Goal: Task Accomplishment & Management: Complete application form

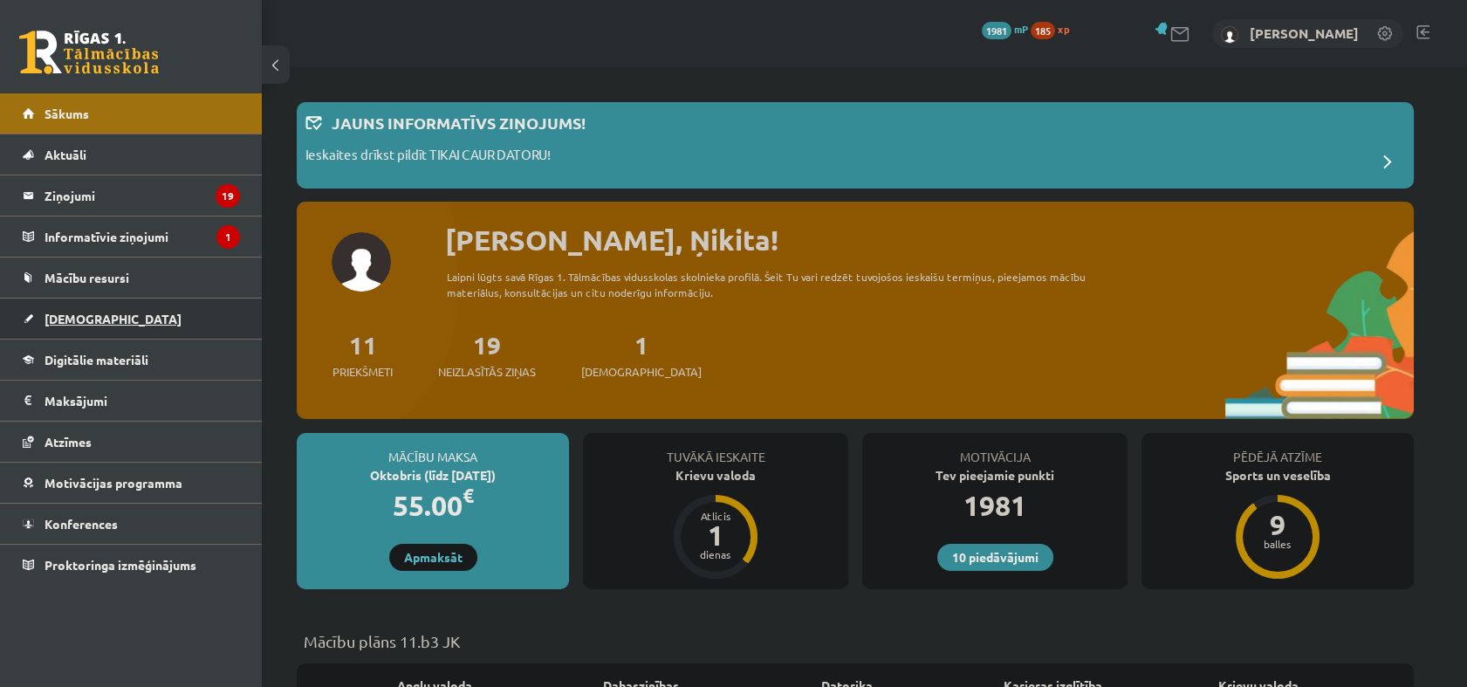
click at [86, 323] on span "[DEMOGRAPHIC_DATA]" at bounding box center [112, 319] width 137 height 16
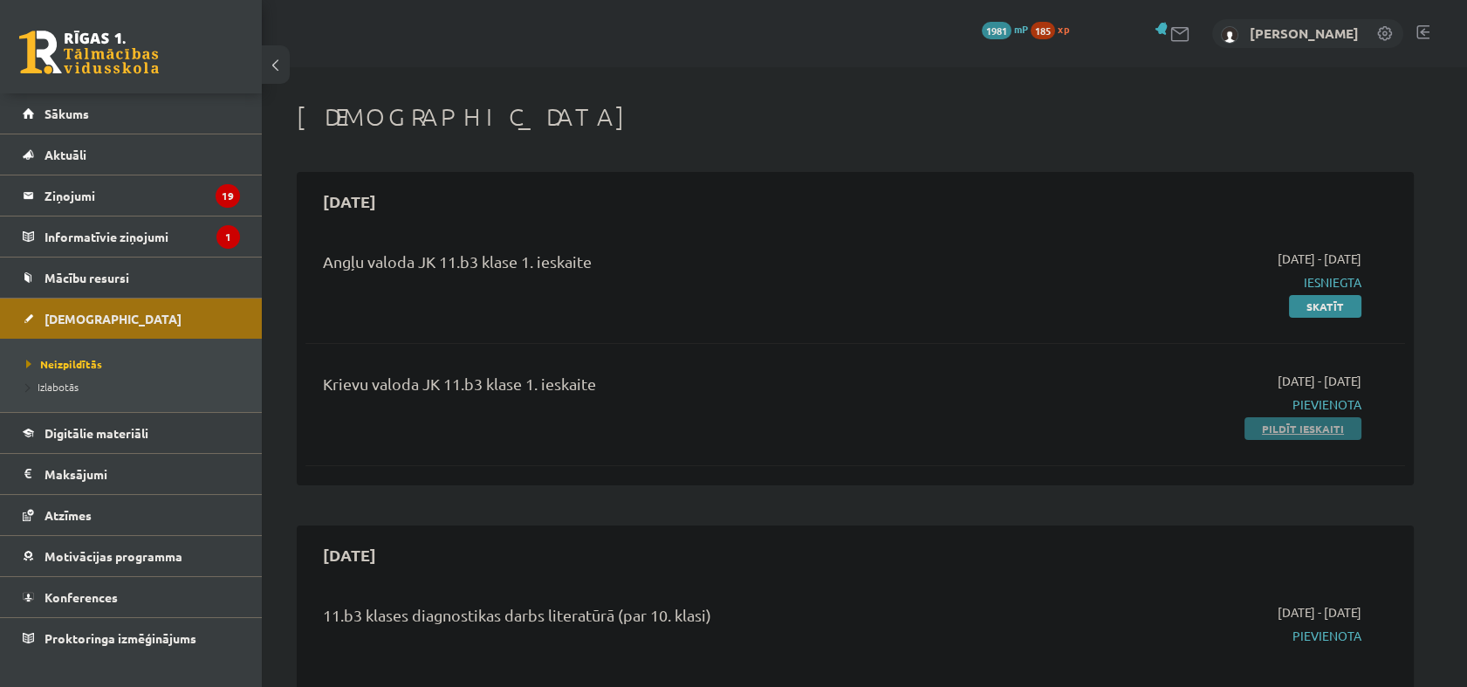
click at [1291, 428] on link "Pildīt ieskaiti" at bounding box center [1302, 428] width 117 height 23
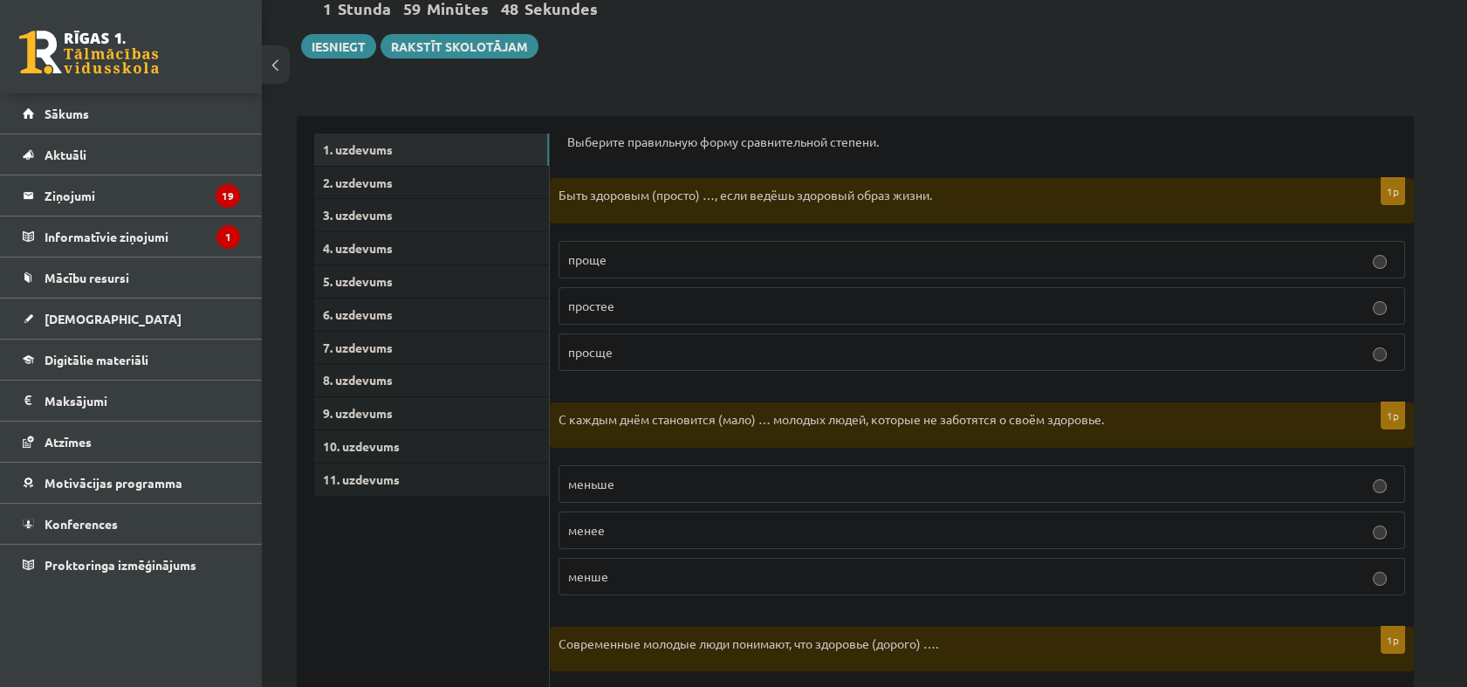
scroll to position [194, 0]
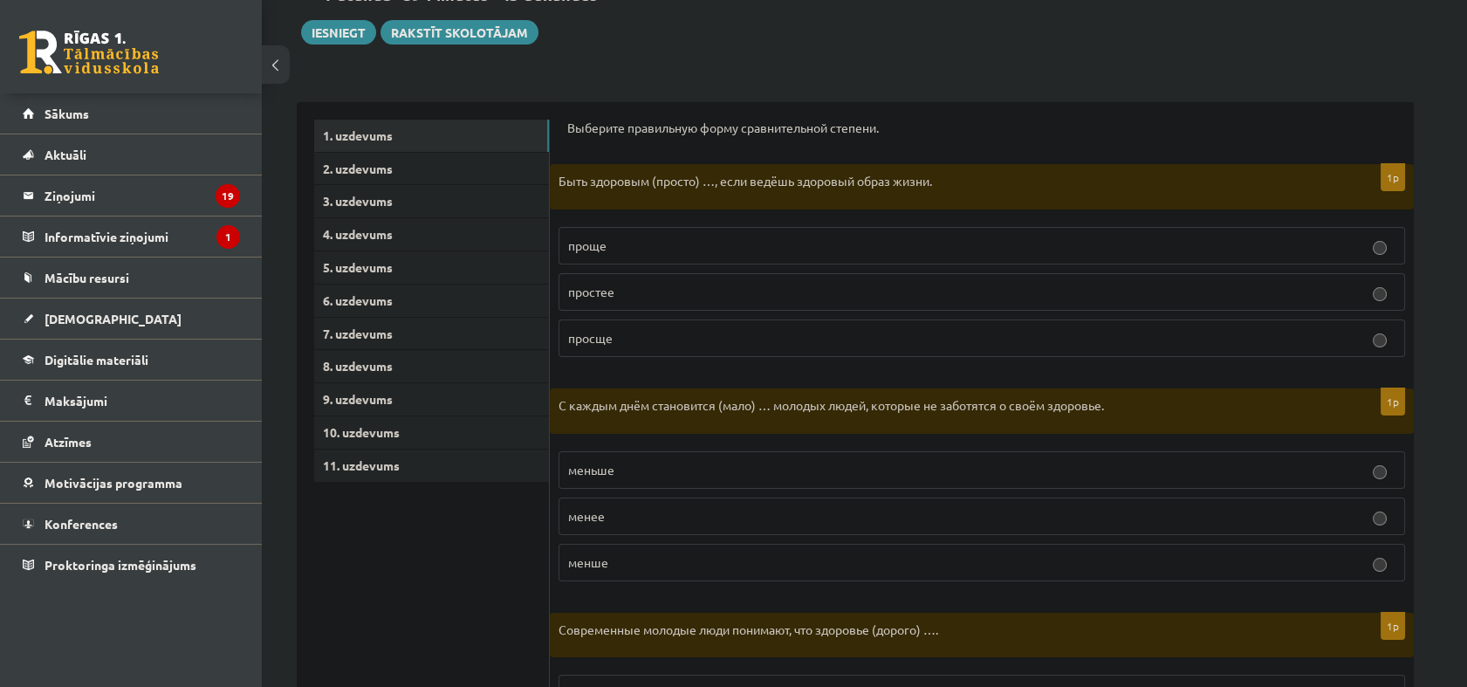
click at [677, 237] on p "проще" at bounding box center [981, 245] width 827 height 18
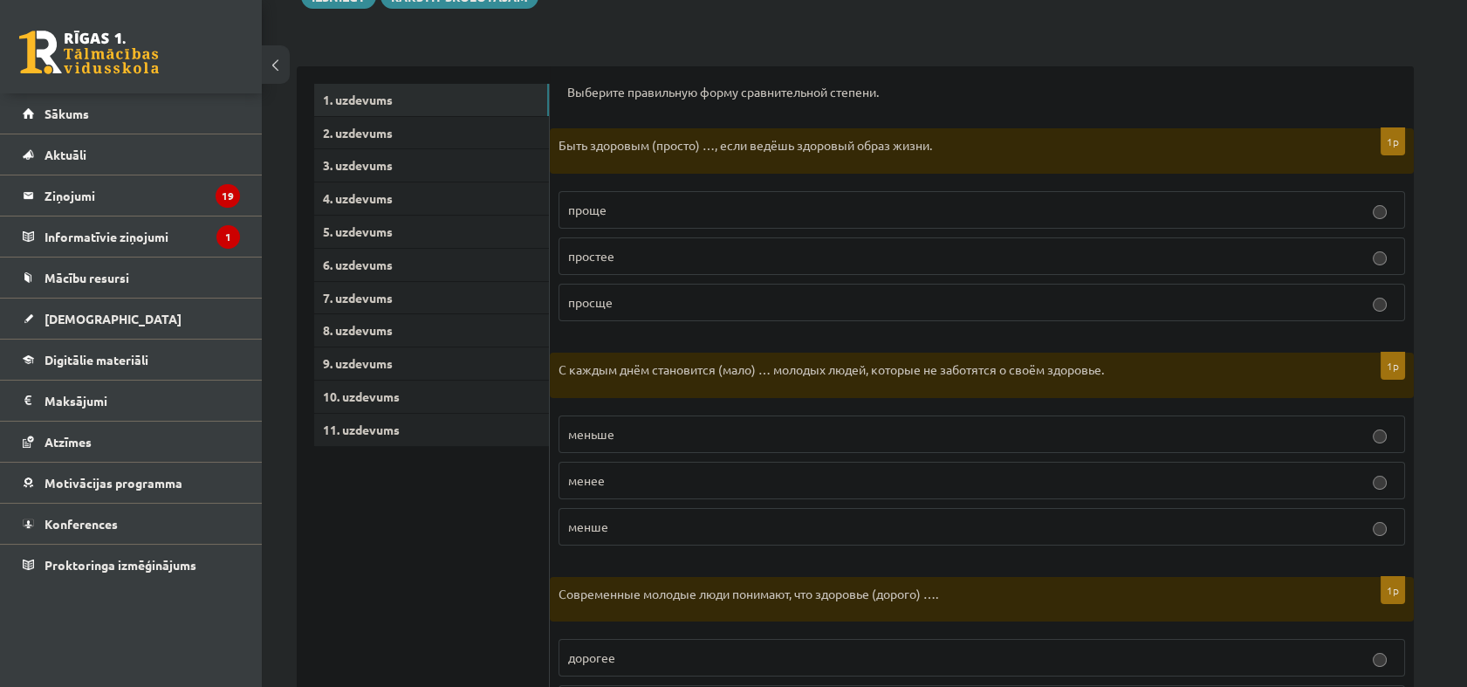
scroll to position [291, 0]
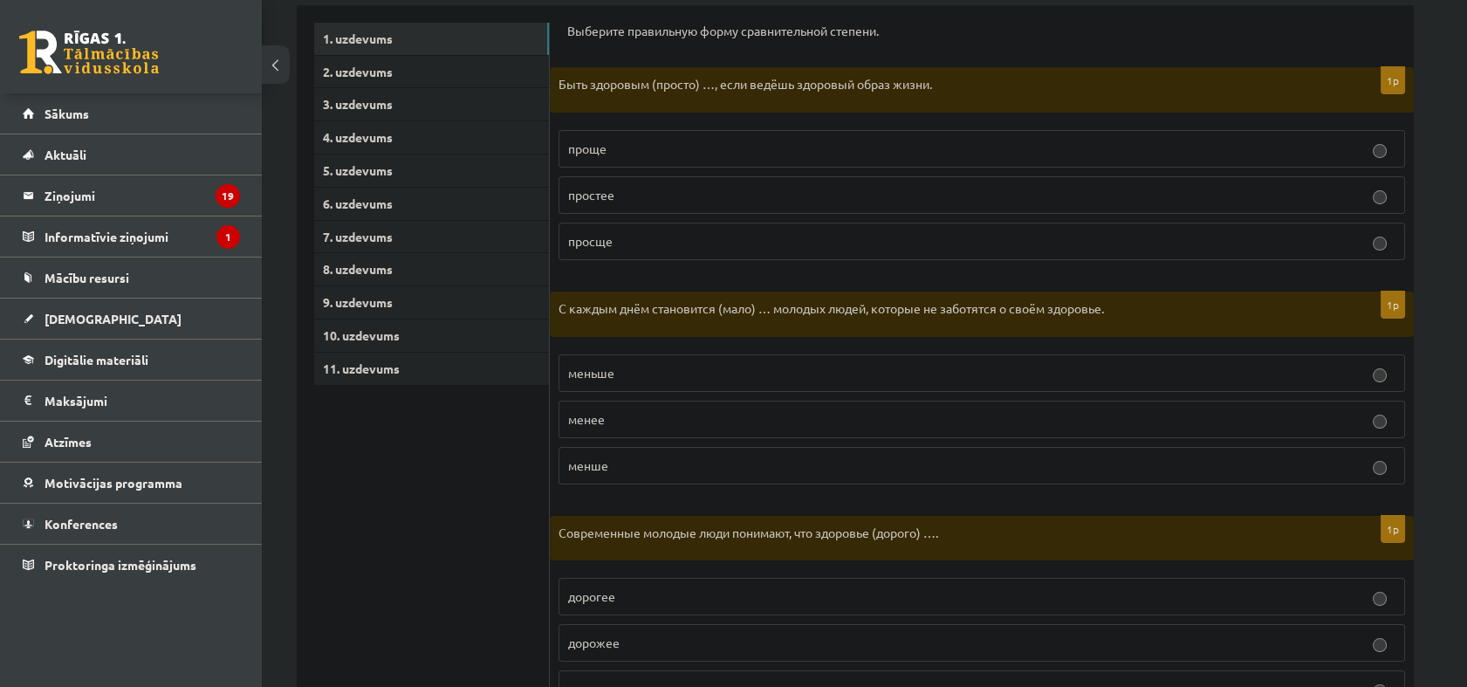
click at [690, 368] on p "меньше" at bounding box center [981, 373] width 827 height 18
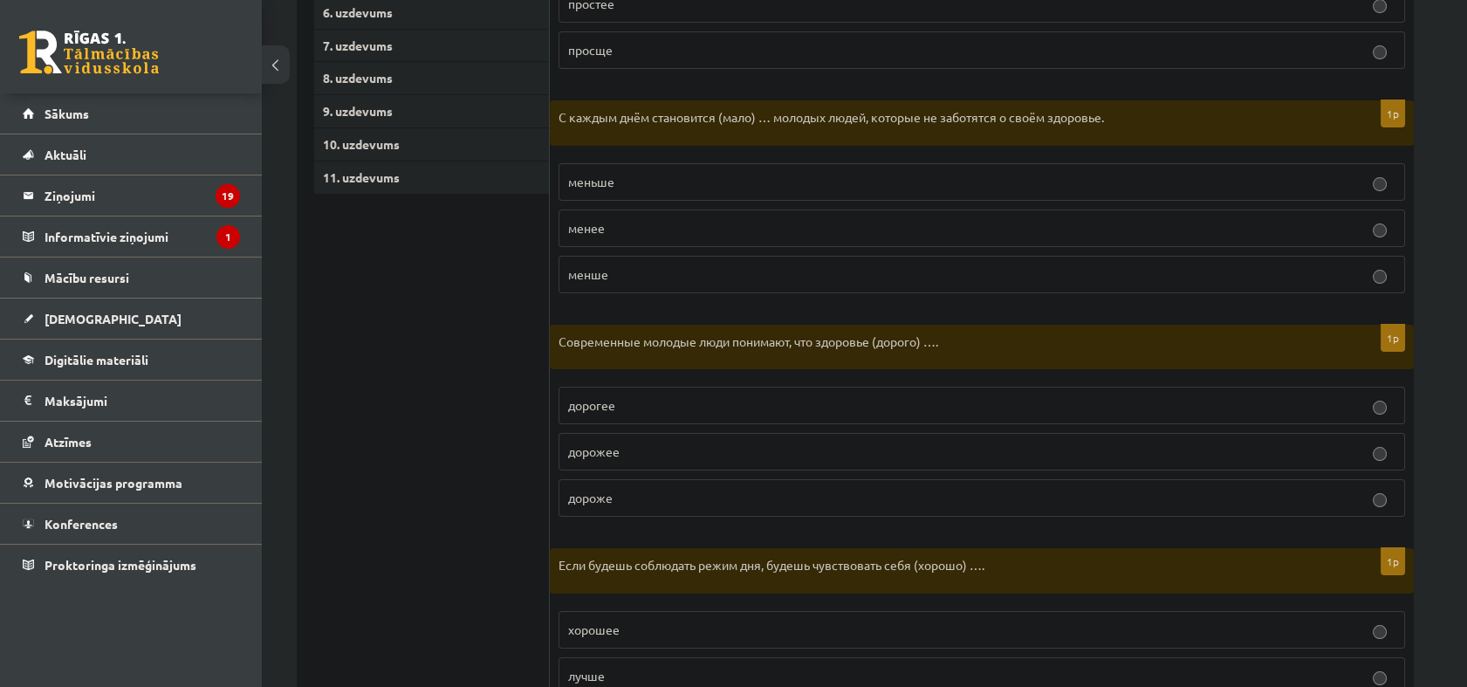
scroll to position [484, 0]
click at [731, 498] on p "дороже" at bounding box center [981, 495] width 827 height 18
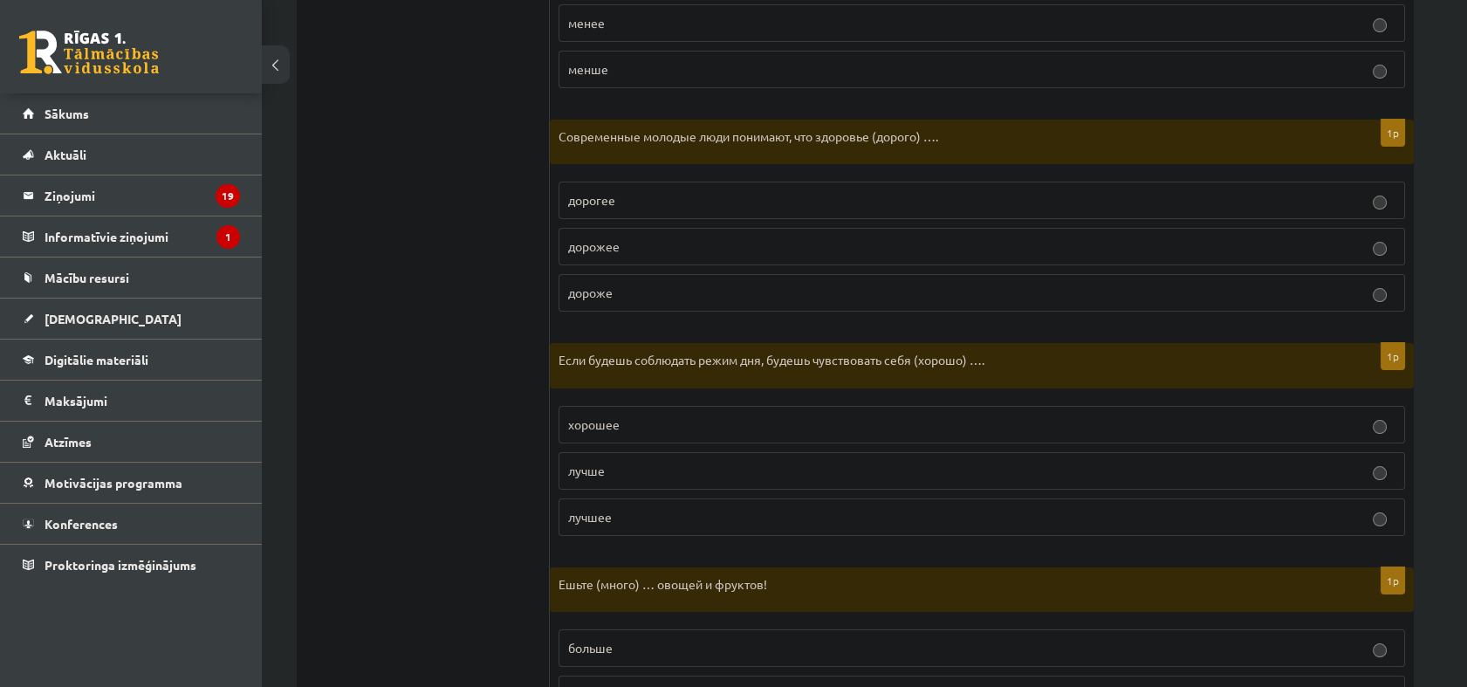
scroll to position [775, 0]
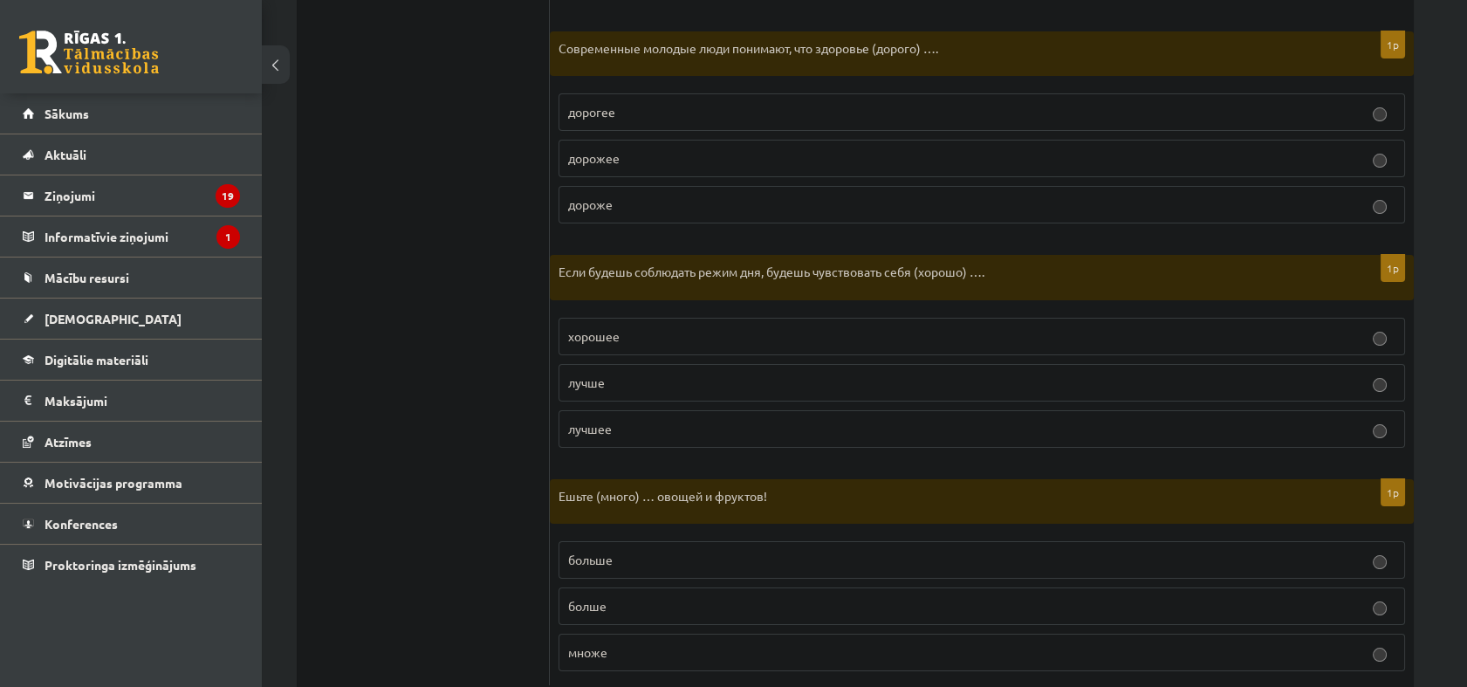
drag, startPoint x: 712, startPoint y: 469, endPoint x: 705, endPoint y: 459, distance: 12.6
drag, startPoint x: 705, startPoint y: 459, endPoint x: 441, endPoint y: 453, distance: 263.6
click at [441, 453] on ul "1. uzdevums 2. uzdevums 3. uzdevums 4. uzdevums 5. uzdevums 6. uzdevums 7. uzde…" at bounding box center [432, 111] width 236 height 1147
click at [662, 375] on p "лучше" at bounding box center [981, 382] width 827 height 18
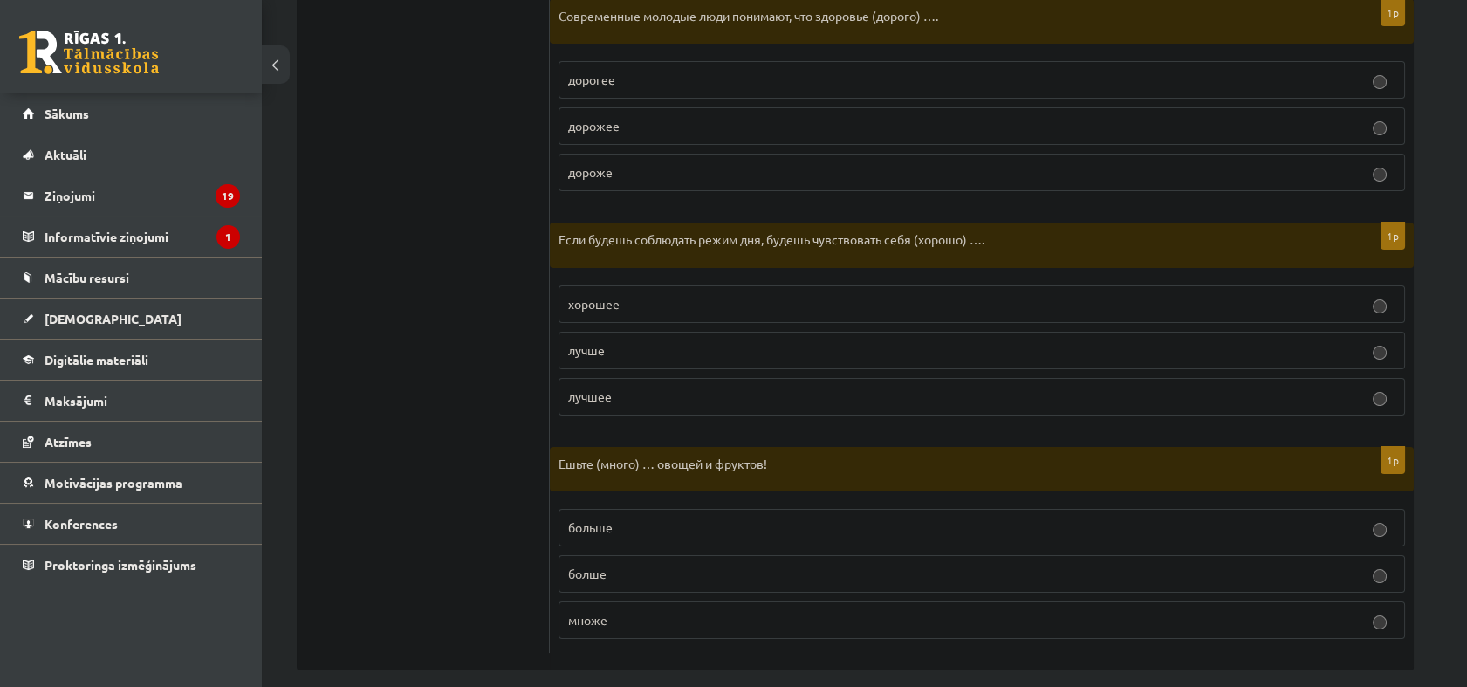
scroll to position [824, 0]
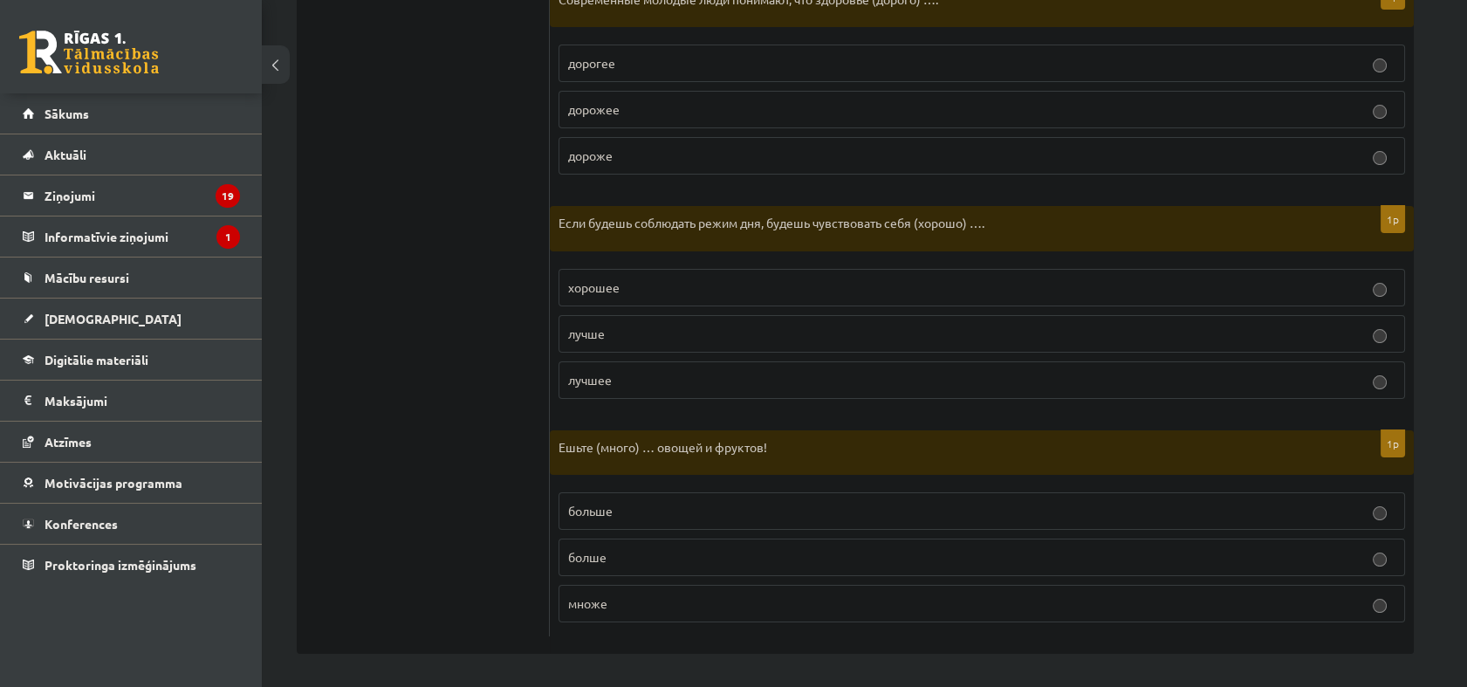
click at [705, 502] on p "больше" at bounding box center [981, 511] width 827 height 18
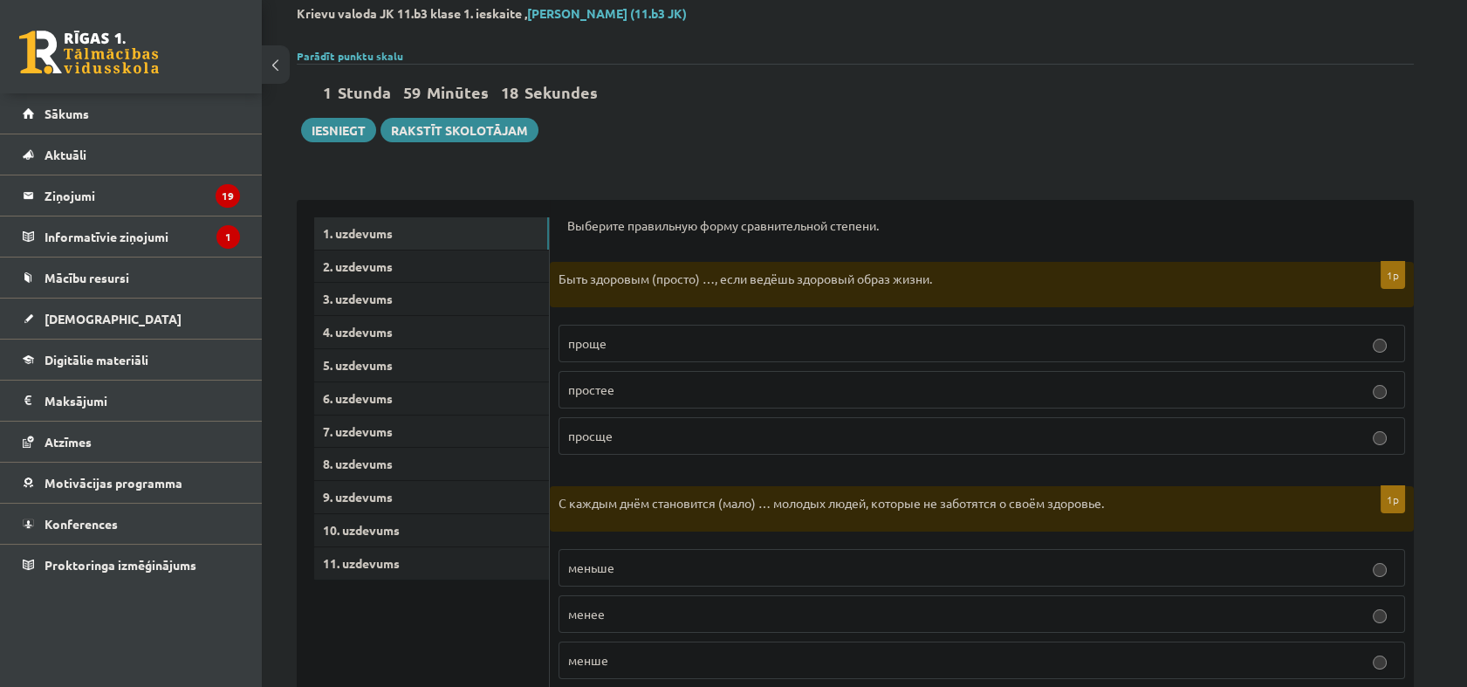
scroll to position [0, 0]
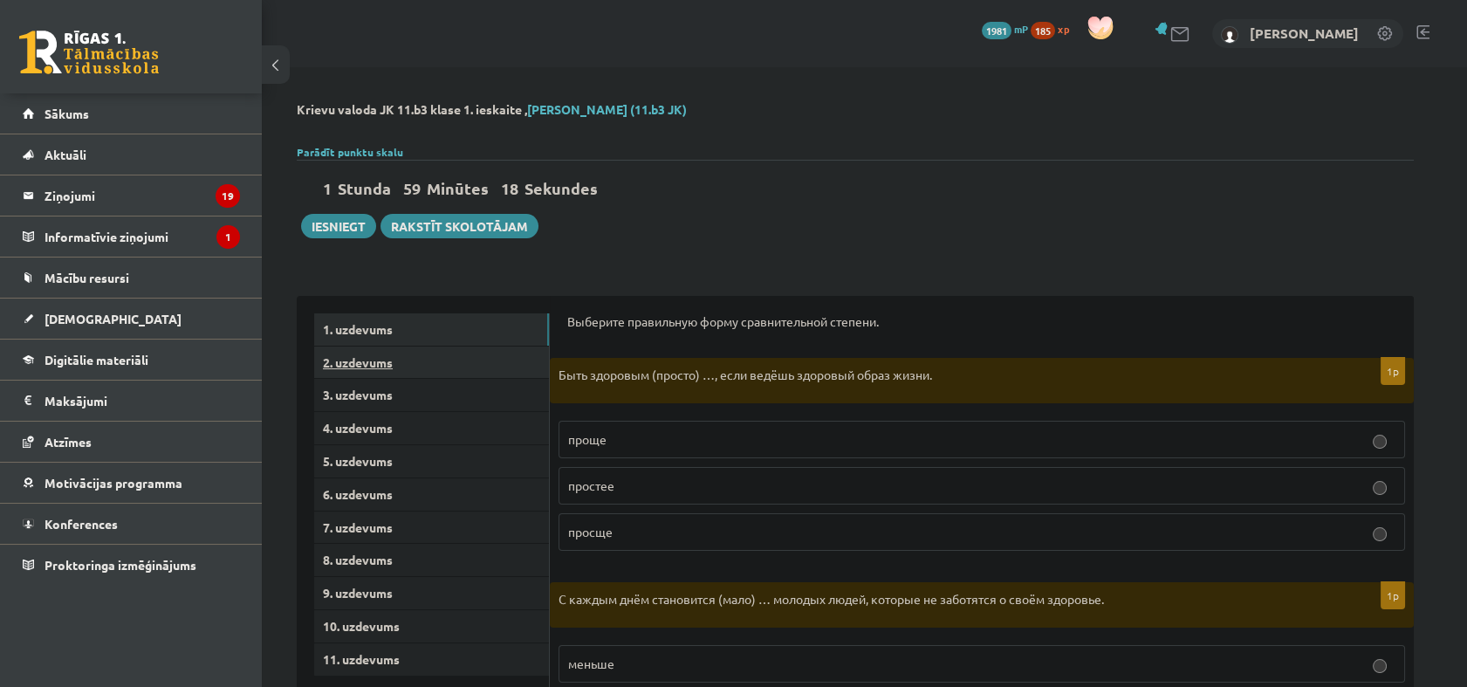
click at [399, 357] on link "2. uzdevums" at bounding box center [431, 362] width 235 height 32
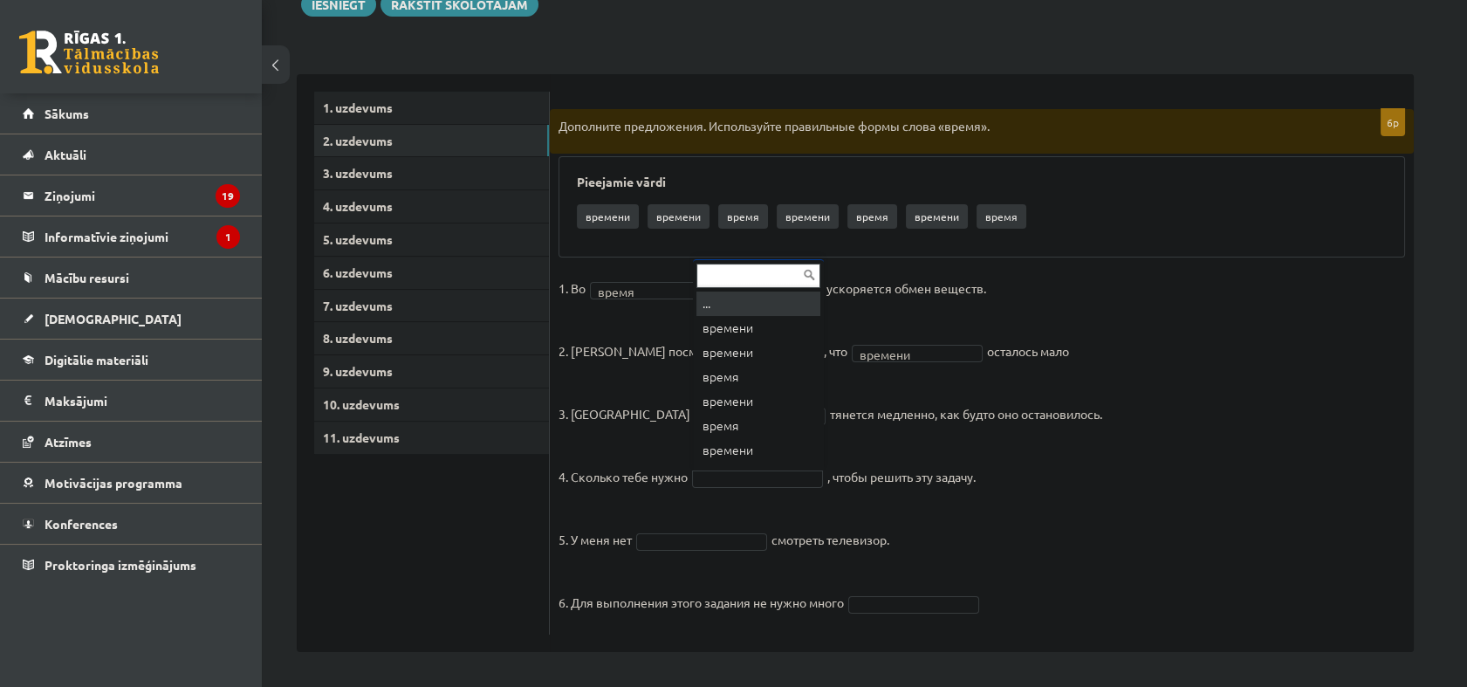
scroll to position [21, 0]
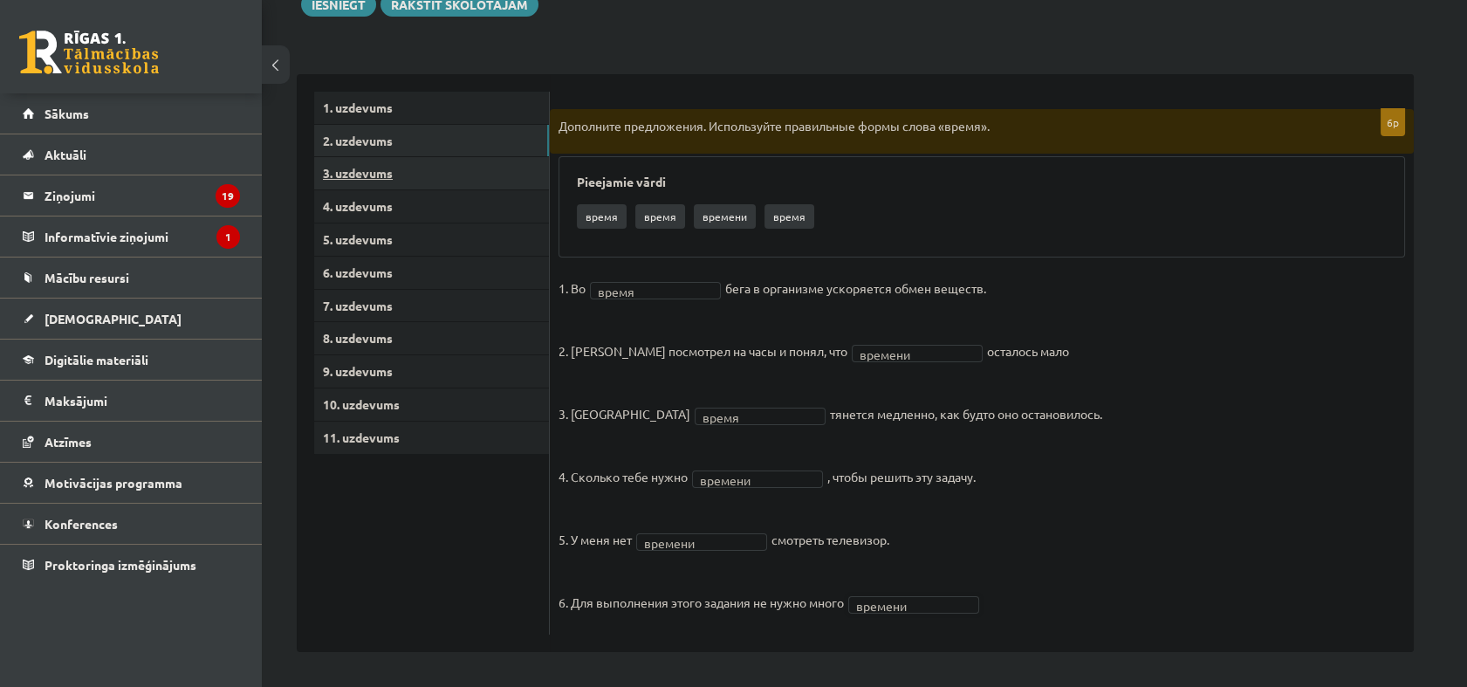
click at [398, 168] on link "3. uzdevums" at bounding box center [431, 173] width 235 height 32
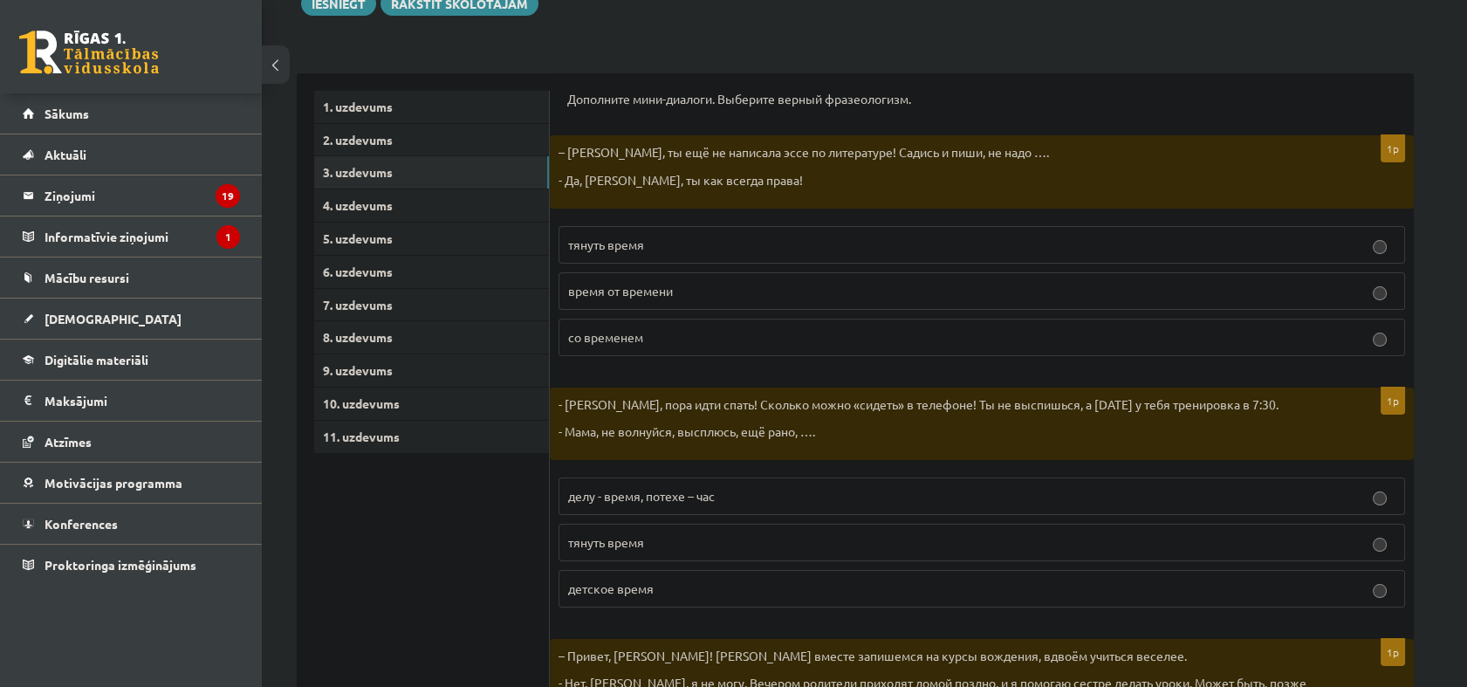
click at [716, 251] on p "тянуть время" at bounding box center [981, 245] width 827 height 18
click at [713, 572] on label "детское время" at bounding box center [981, 589] width 846 height 38
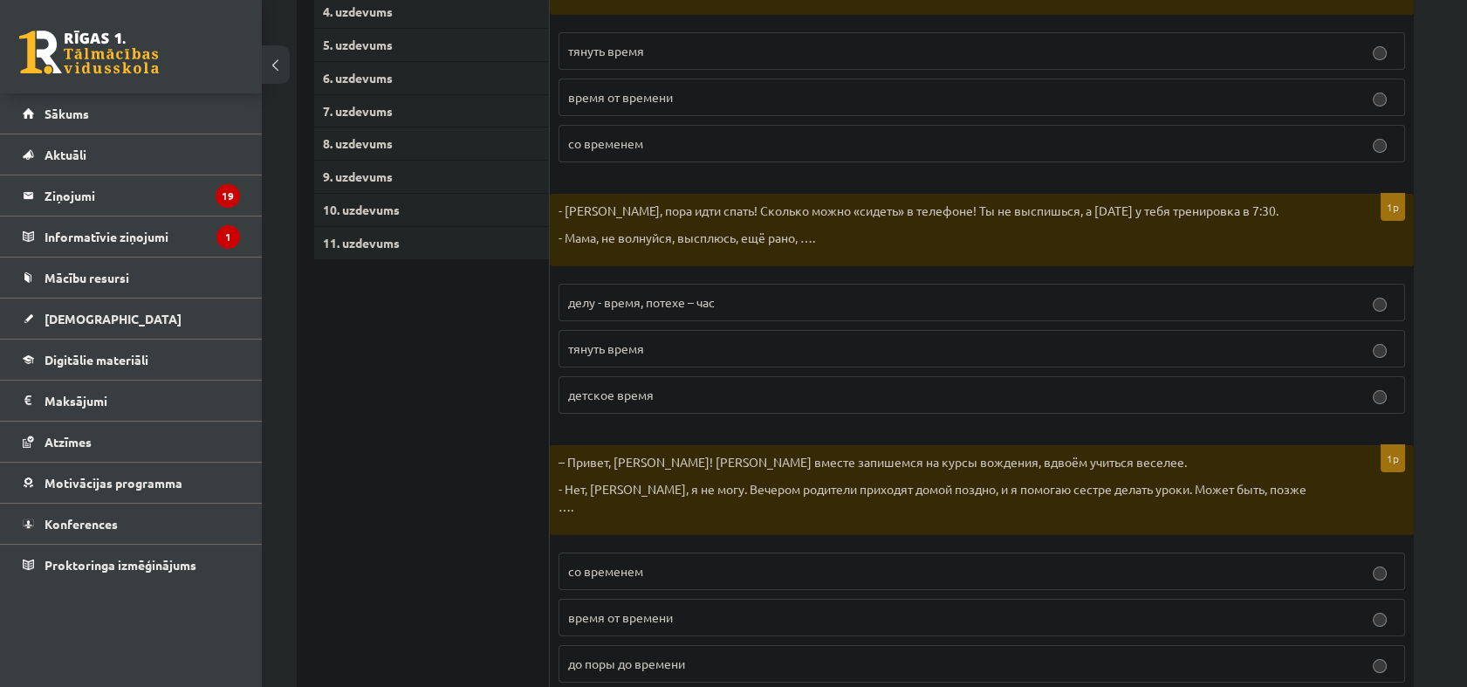
scroll to position [513, 0]
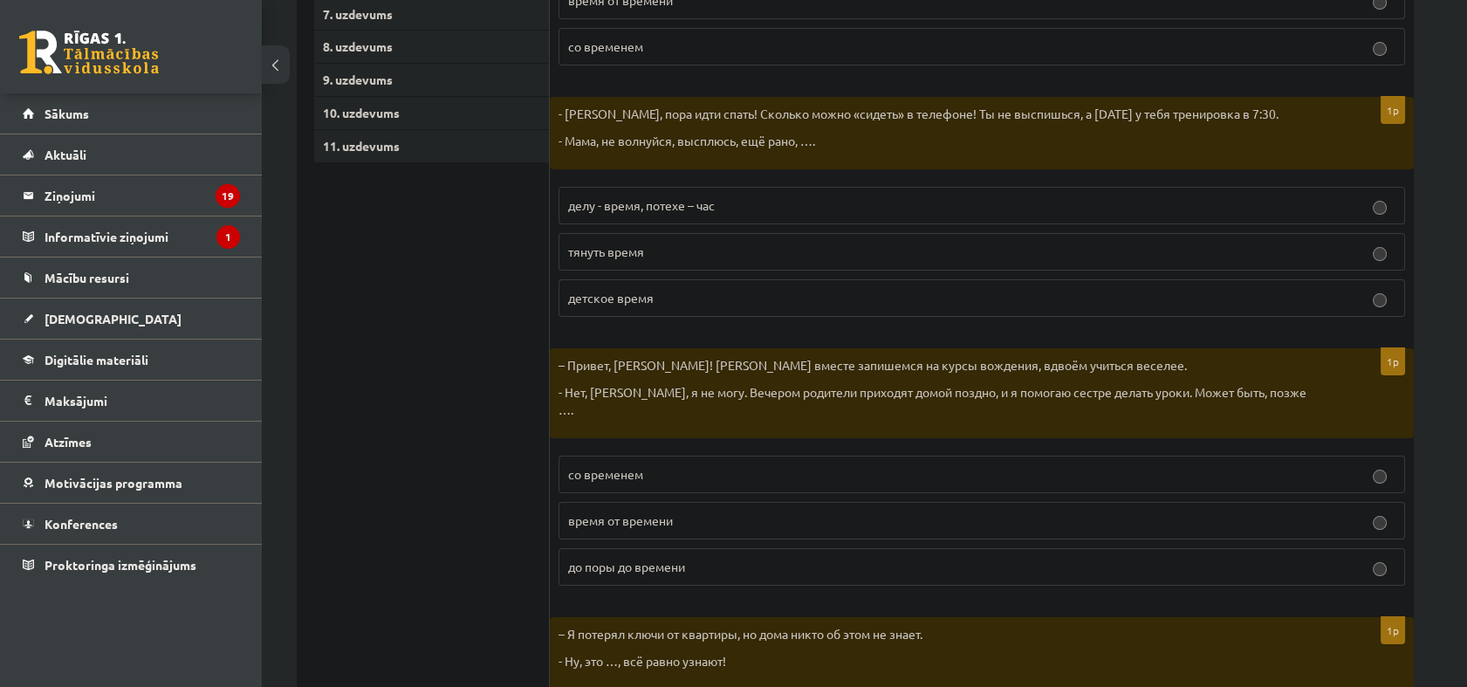
click at [756, 558] on p "до поры до времени" at bounding box center [981, 567] width 827 height 18
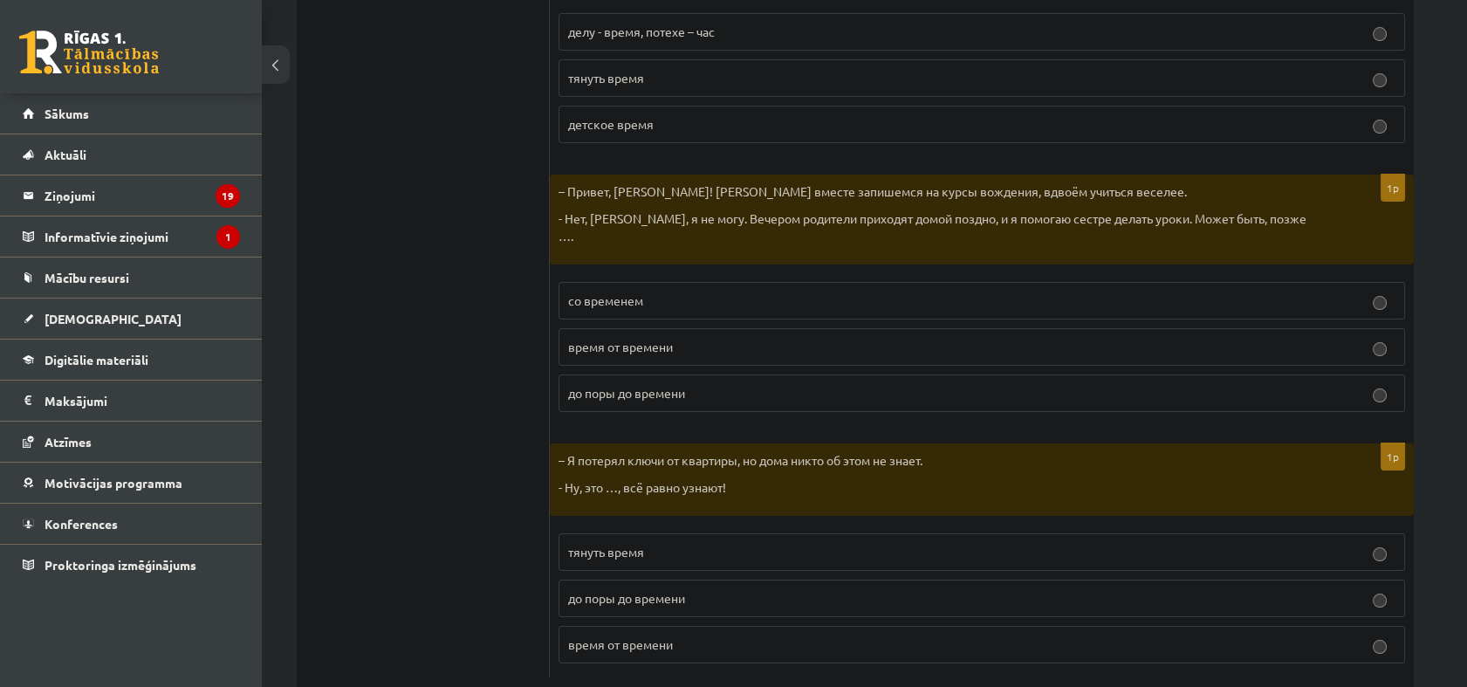
scroll to position [707, 0]
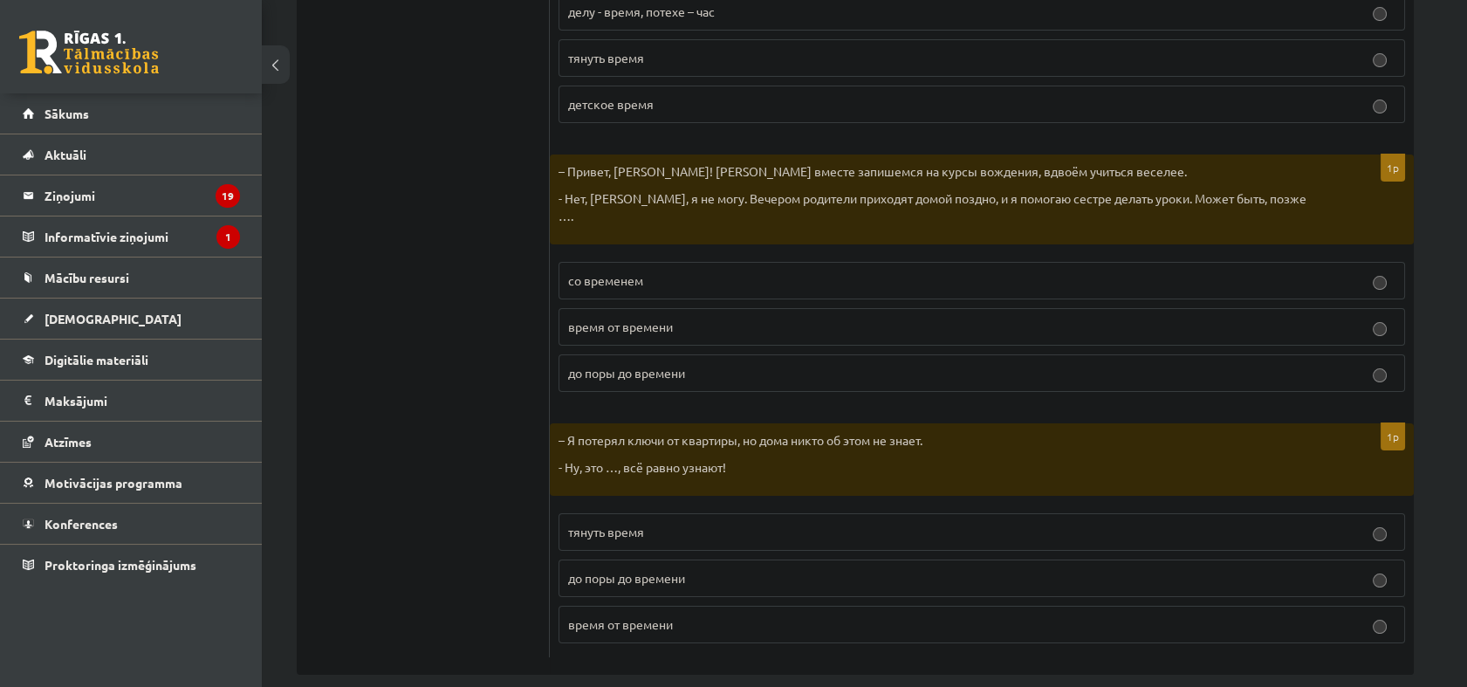
click at [696, 271] on p "со временем" at bounding box center [981, 280] width 827 height 18
click at [737, 569] on p "до поры до времени" at bounding box center [981, 578] width 827 height 18
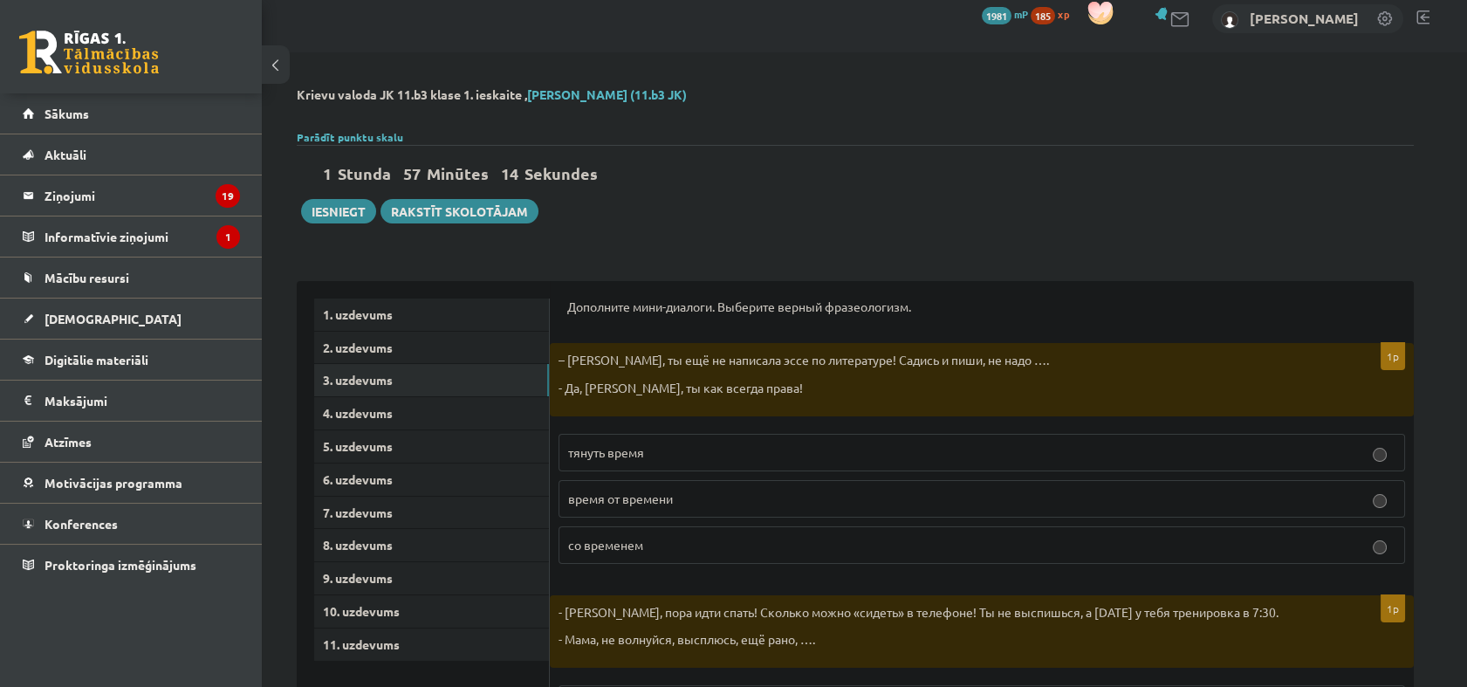
scroll to position [0, 0]
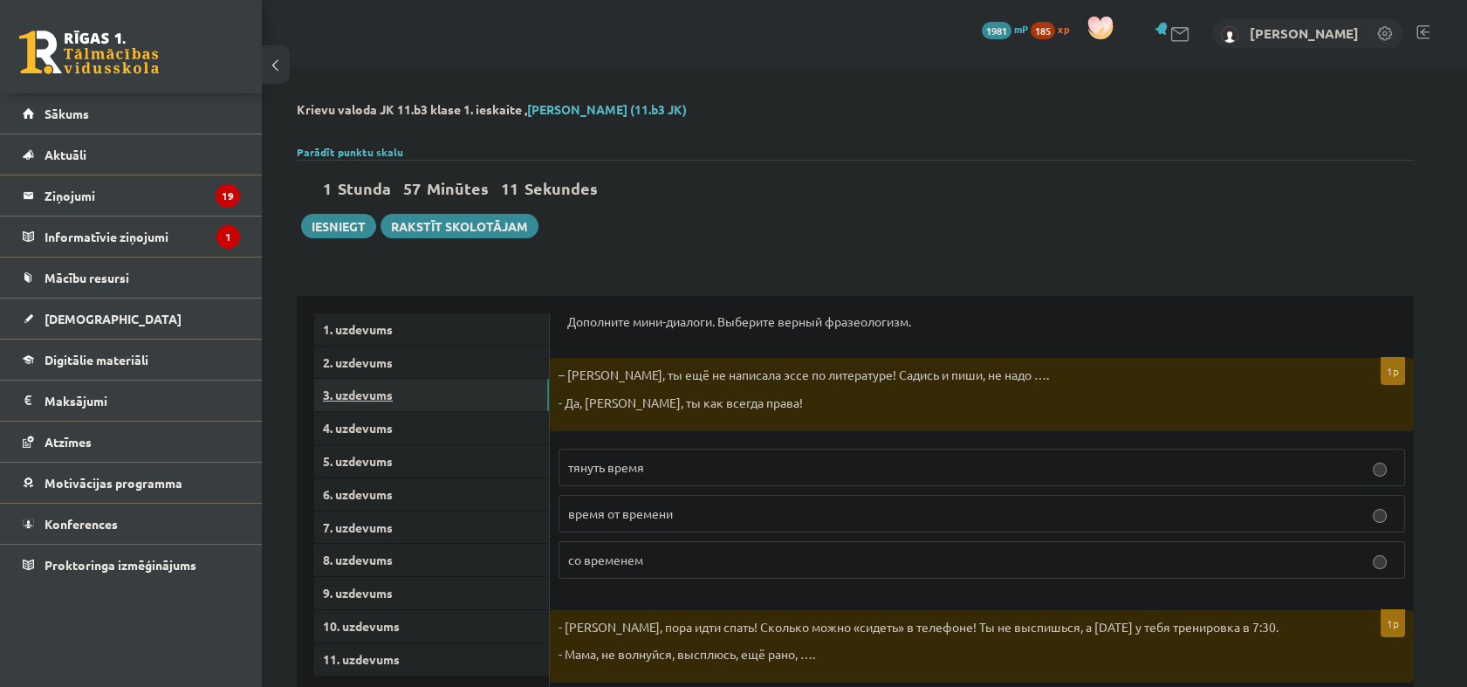
click at [366, 389] on link "3. uzdevums" at bounding box center [431, 395] width 235 height 32
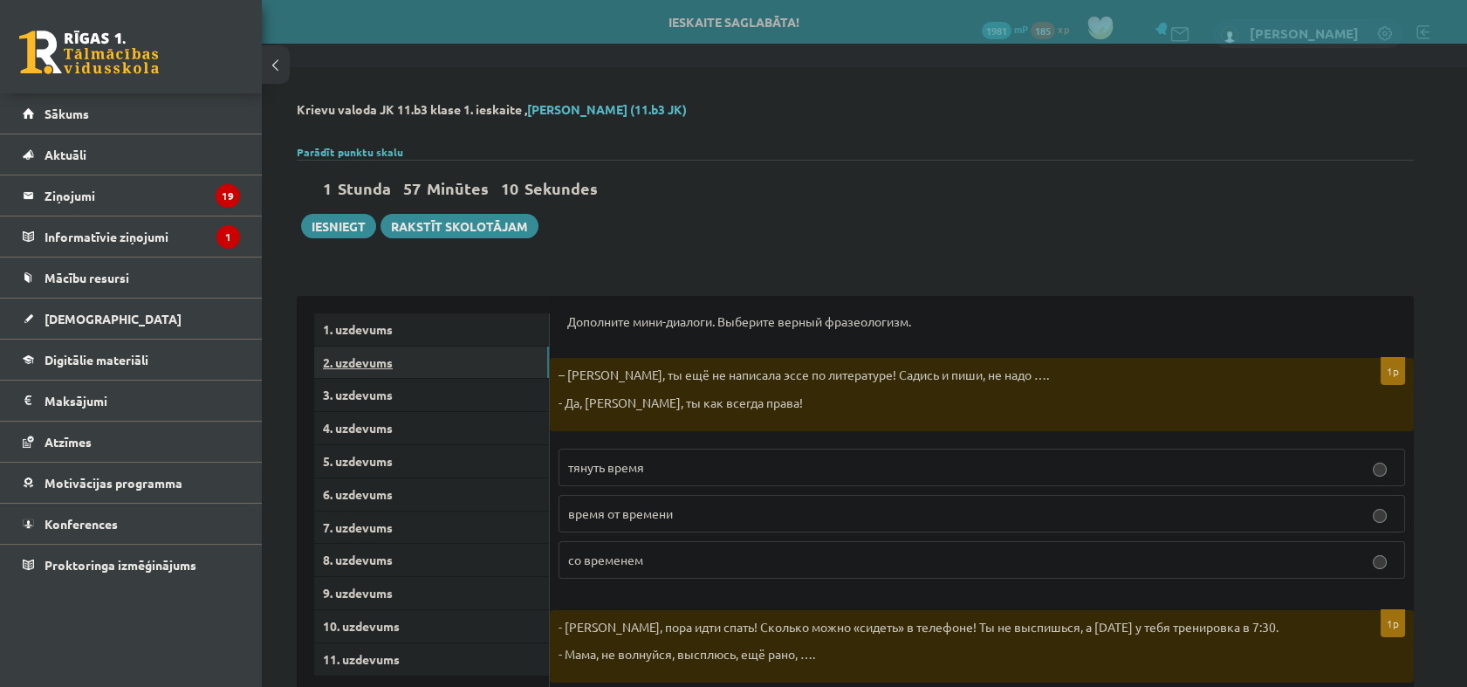
click at [354, 363] on link "2. uzdevums" at bounding box center [431, 362] width 235 height 32
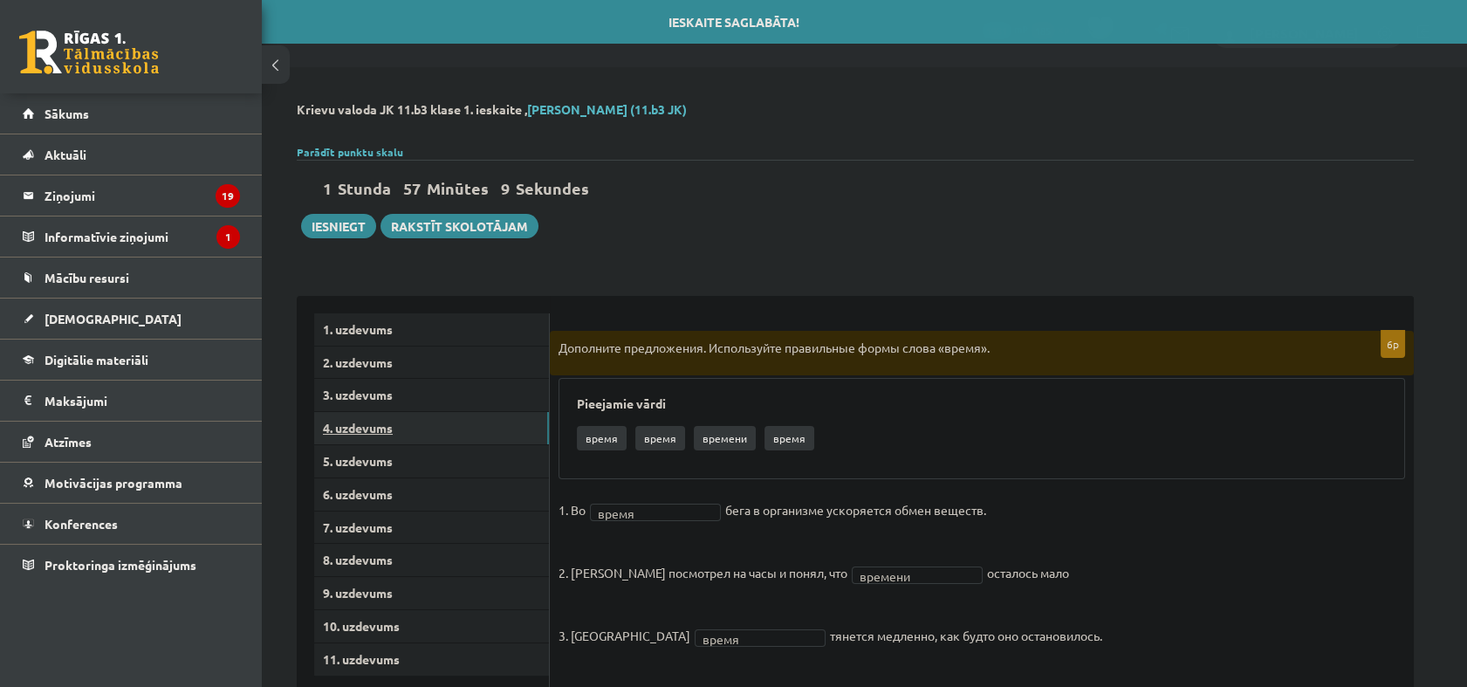
click at [372, 423] on link "4. uzdevums" at bounding box center [431, 428] width 235 height 32
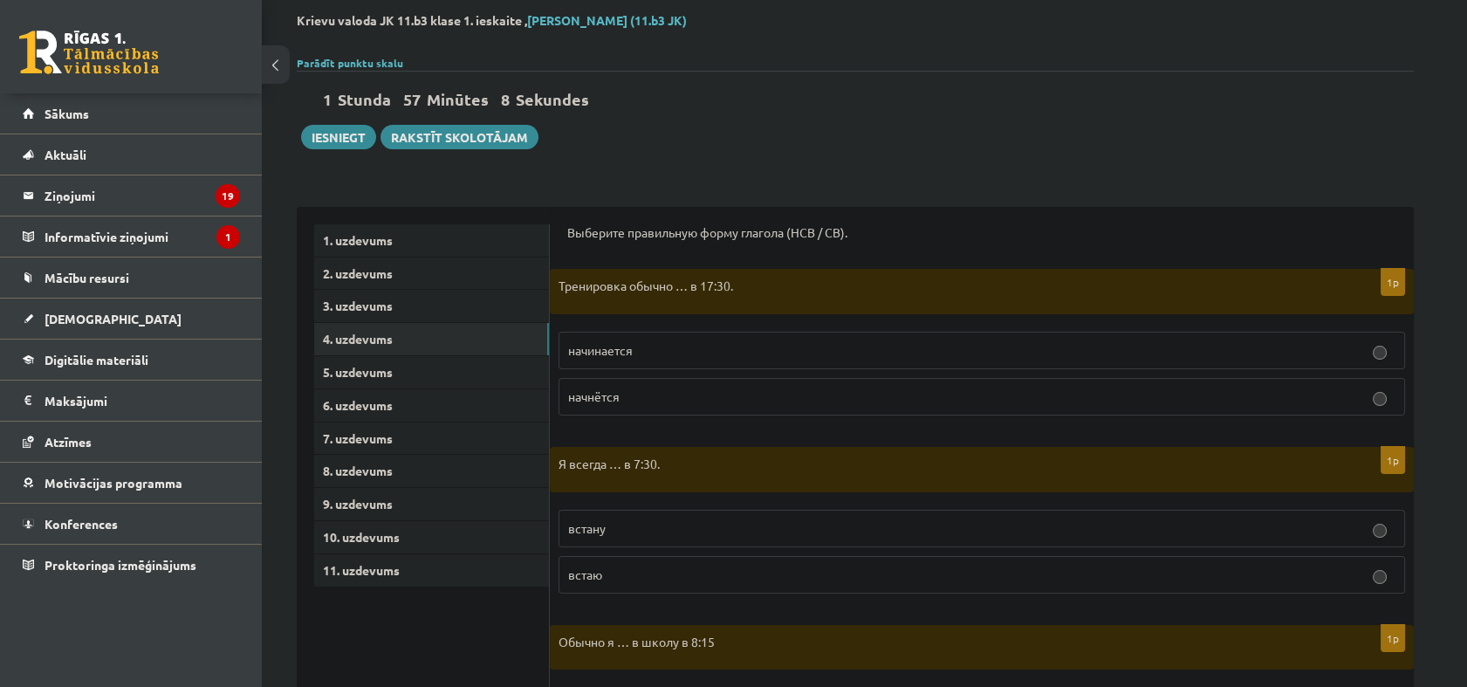
scroll to position [194, 0]
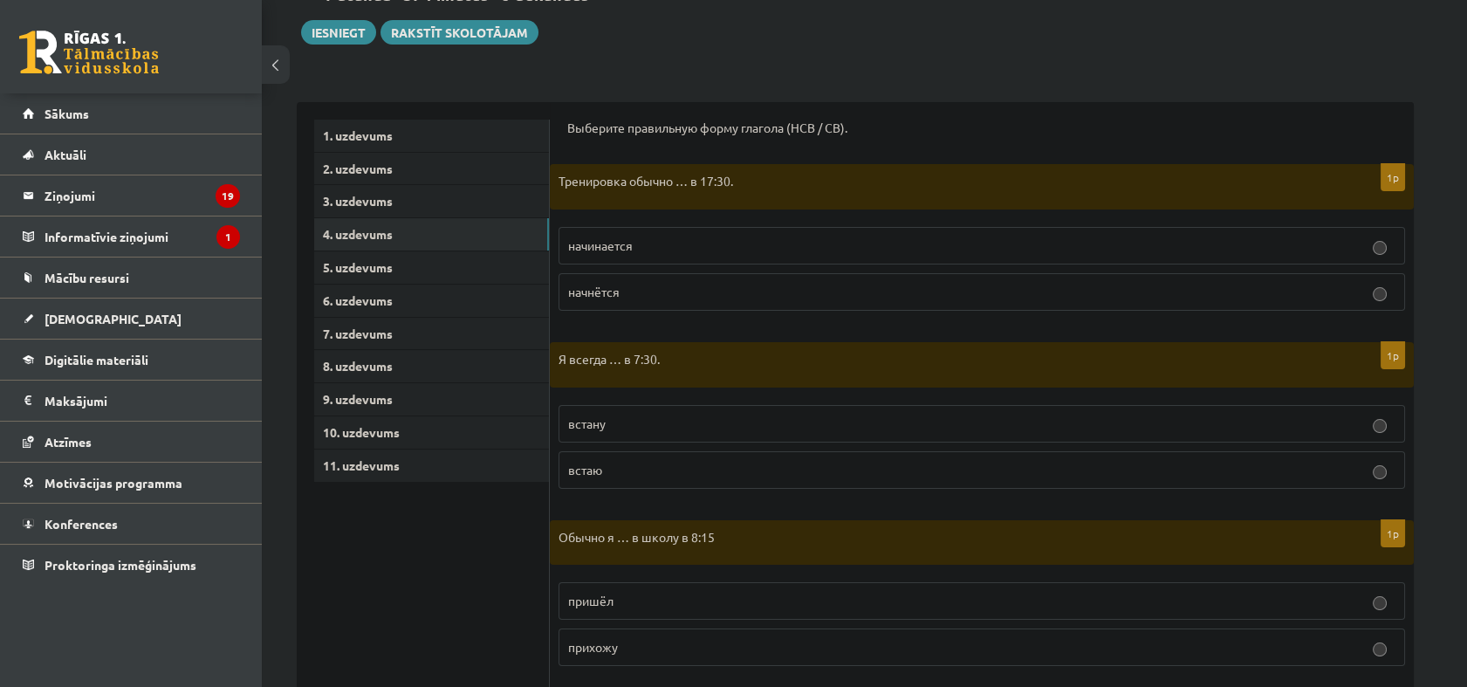
click at [825, 244] on p "начинается" at bounding box center [981, 245] width 827 height 18
click at [768, 474] on p "встаю" at bounding box center [981, 470] width 827 height 18
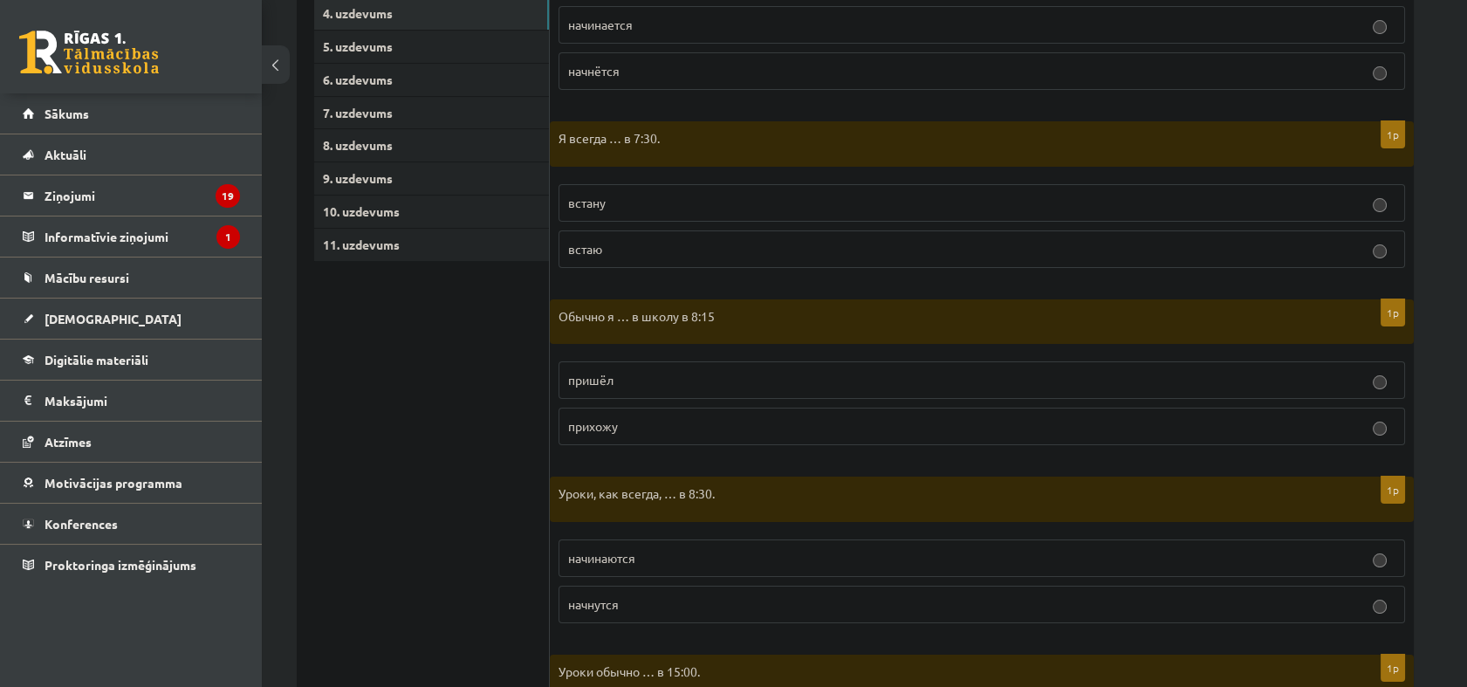
scroll to position [484, 0]
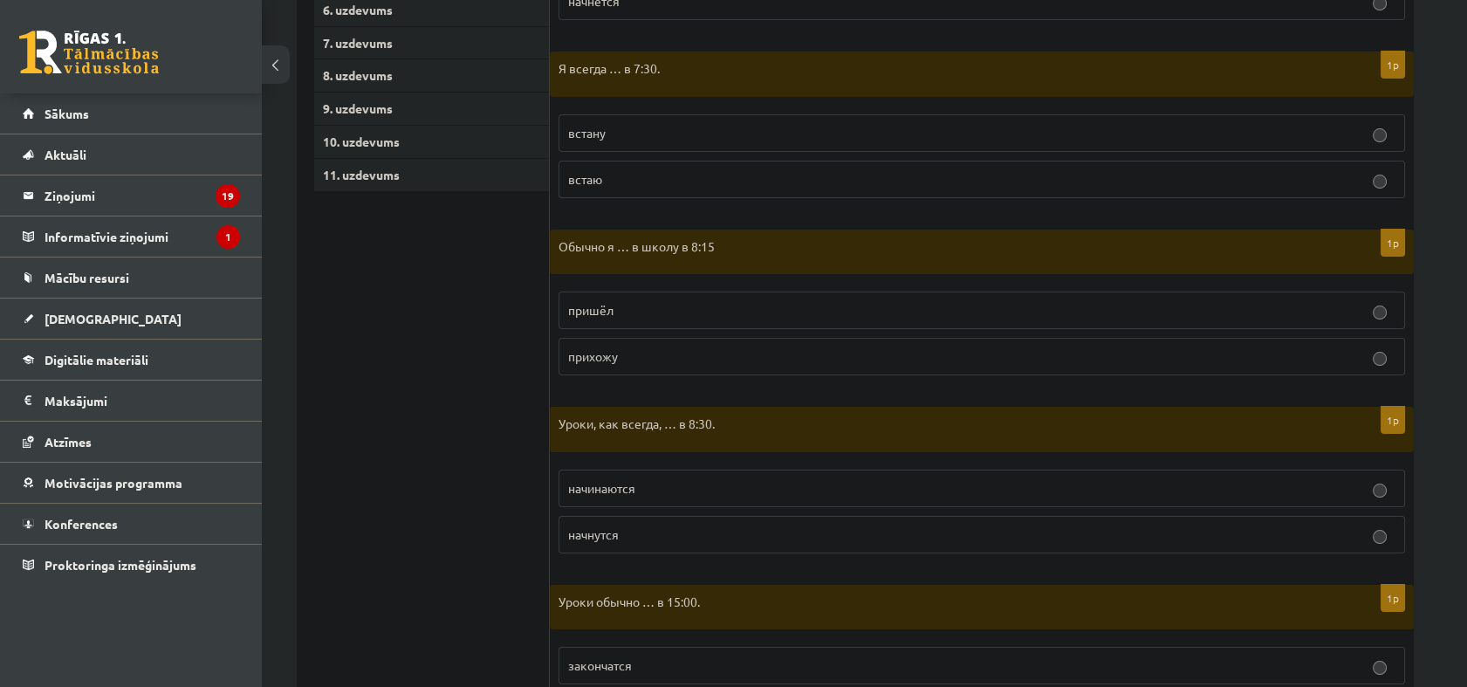
click at [681, 356] on p "прихожу" at bounding box center [981, 356] width 827 height 18
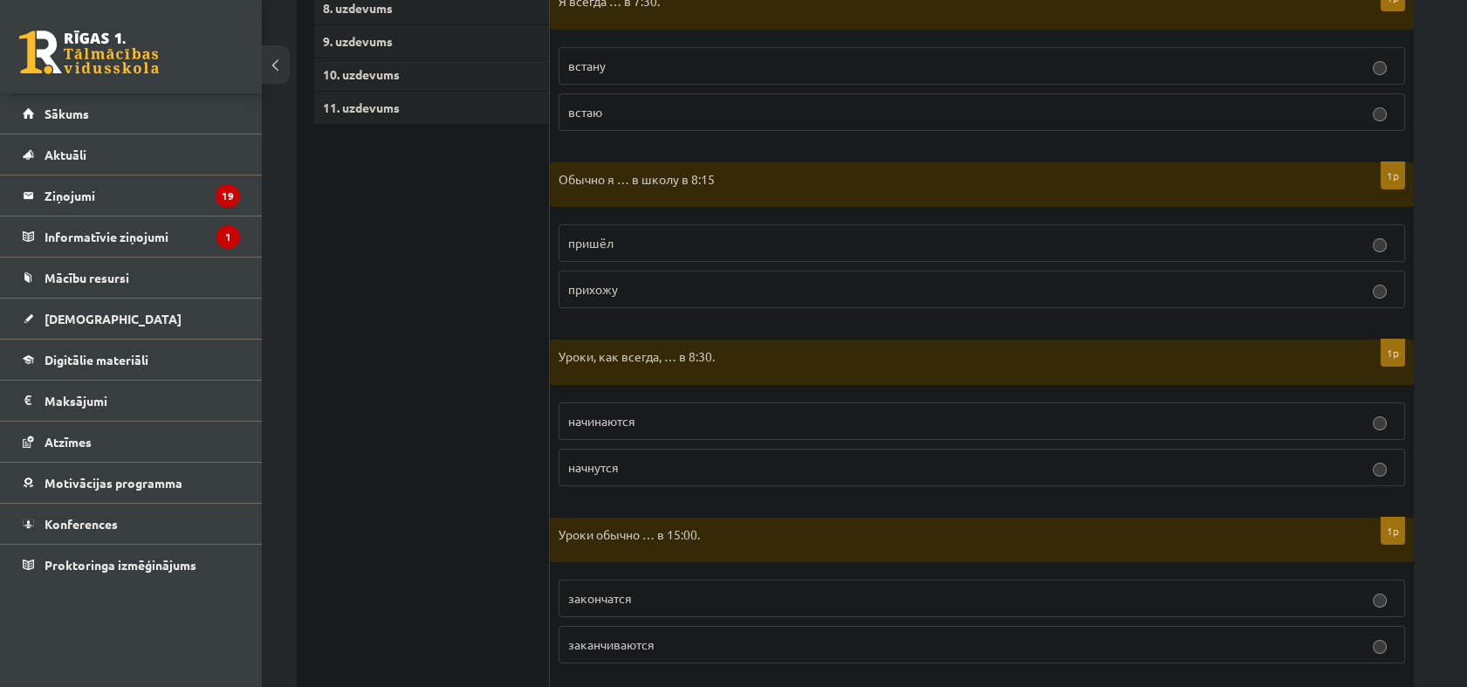
scroll to position [581, 0]
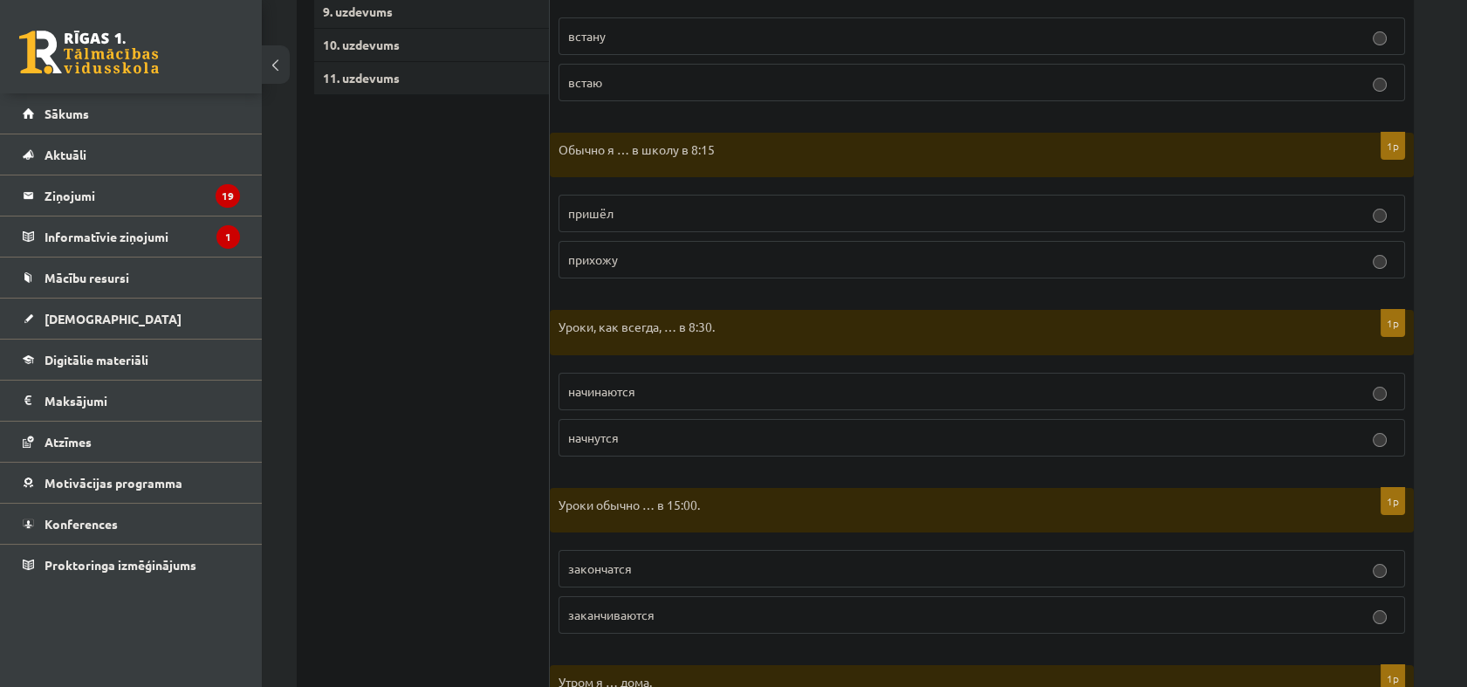
click at [765, 398] on p "начинаются" at bounding box center [981, 391] width 827 height 18
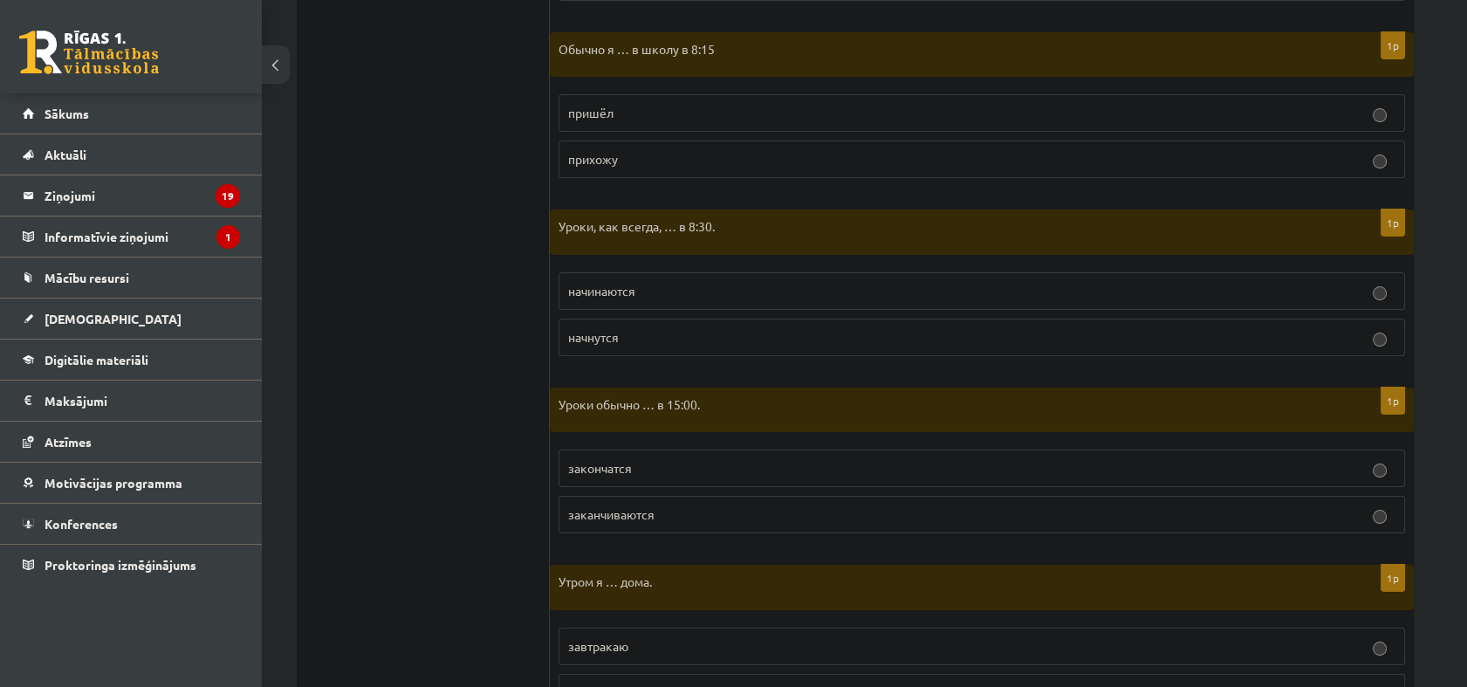
scroll to position [775, 0]
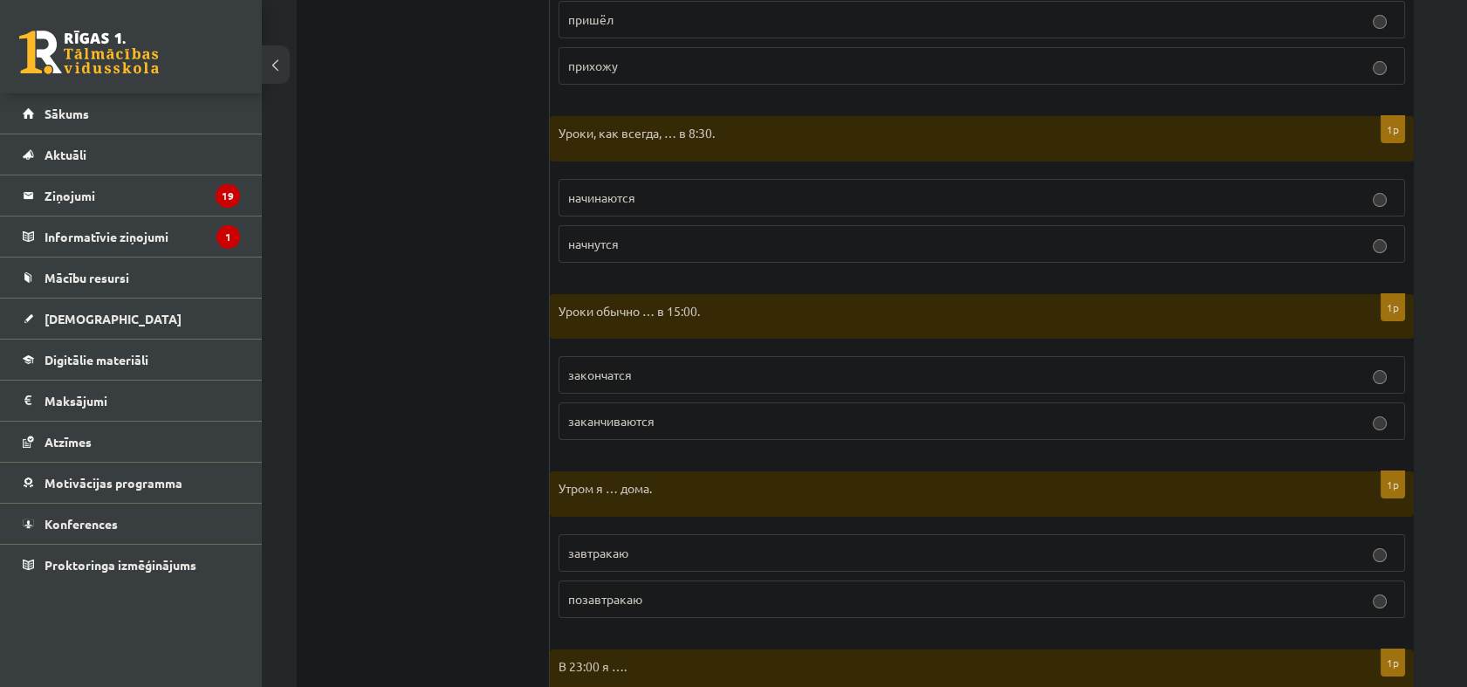
click at [705, 421] on p "заканчиваются" at bounding box center [981, 421] width 827 height 18
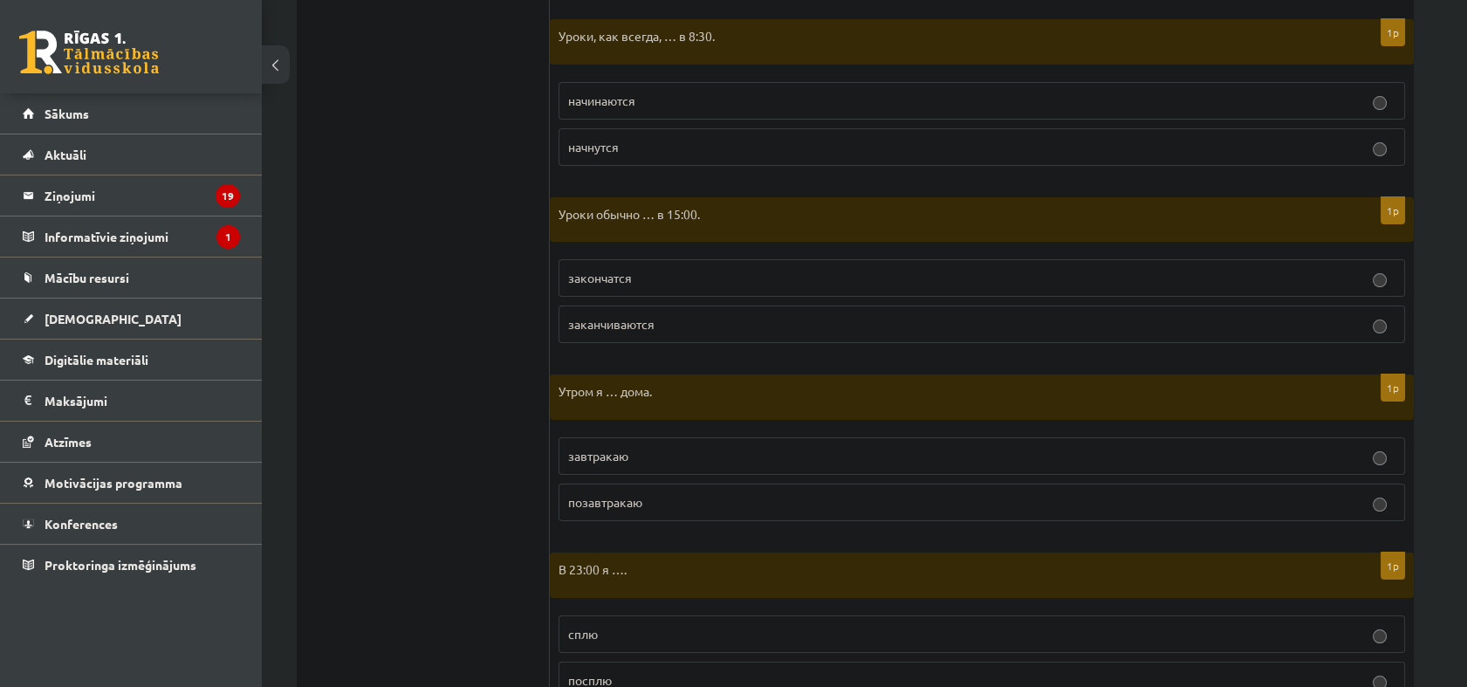
scroll to position [1066, 0]
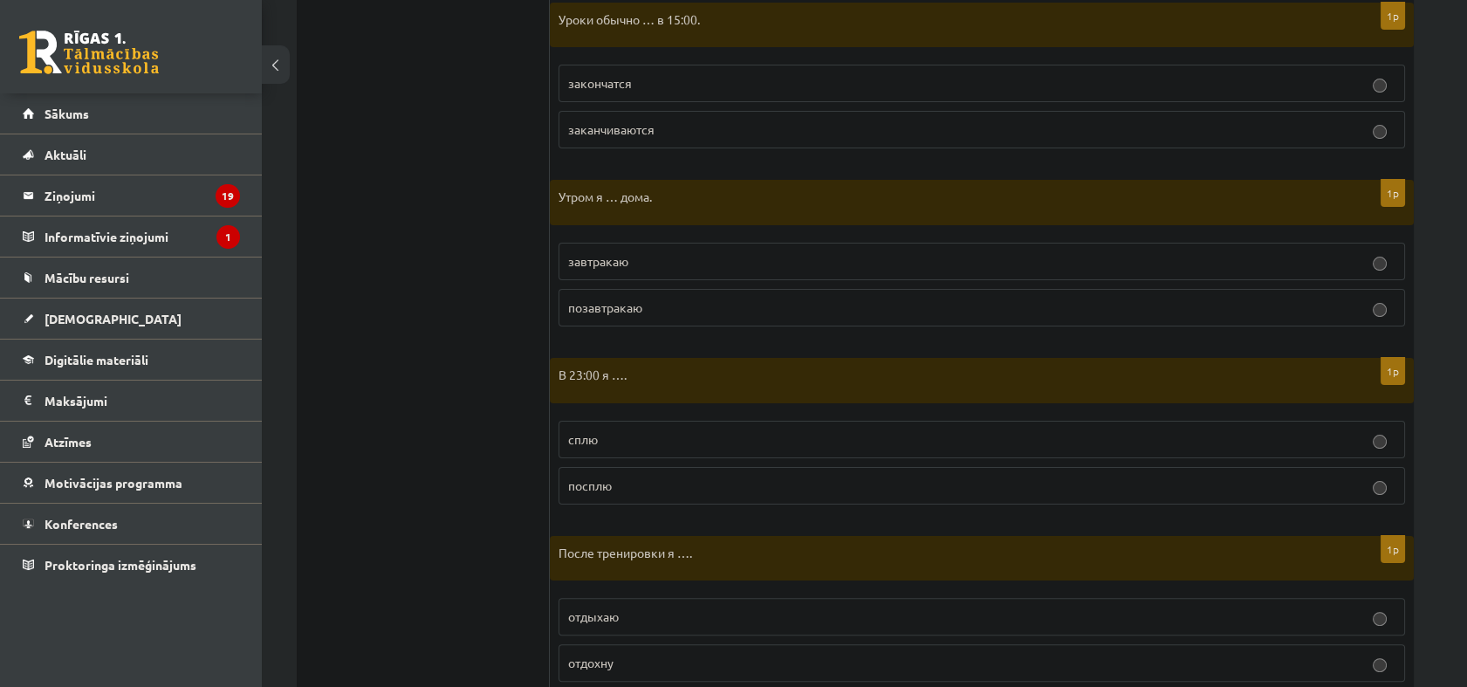
click at [705, 257] on p "завтракаю" at bounding box center [981, 261] width 827 height 18
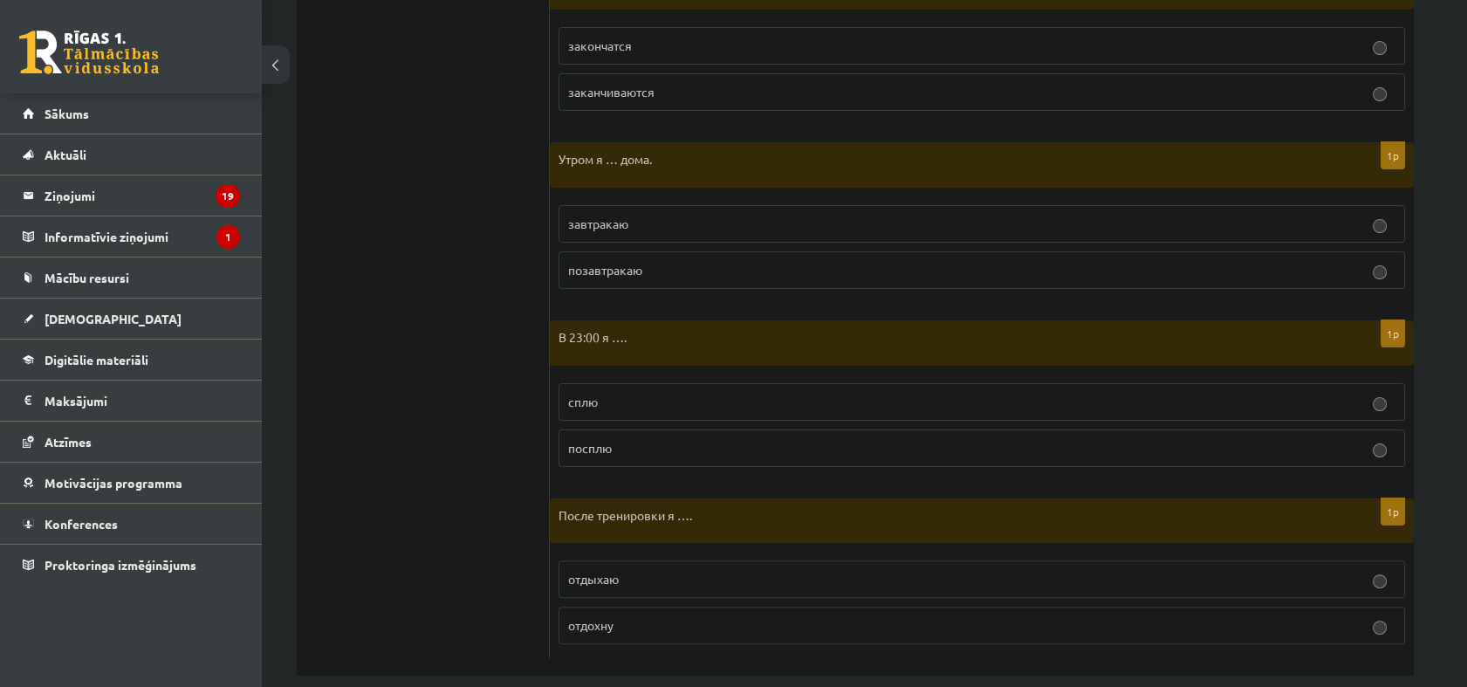
scroll to position [1125, 0]
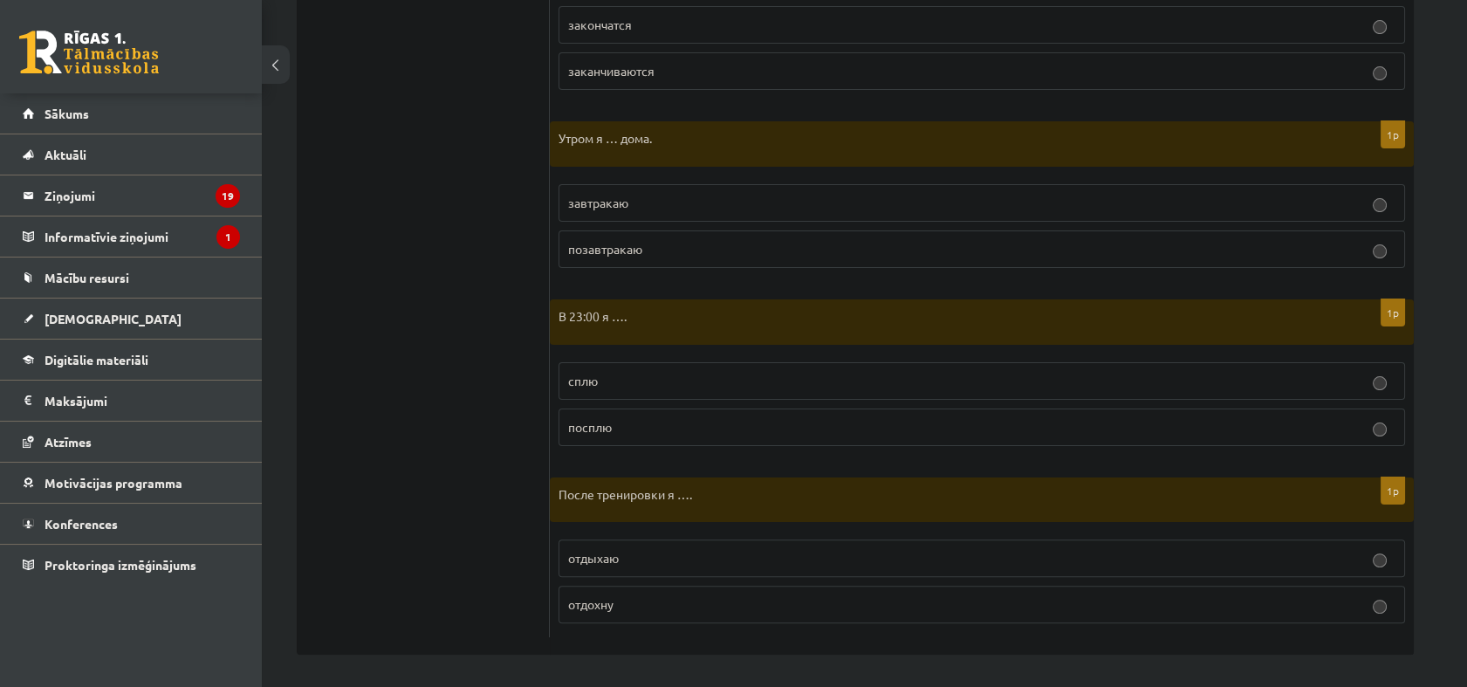
click at [698, 372] on p "сплю" at bounding box center [981, 381] width 827 height 18
click at [668, 558] on p "отдыхаю" at bounding box center [981, 558] width 827 height 18
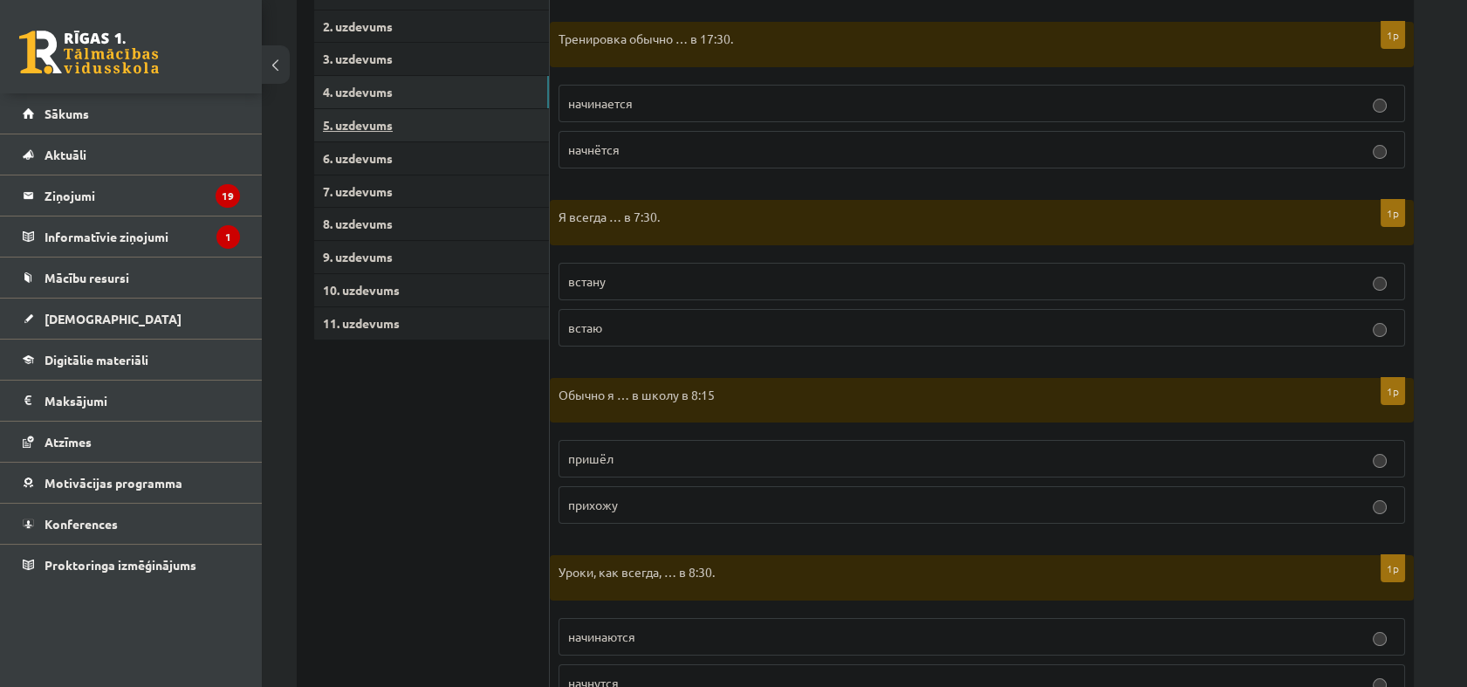
scroll to position [252, 0]
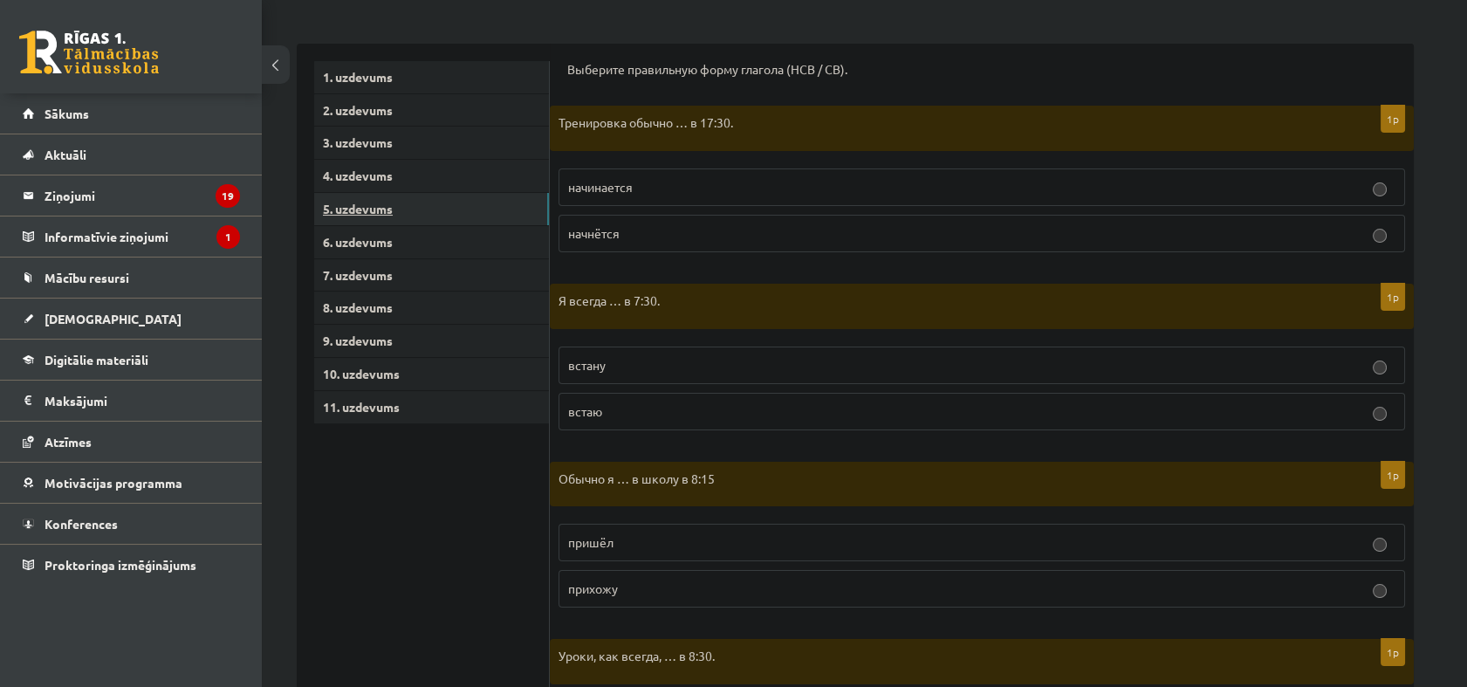
click at [380, 207] on link "5. uzdevums" at bounding box center [431, 209] width 235 height 32
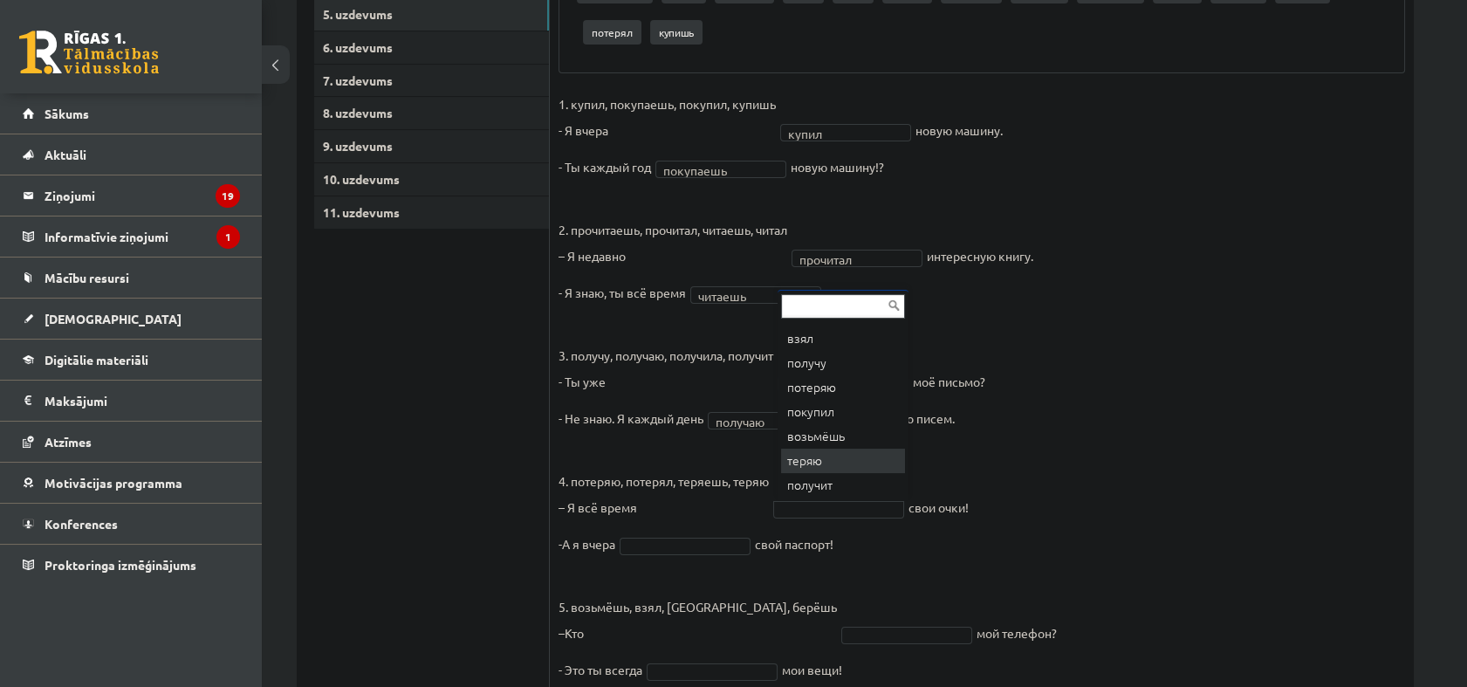
scroll to position [119, 0]
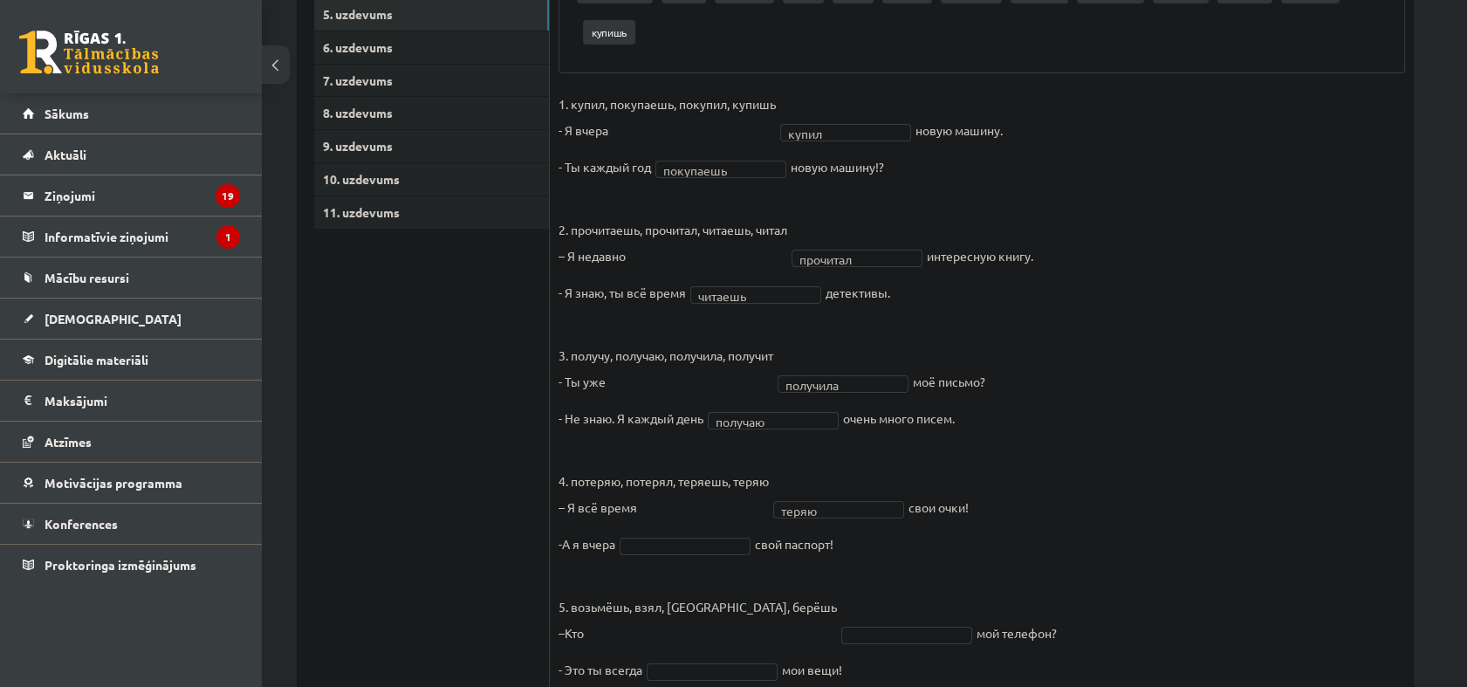
click at [724, 531] on fieldset "1. купил, покупаешь, покупил, купишь - Я [DATE] купил ***** новую машину. - Ты …" at bounding box center [981, 392] width 846 height 602
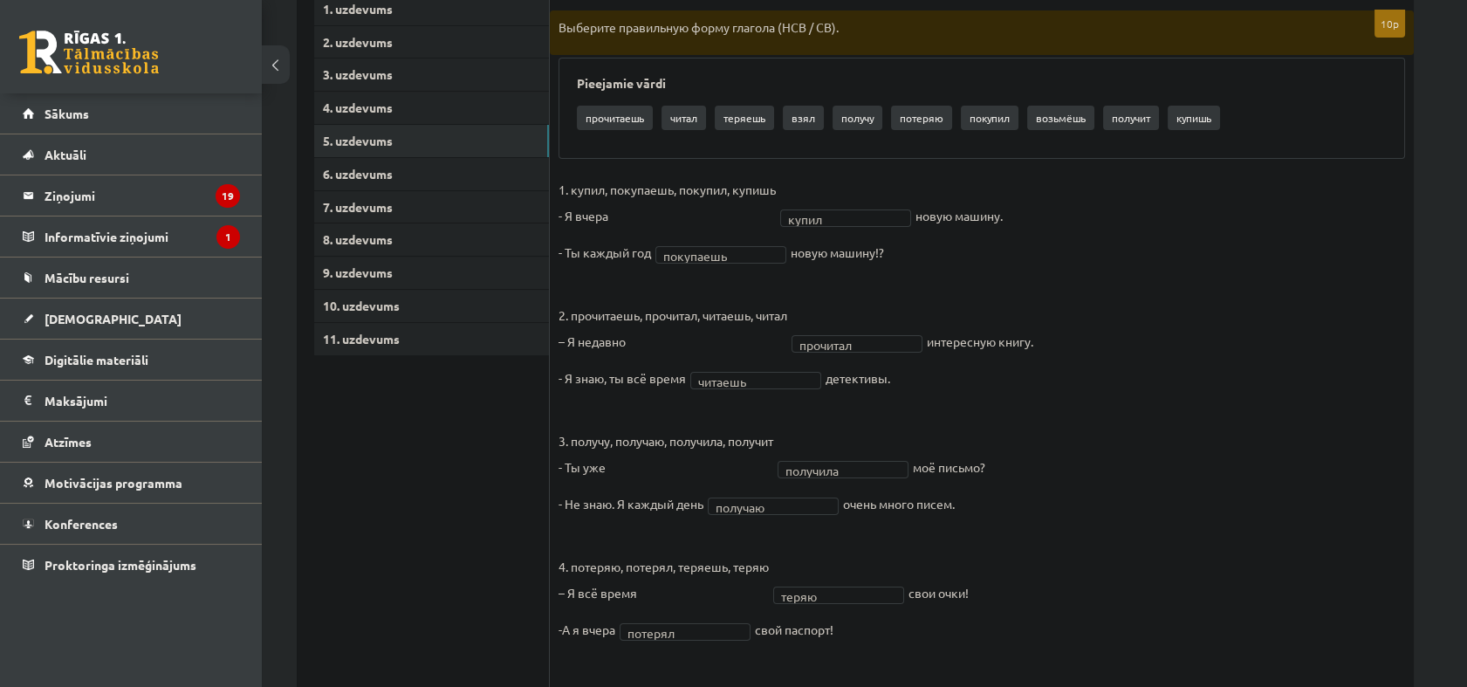
scroll to position [182, 0]
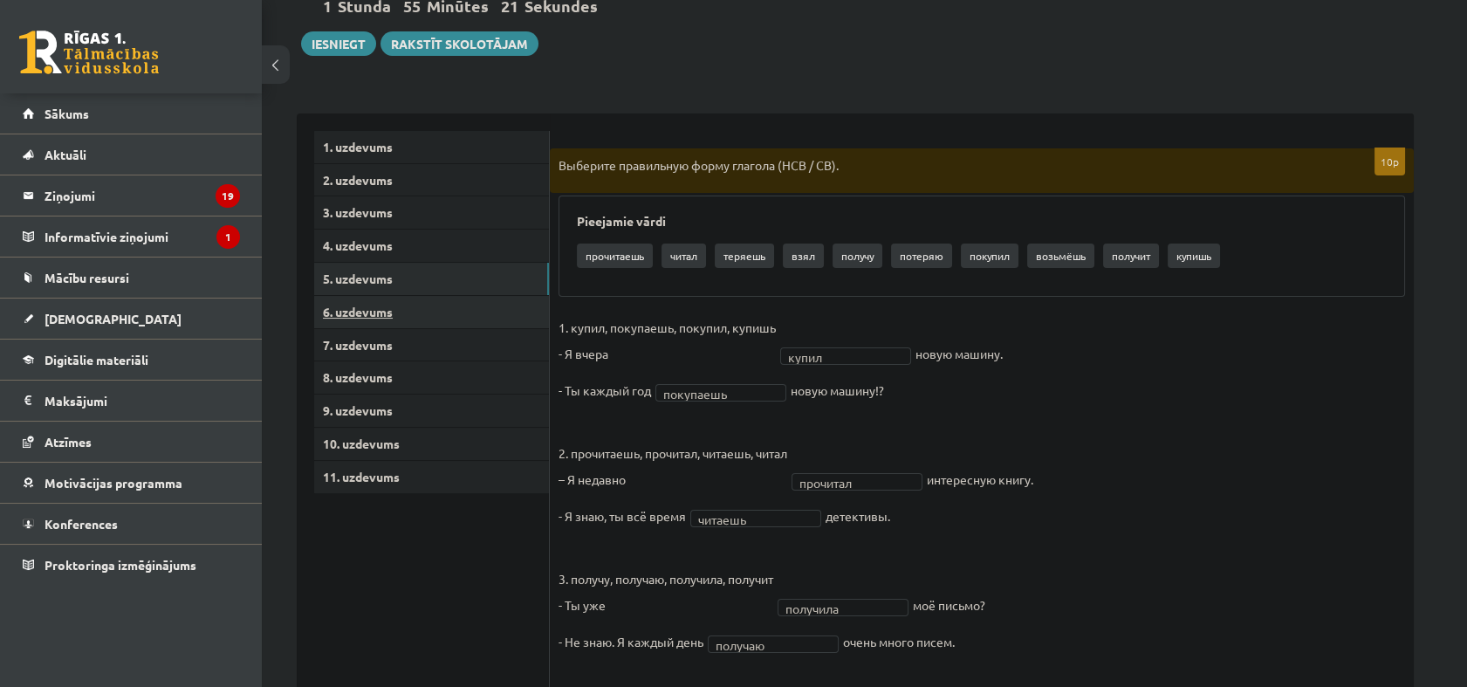
click at [375, 300] on link "6. uzdevums" at bounding box center [431, 312] width 235 height 32
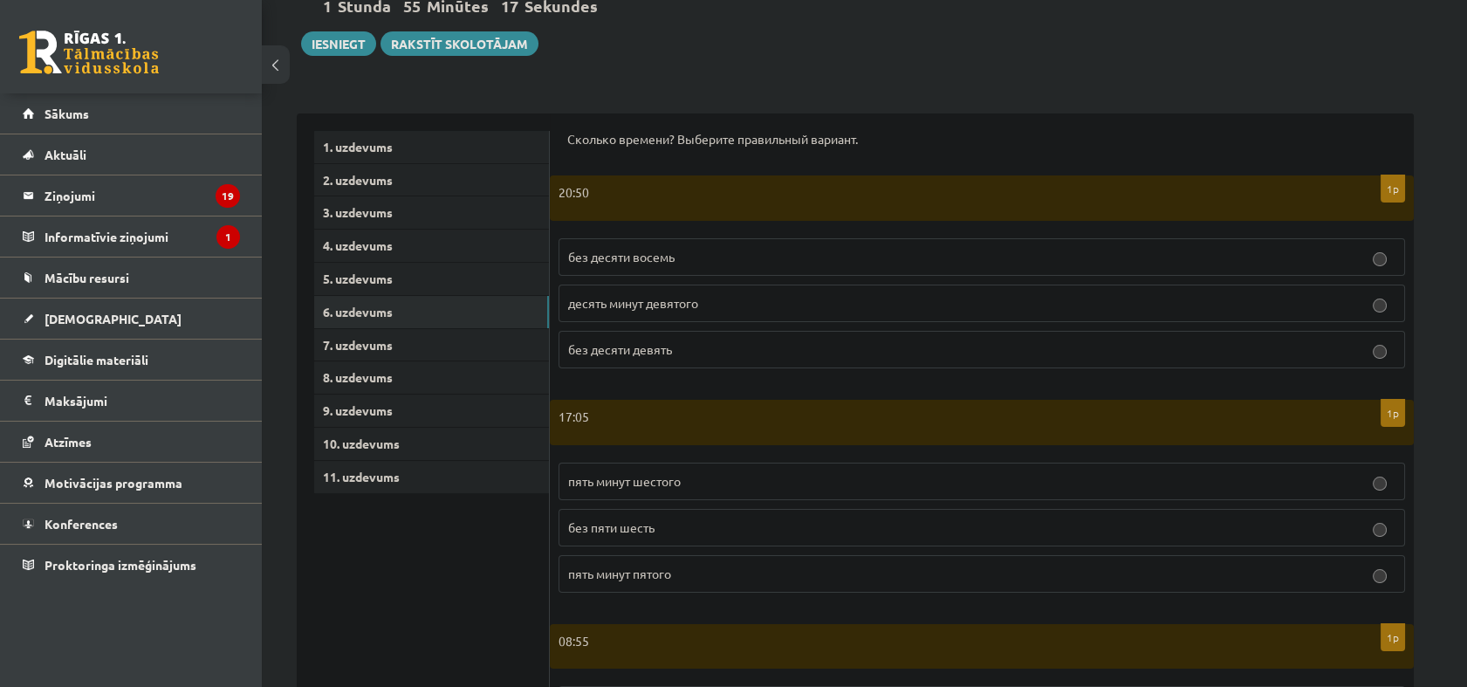
click at [791, 359] on label "без десяти девять" at bounding box center [981, 350] width 846 height 38
click at [691, 479] on p "пять минут шестого" at bounding box center [981, 481] width 827 height 18
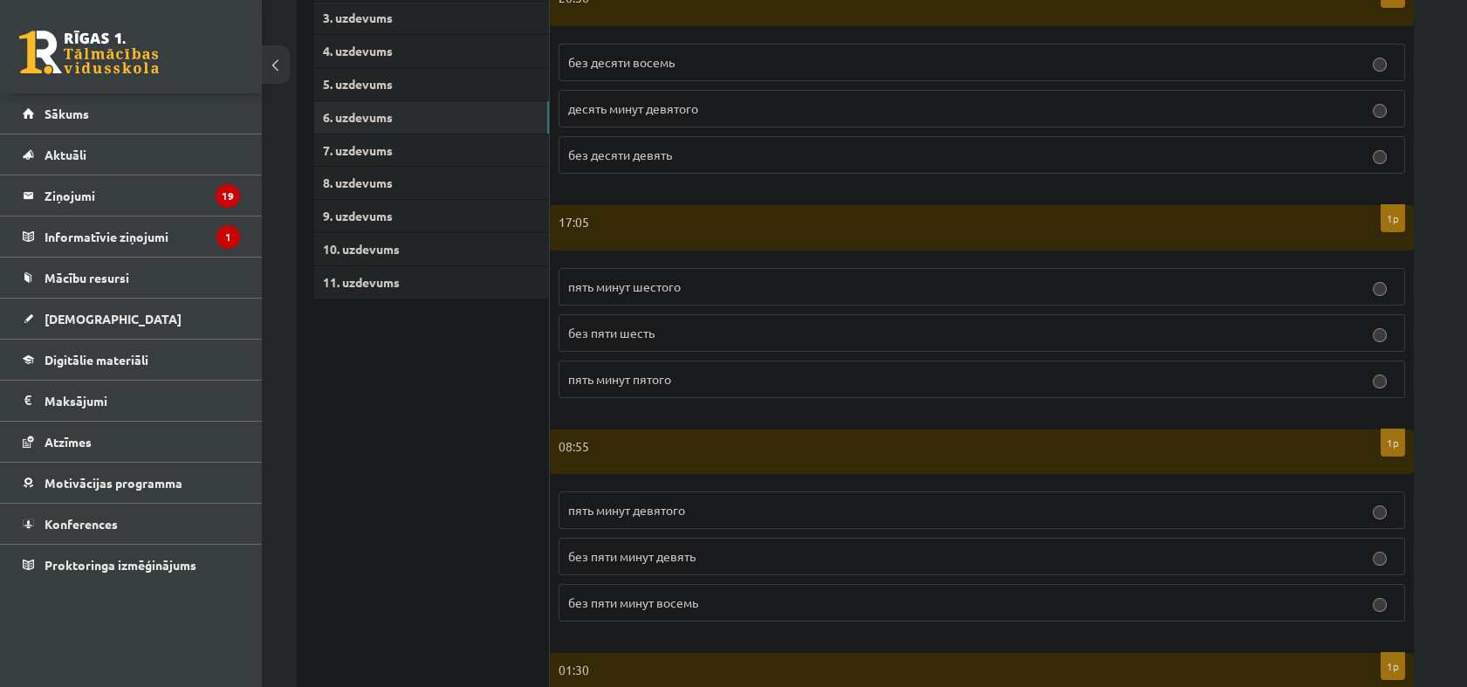
scroll to position [474, 0]
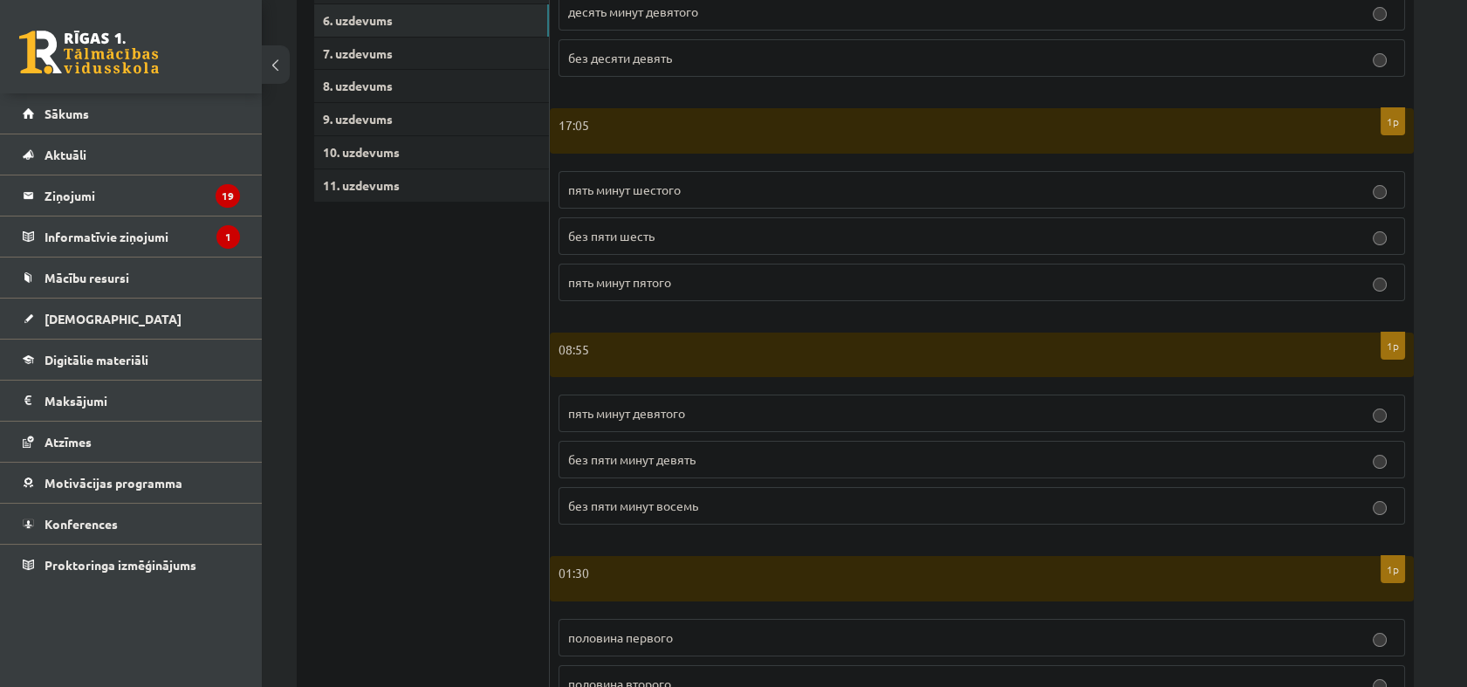
click at [715, 461] on p "без пяти минут девять" at bounding box center [981, 459] width 827 height 18
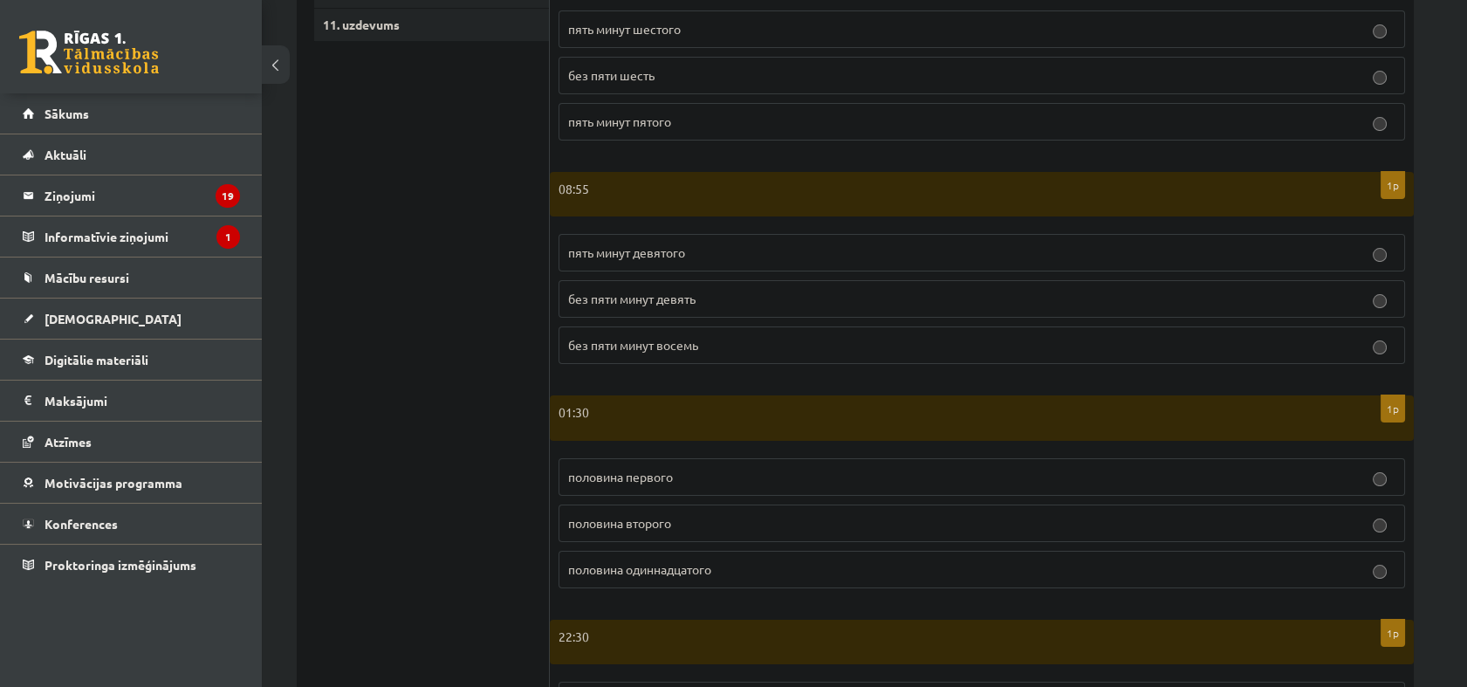
scroll to position [667, 0]
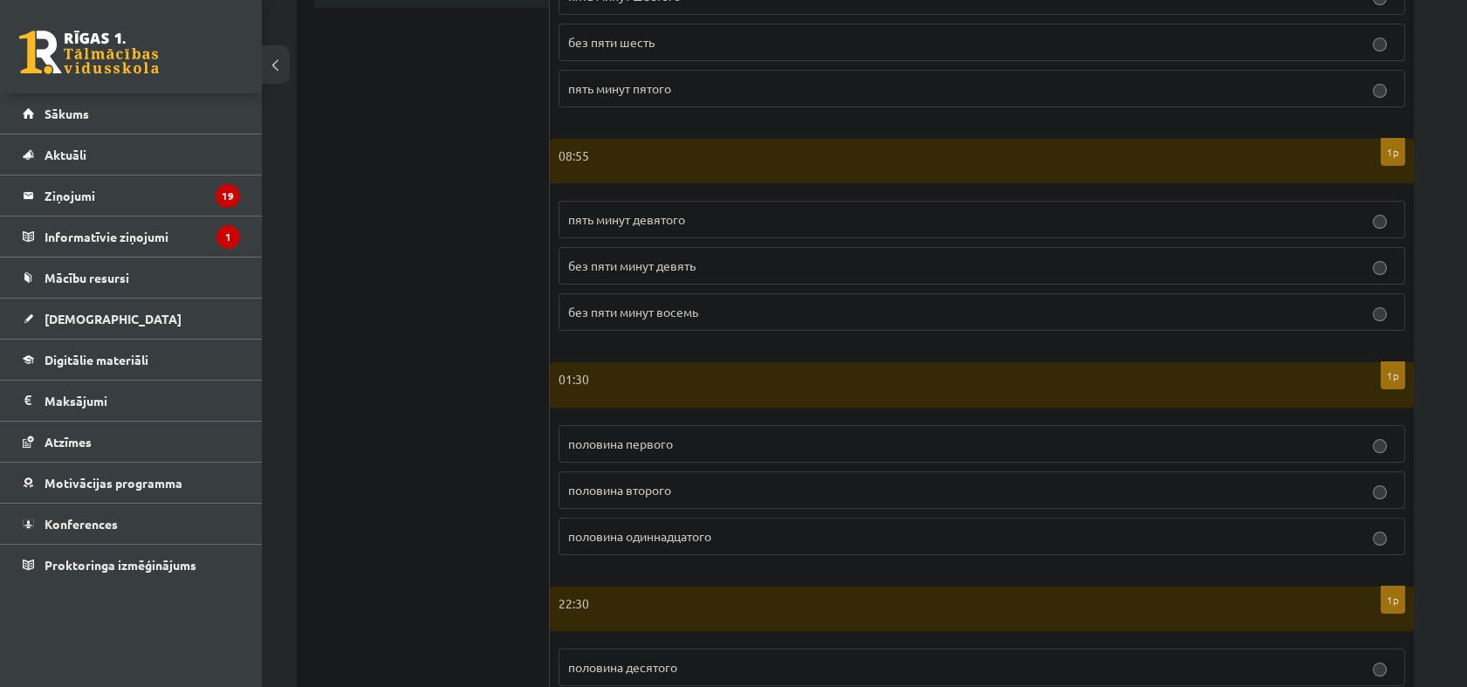
click at [719, 491] on p "половина второго" at bounding box center [981, 490] width 827 height 18
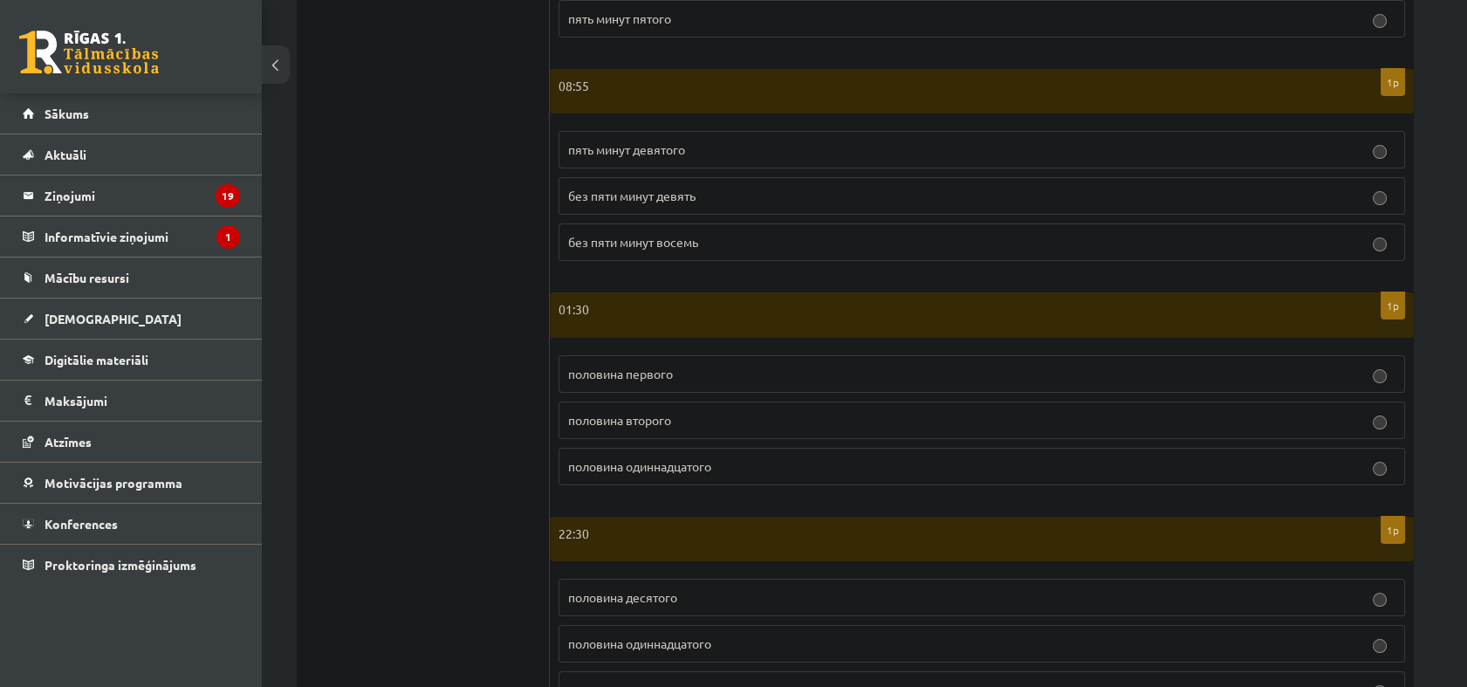
scroll to position [824, 0]
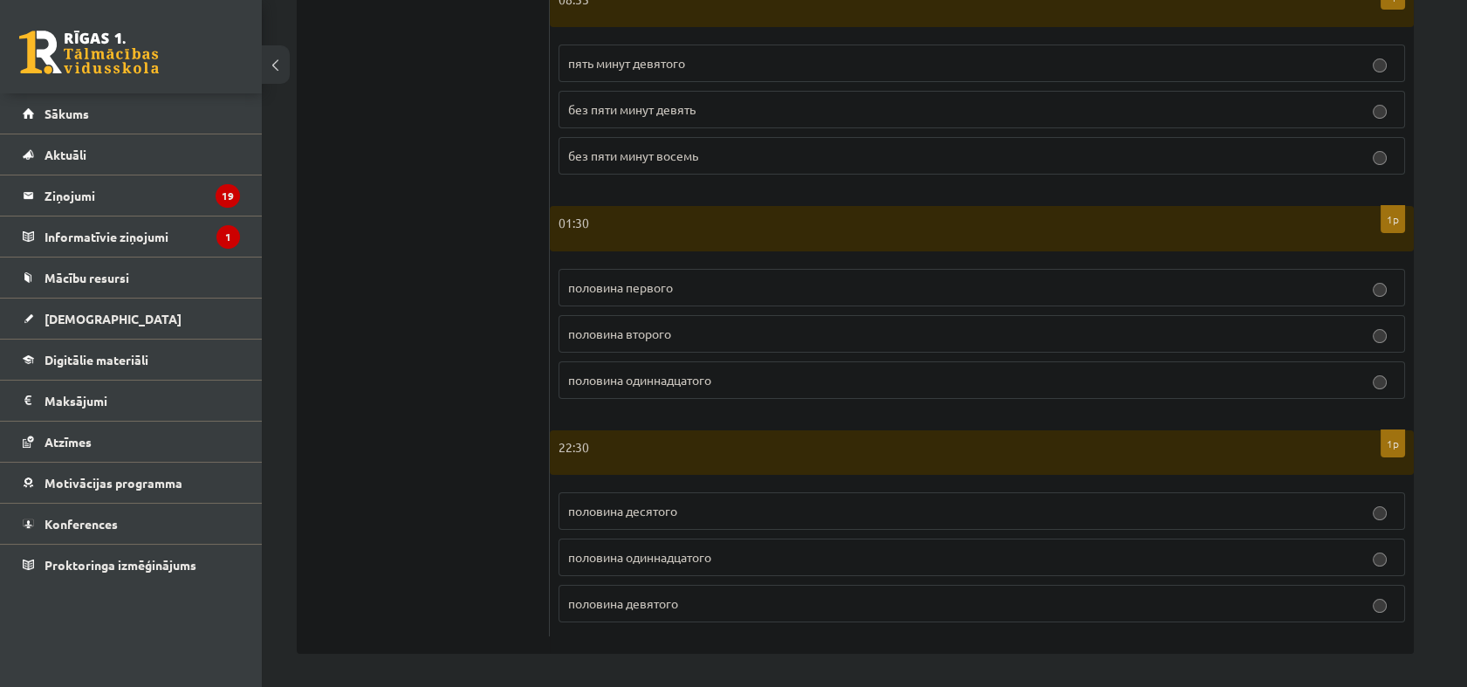
click at [705, 553] on span "половина одиннадцатого" at bounding box center [639, 557] width 143 height 16
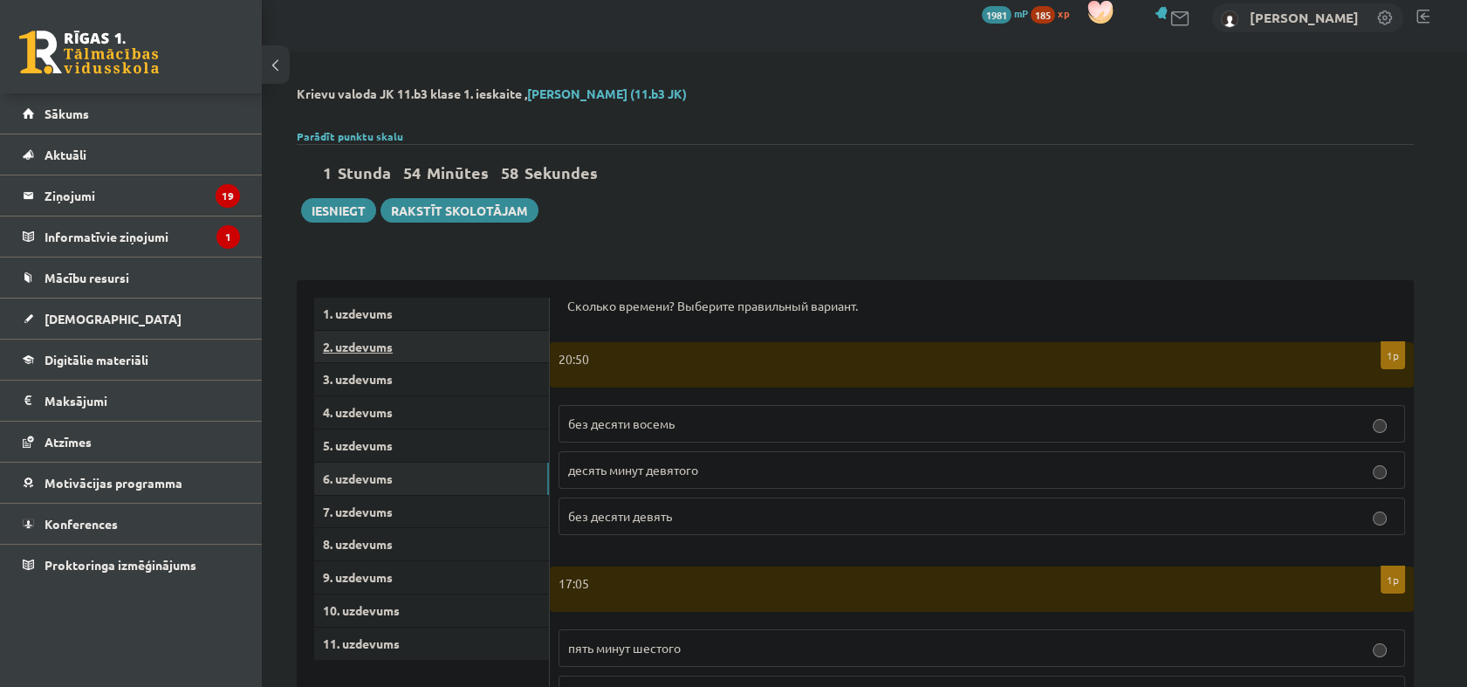
scroll to position [0, 0]
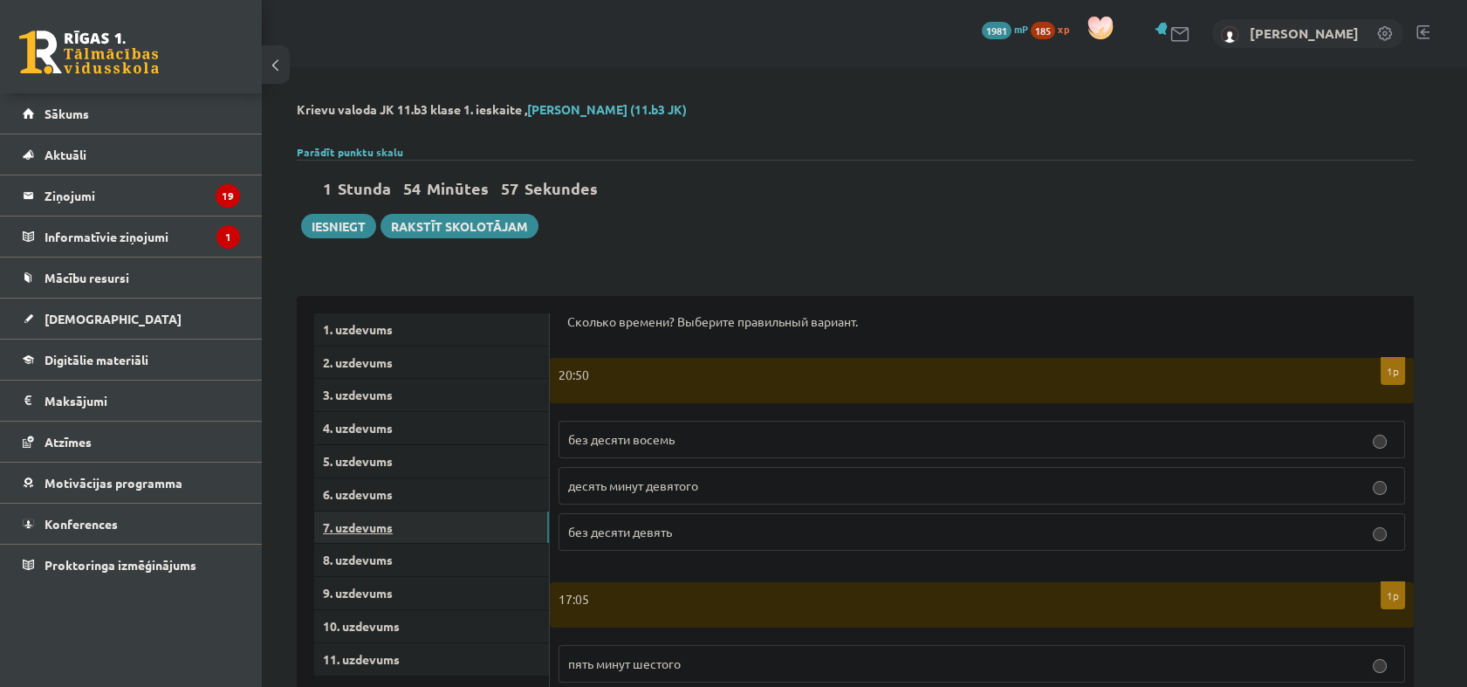
click at [393, 523] on link "7. uzdevums" at bounding box center [431, 527] width 235 height 32
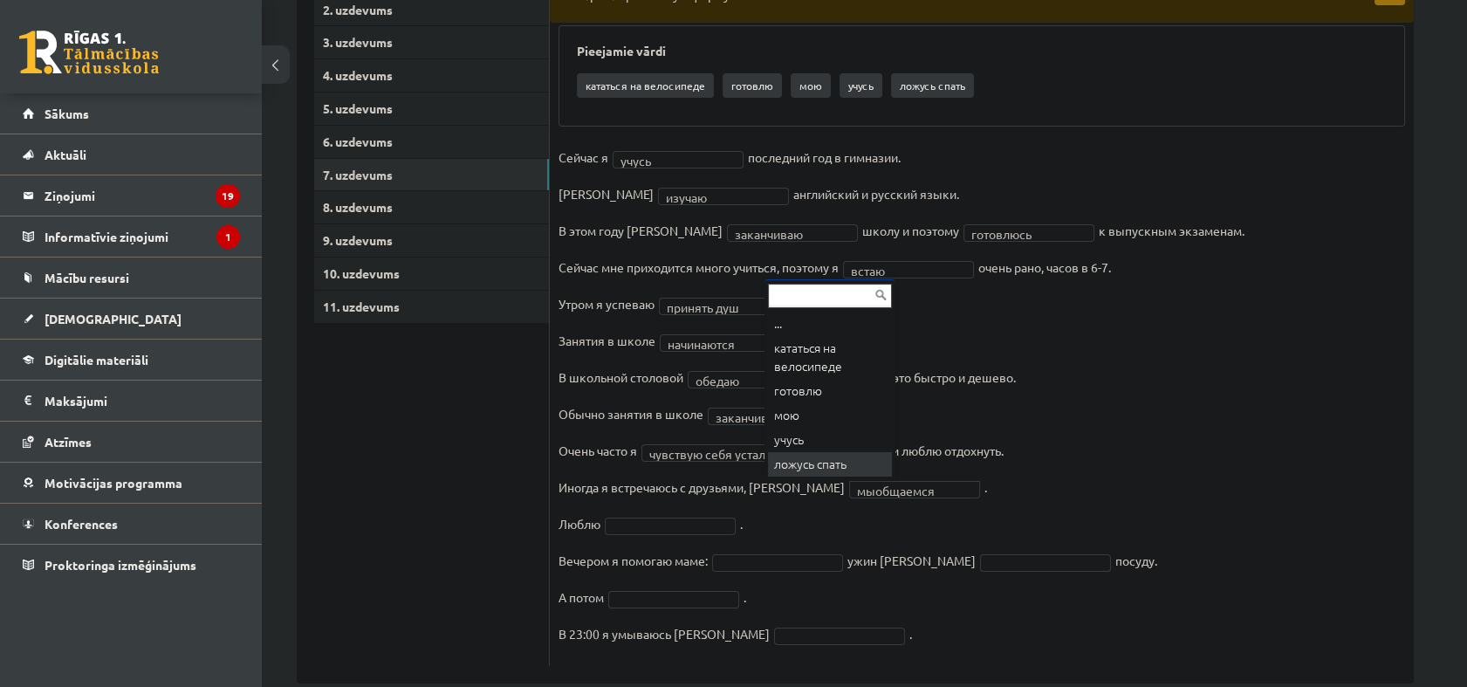
scroll to position [384, 0]
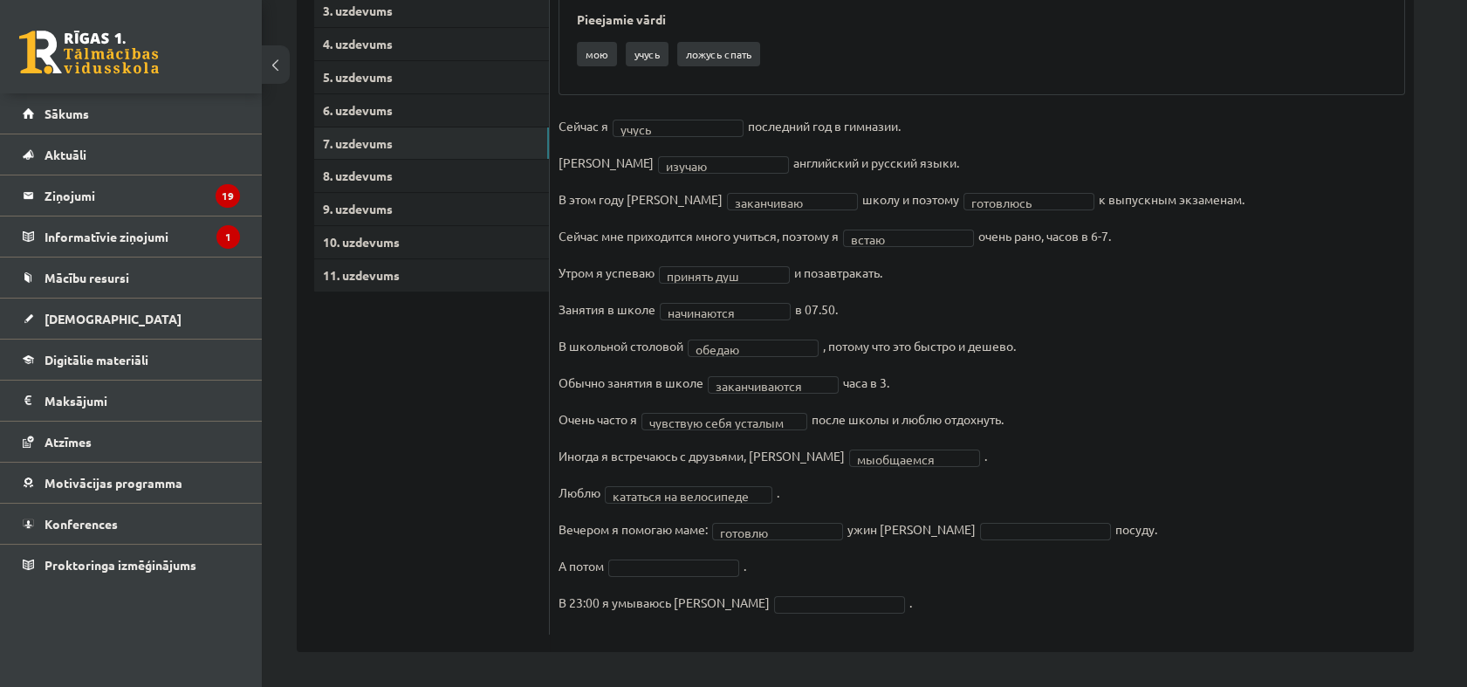
click at [943, 540] on fieldset "**********" at bounding box center [981, 369] width 846 height 513
click at [677, 556] on fieldset "**********" at bounding box center [981, 369] width 846 height 513
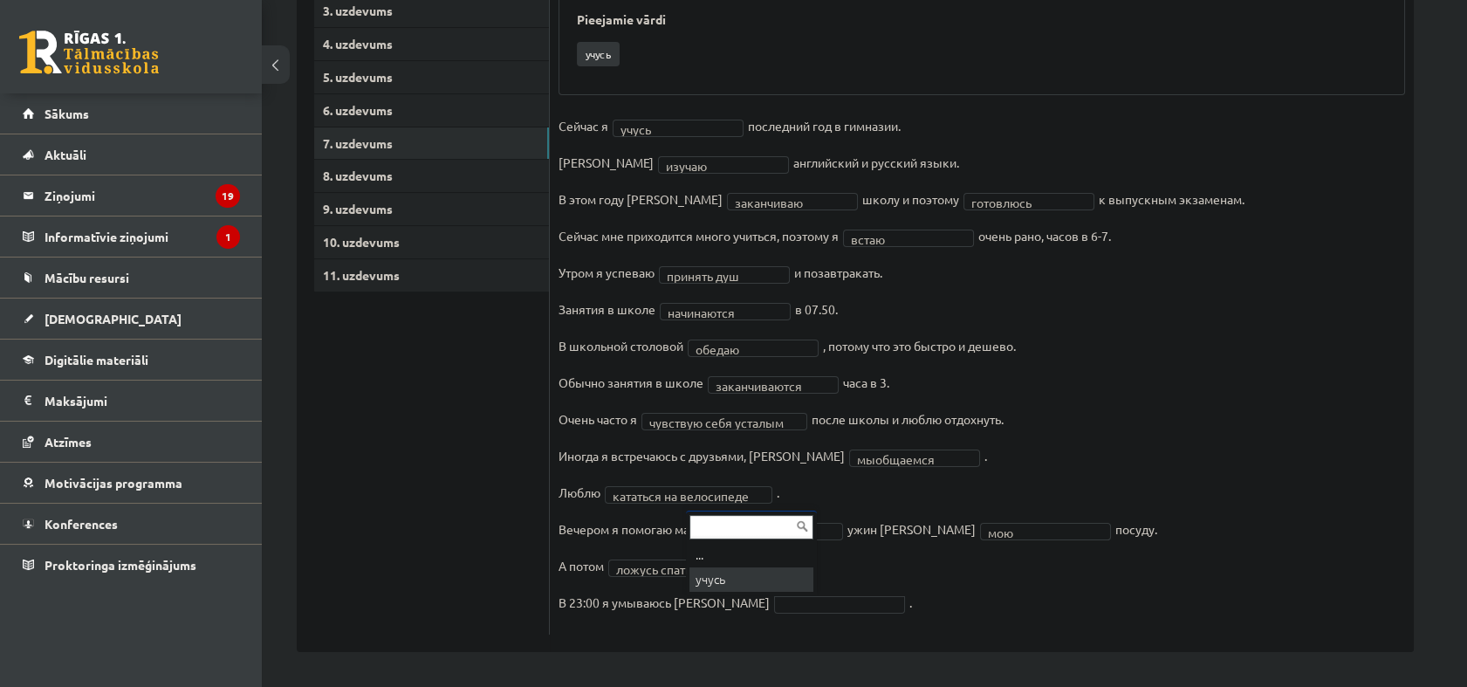
scroll to position [343, 0]
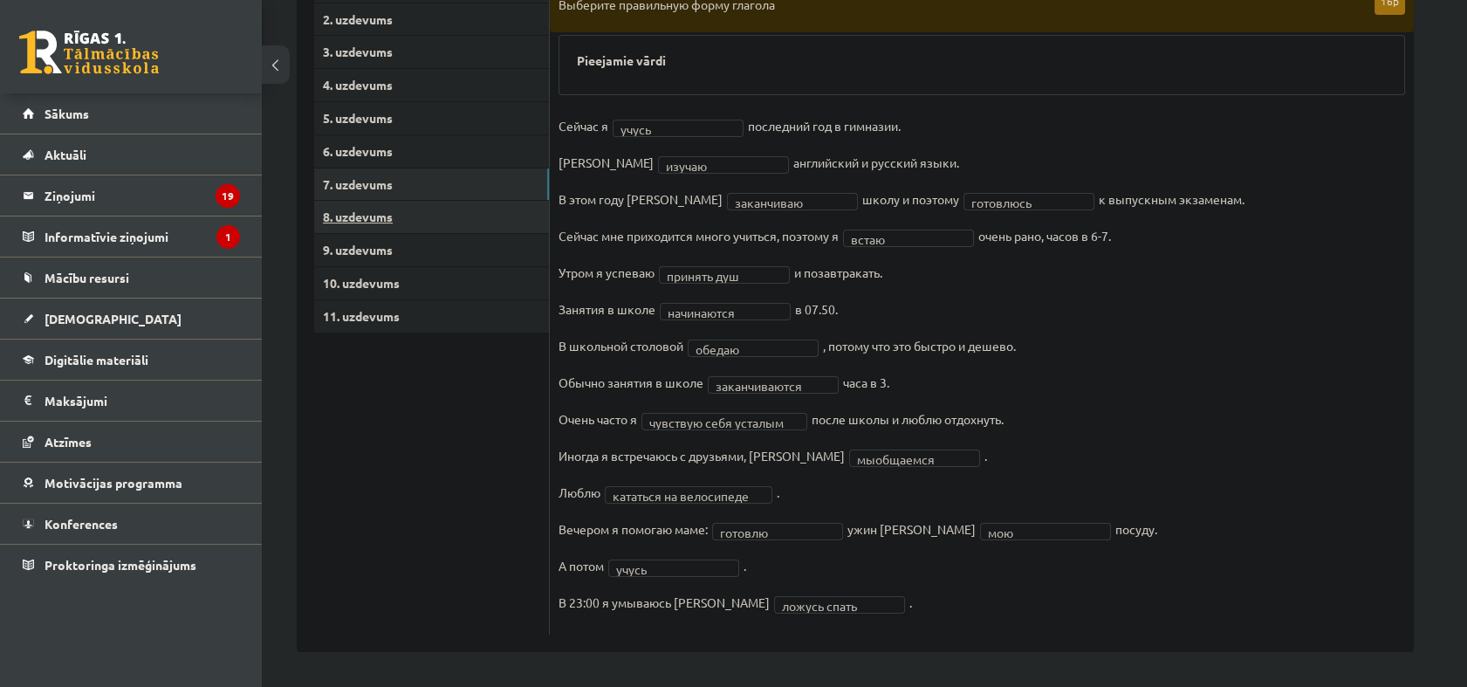
click at [382, 216] on link "8. uzdevums" at bounding box center [431, 217] width 235 height 32
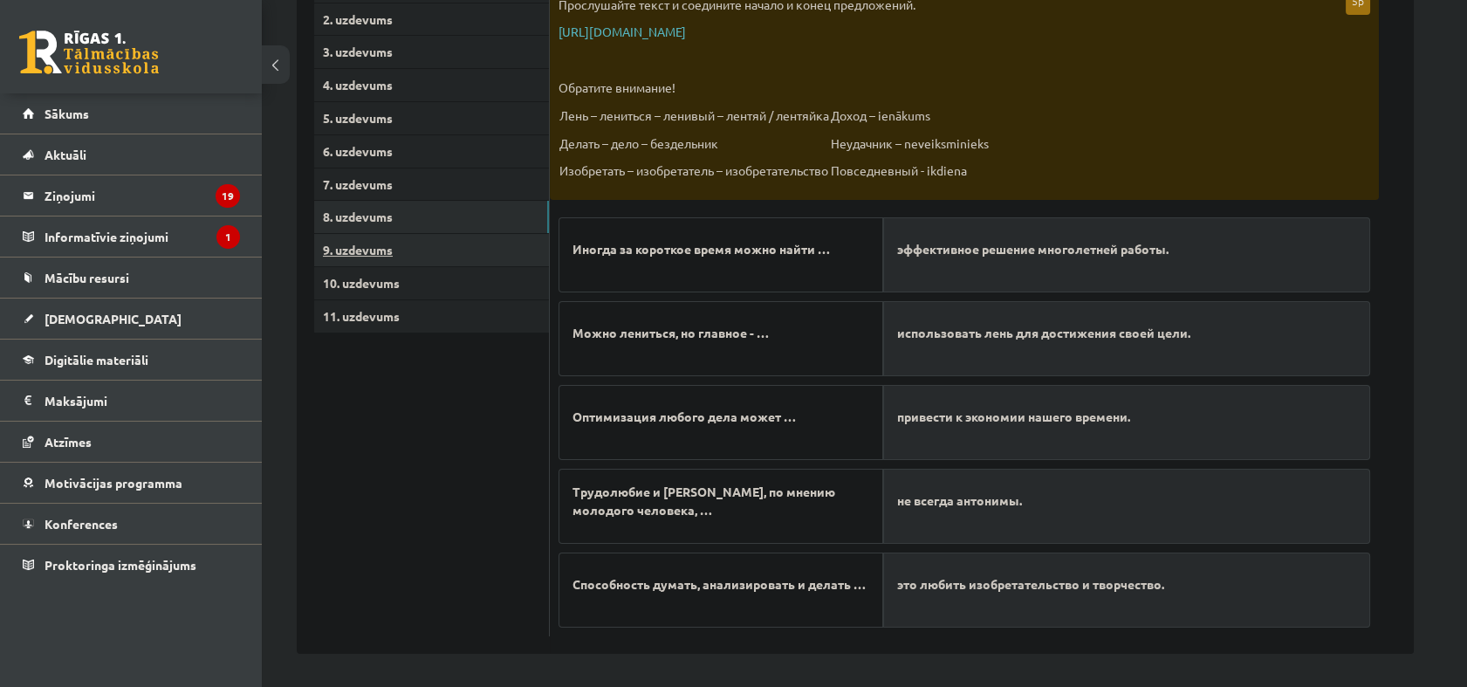
click at [439, 244] on link "9. uzdevums" at bounding box center [431, 250] width 235 height 32
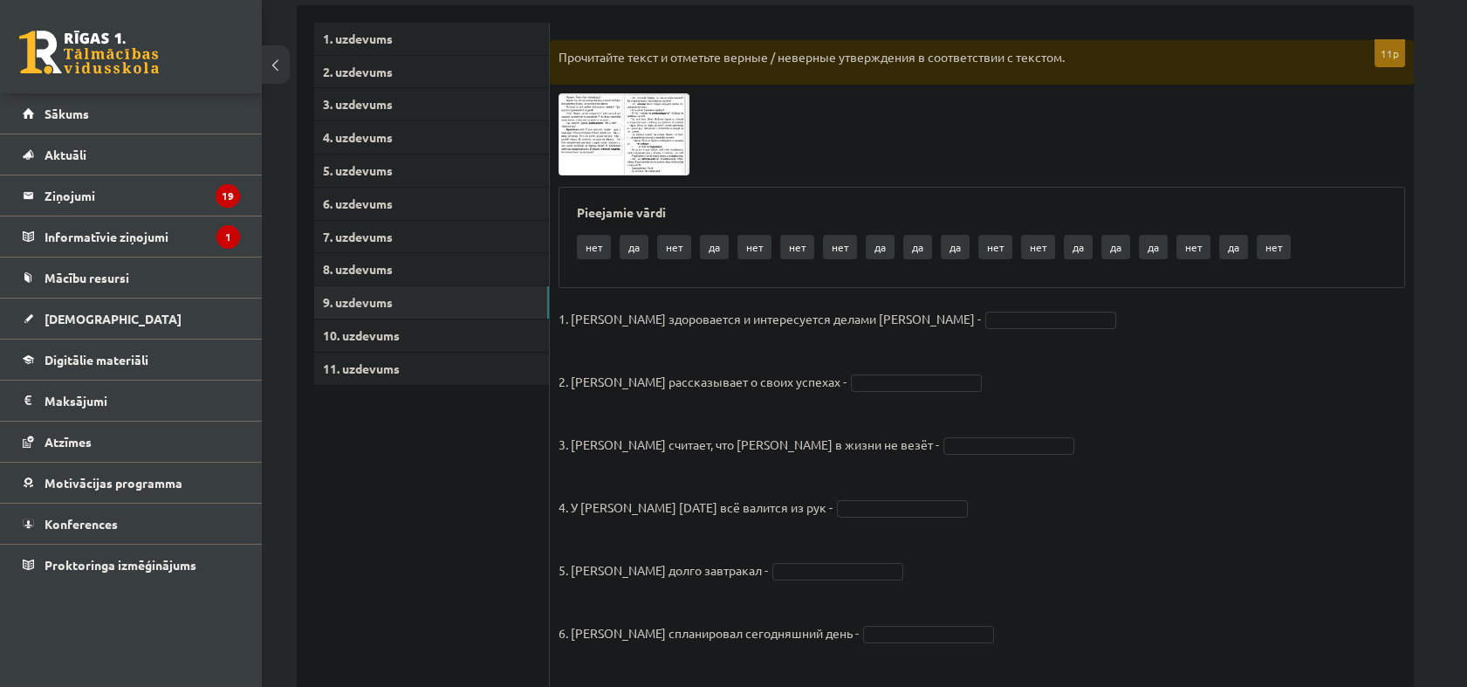
scroll to position [246, 0]
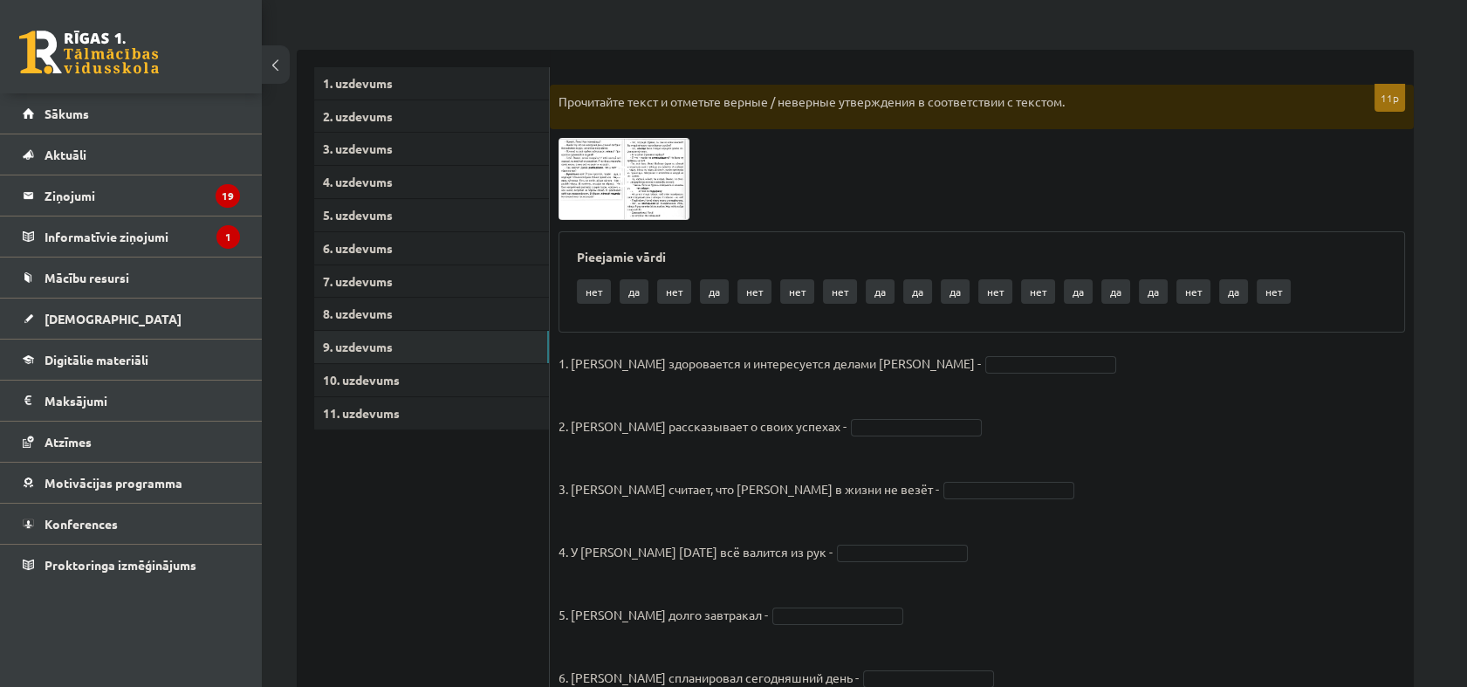
click at [612, 168] on span at bounding box center [625, 180] width 28 height 28
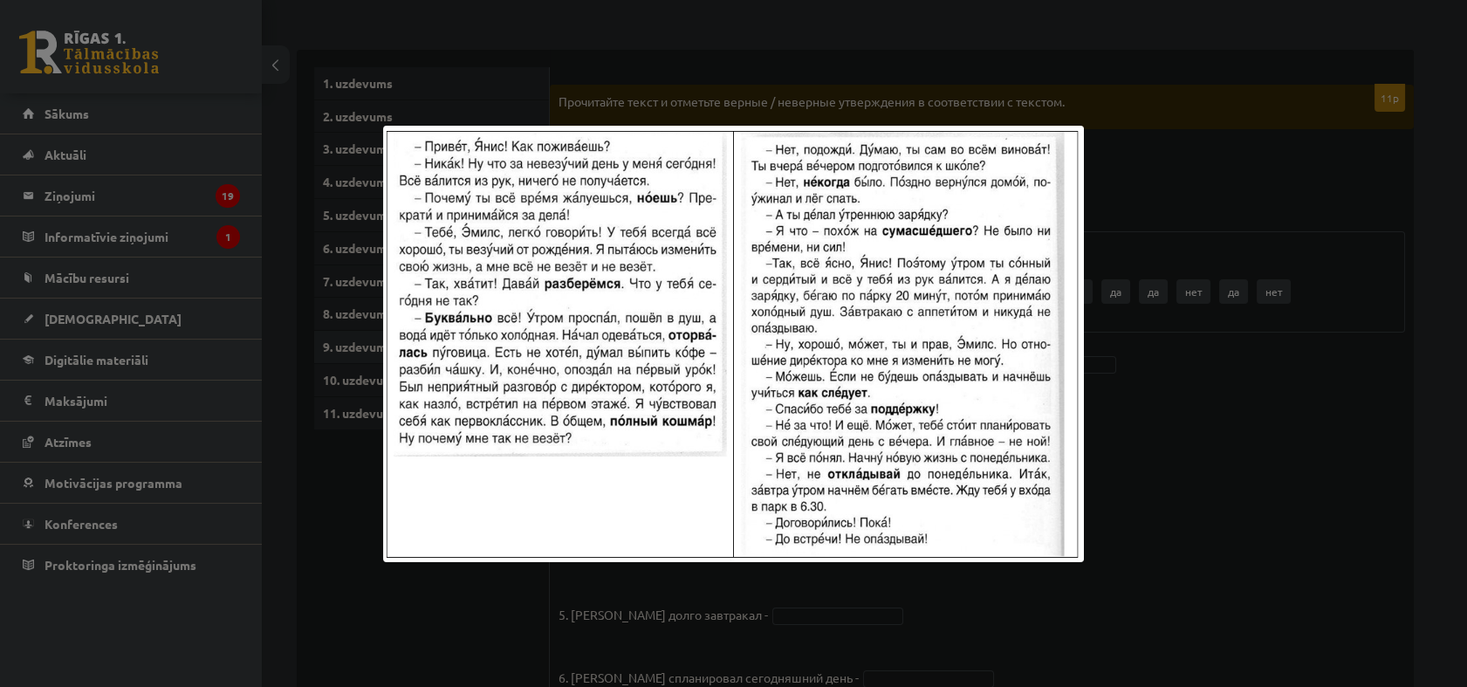
click at [1207, 507] on div at bounding box center [733, 343] width 1467 height 687
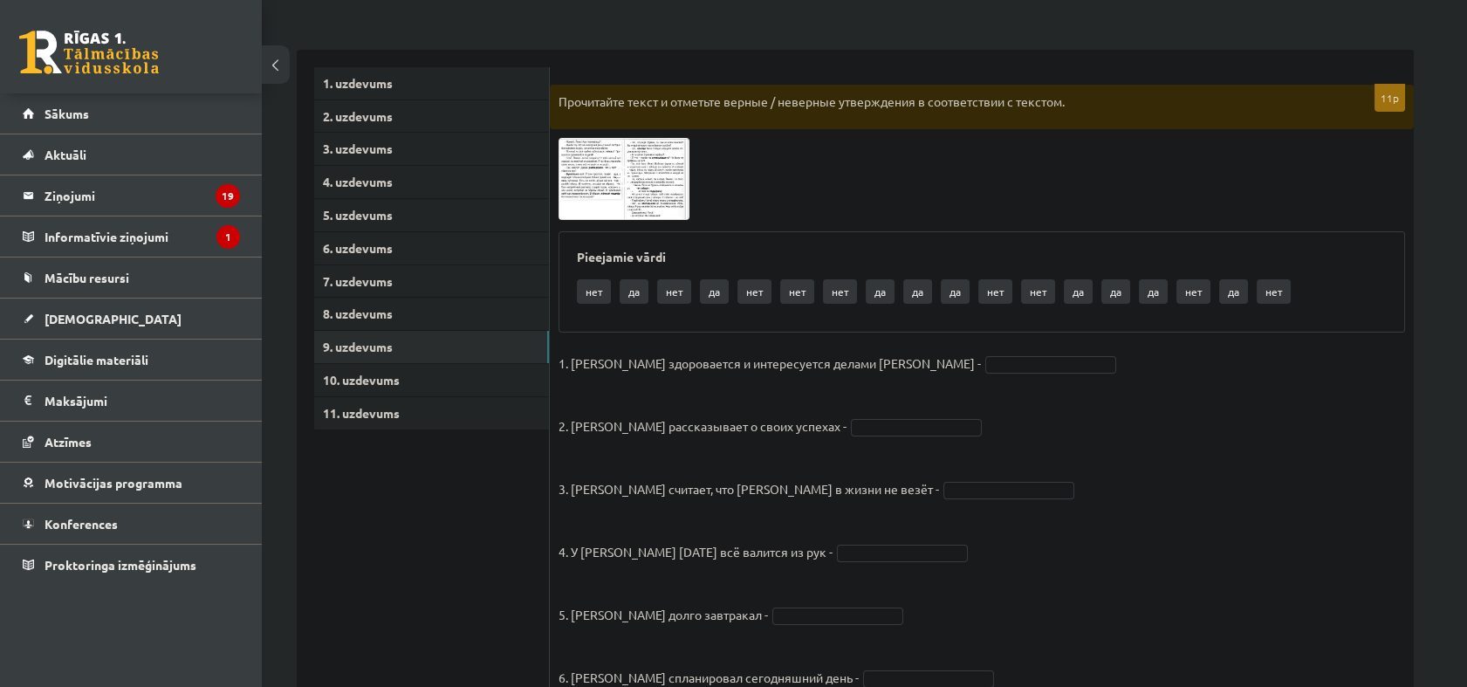
click at [604, 167] on img at bounding box center [623, 178] width 131 height 81
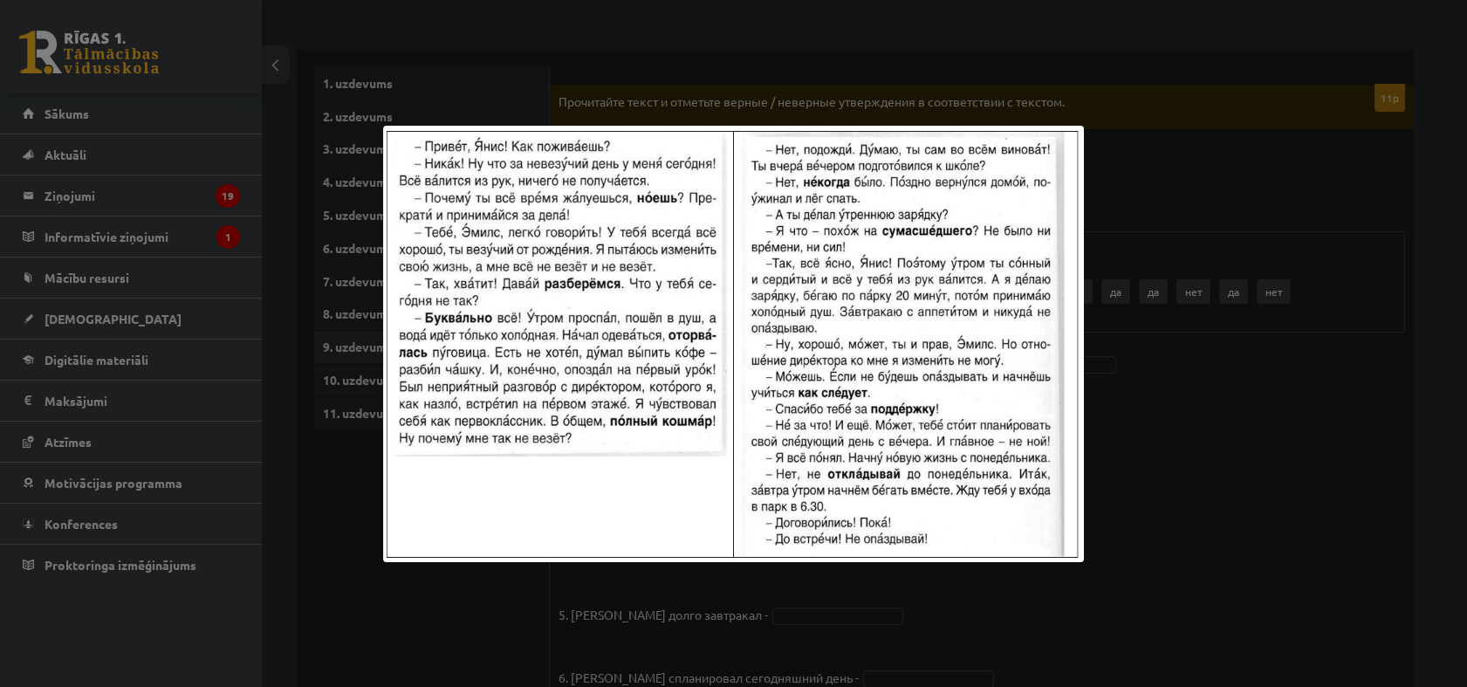
click at [1187, 557] on div at bounding box center [733, 343] width 1467 height 687
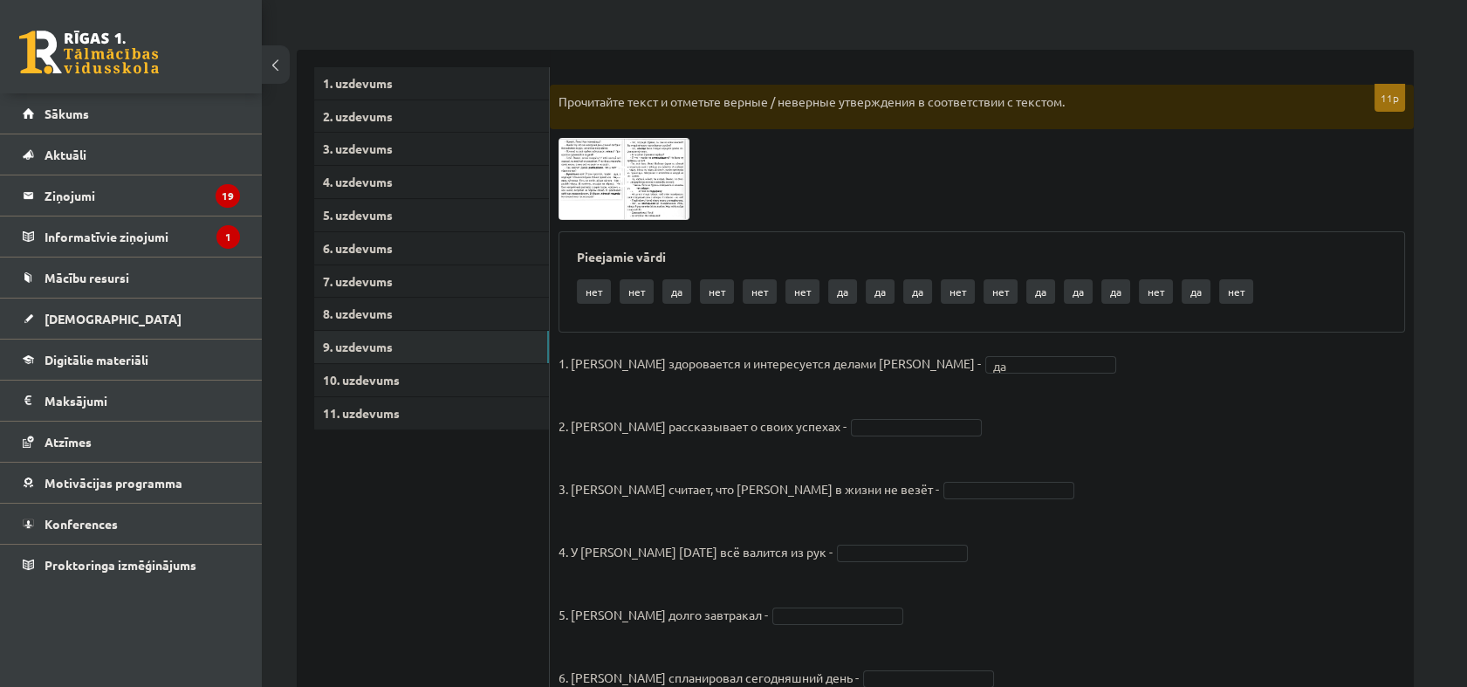
click at [592, 187] on img at bounding box center [623, 178] width 131 height 81
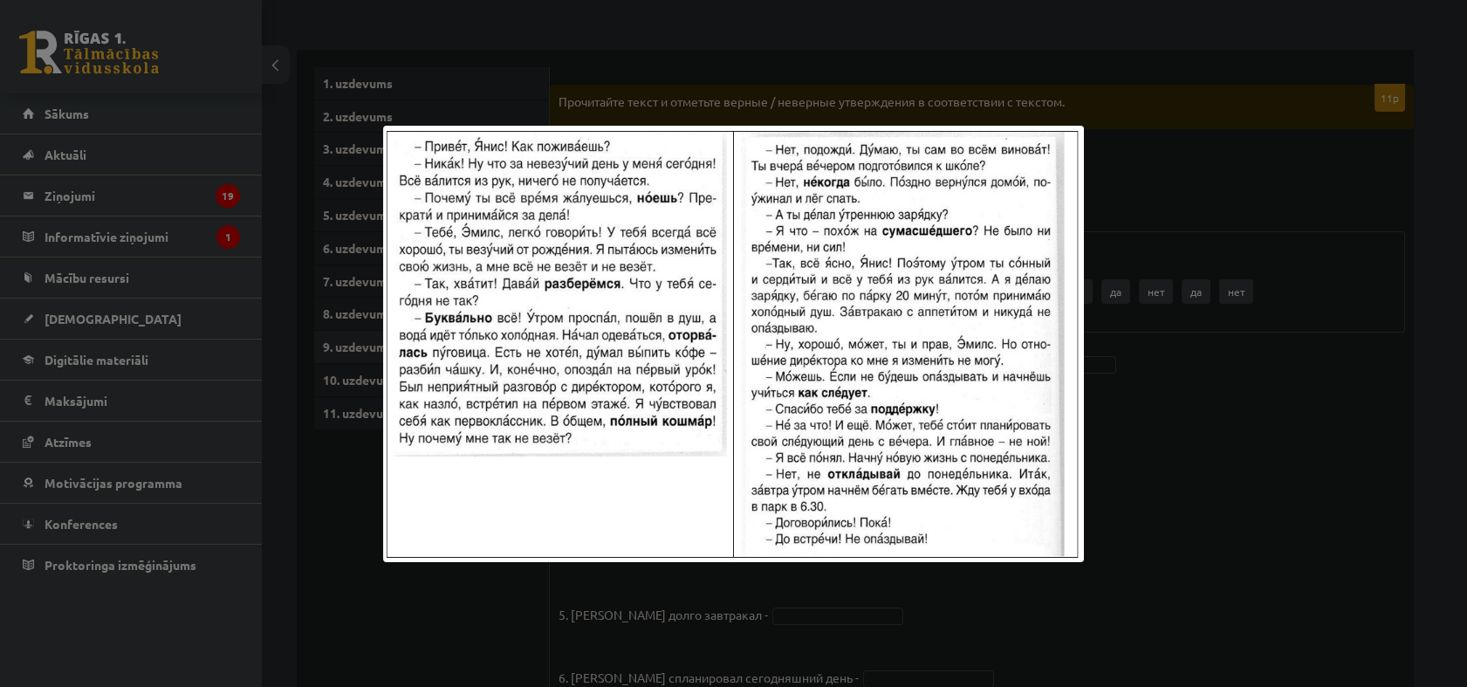
click at [1165, 166] on div at bounding box center [733, 343] width 1467 height 687
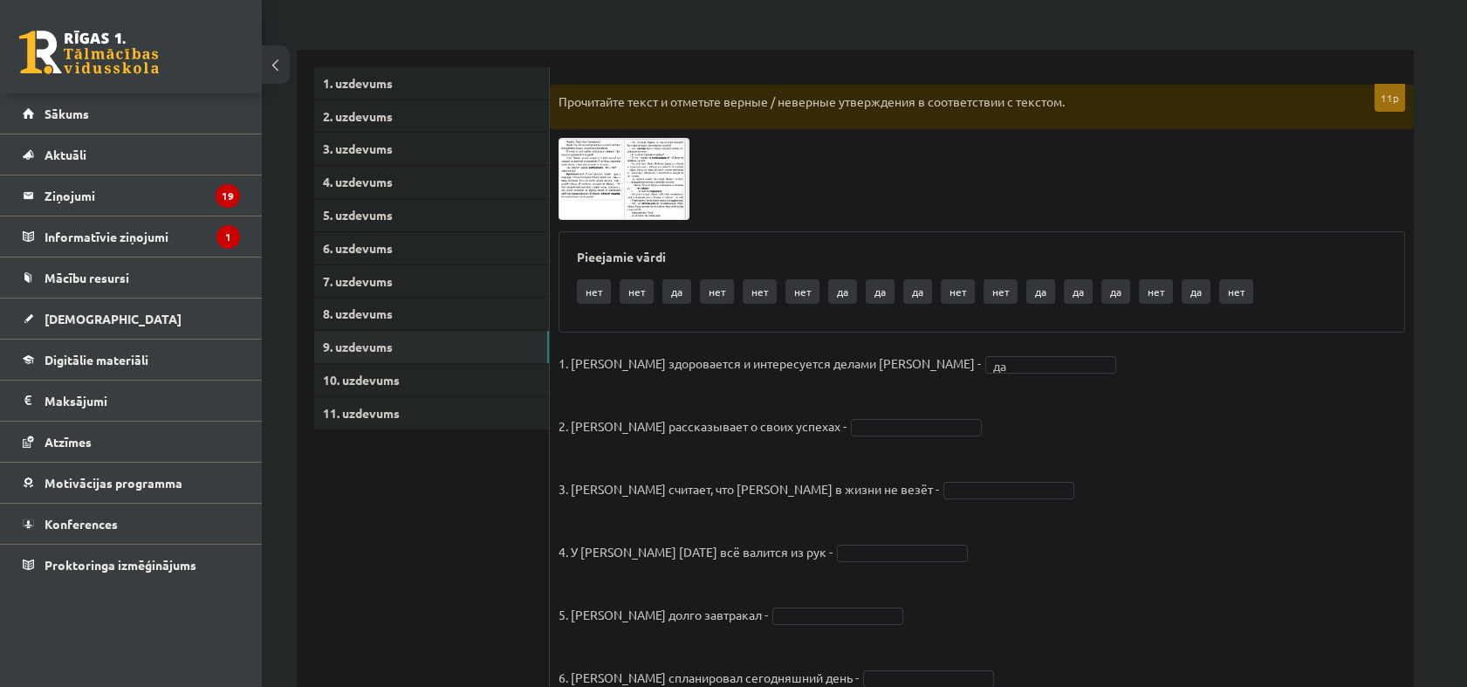
click at [593, 181] on img at bounding box center [623, 178] width 131 height 81
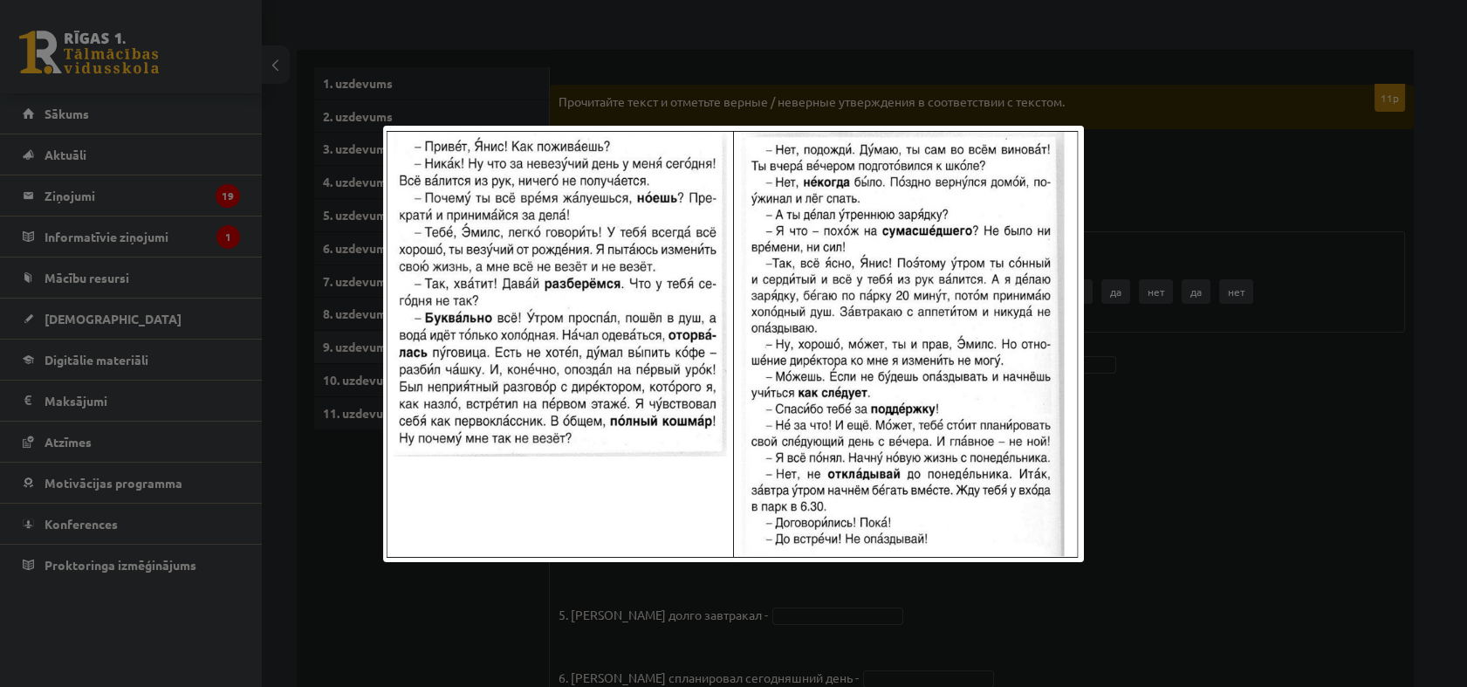
click at [1206, 508] on div at bounding box center [733, 343] width 1467 height 687
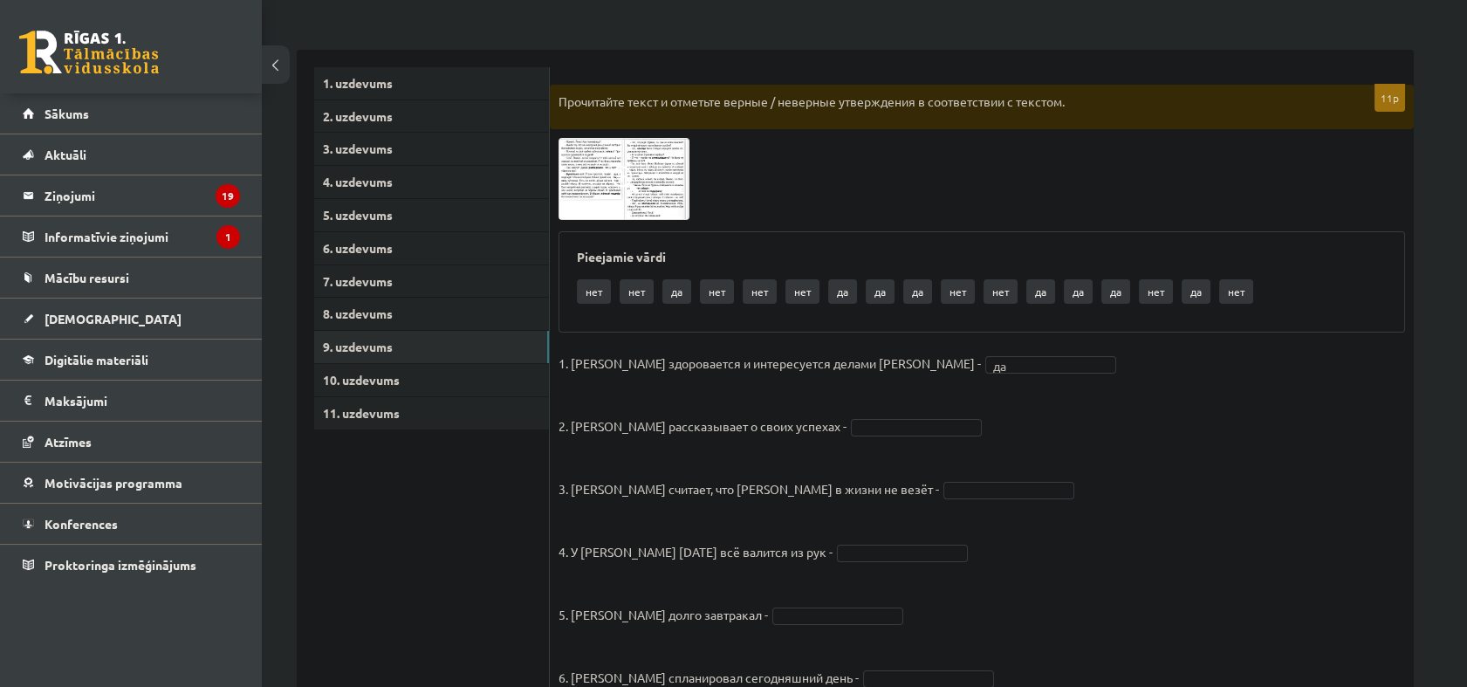
click at [600, 191] on img at bounding box center [623, 178] width 131 height 81
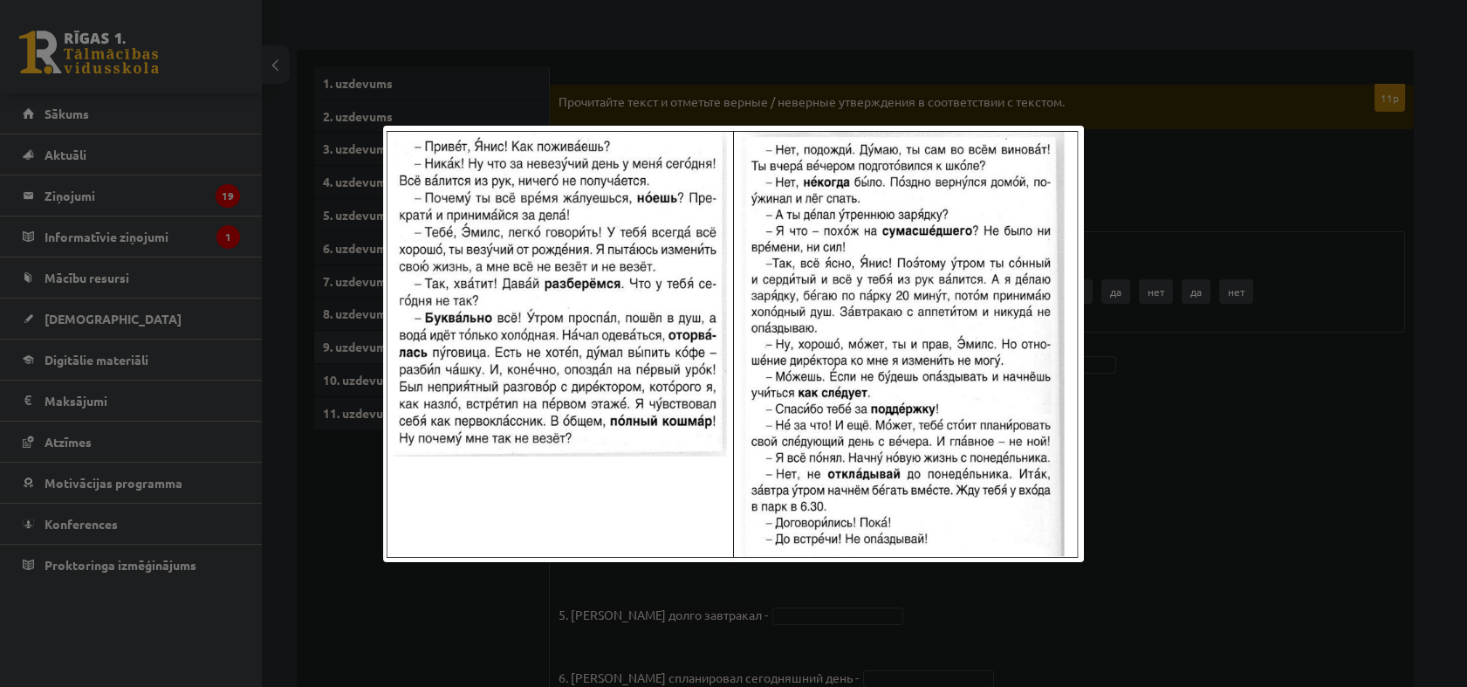
click at [1283, 520] on div at bounding box center [733, 343] width 1467 height 687
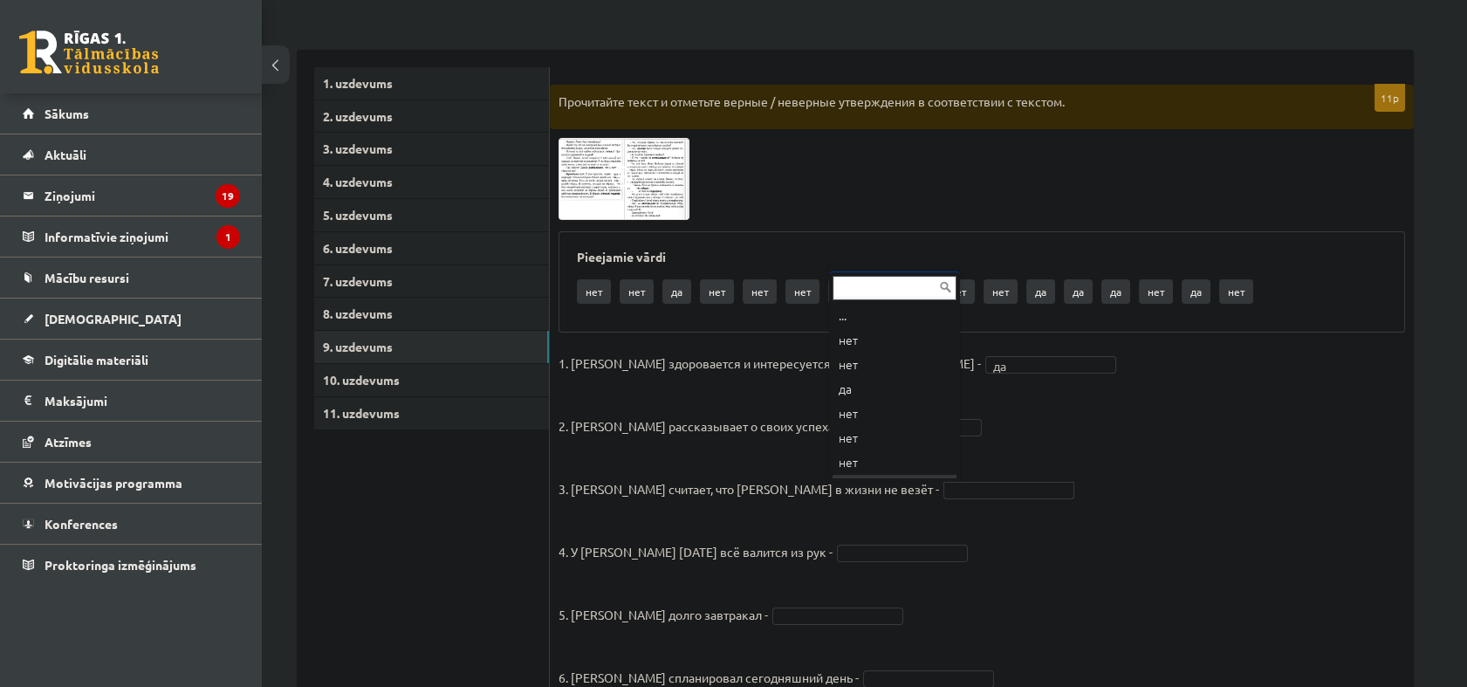
scroll to position [21, 0]
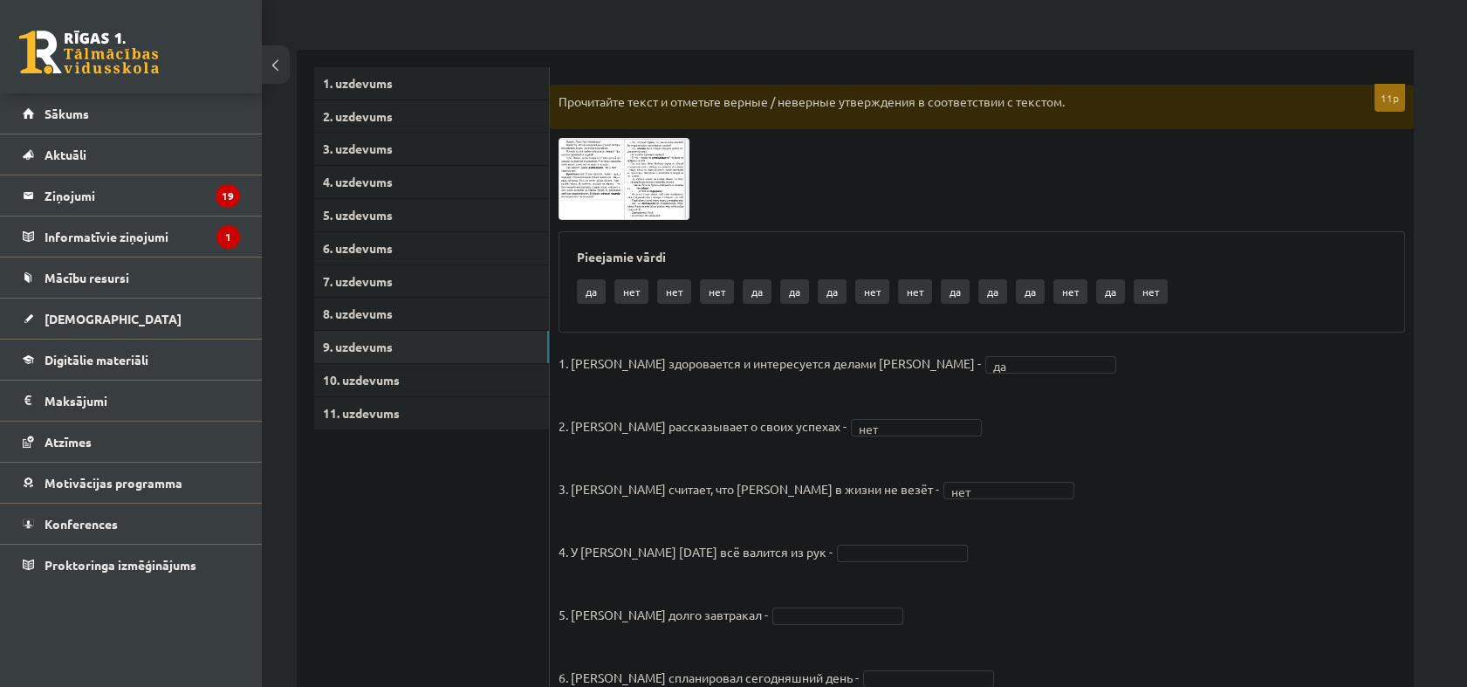
click at [597, 206] on img at bounding box center [623, 178] width 131 height 81
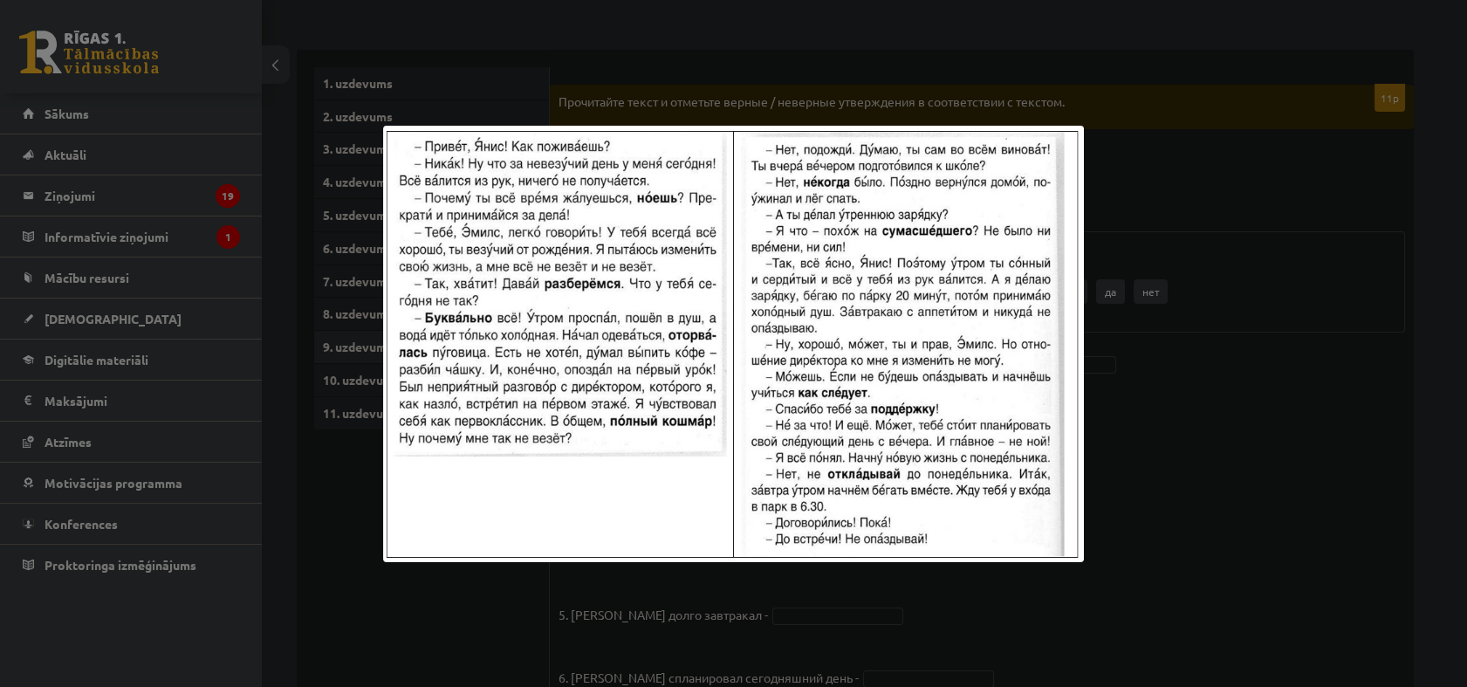
click at [1202, 473] on div at bounding box center [733, 343] width 1467 height 687
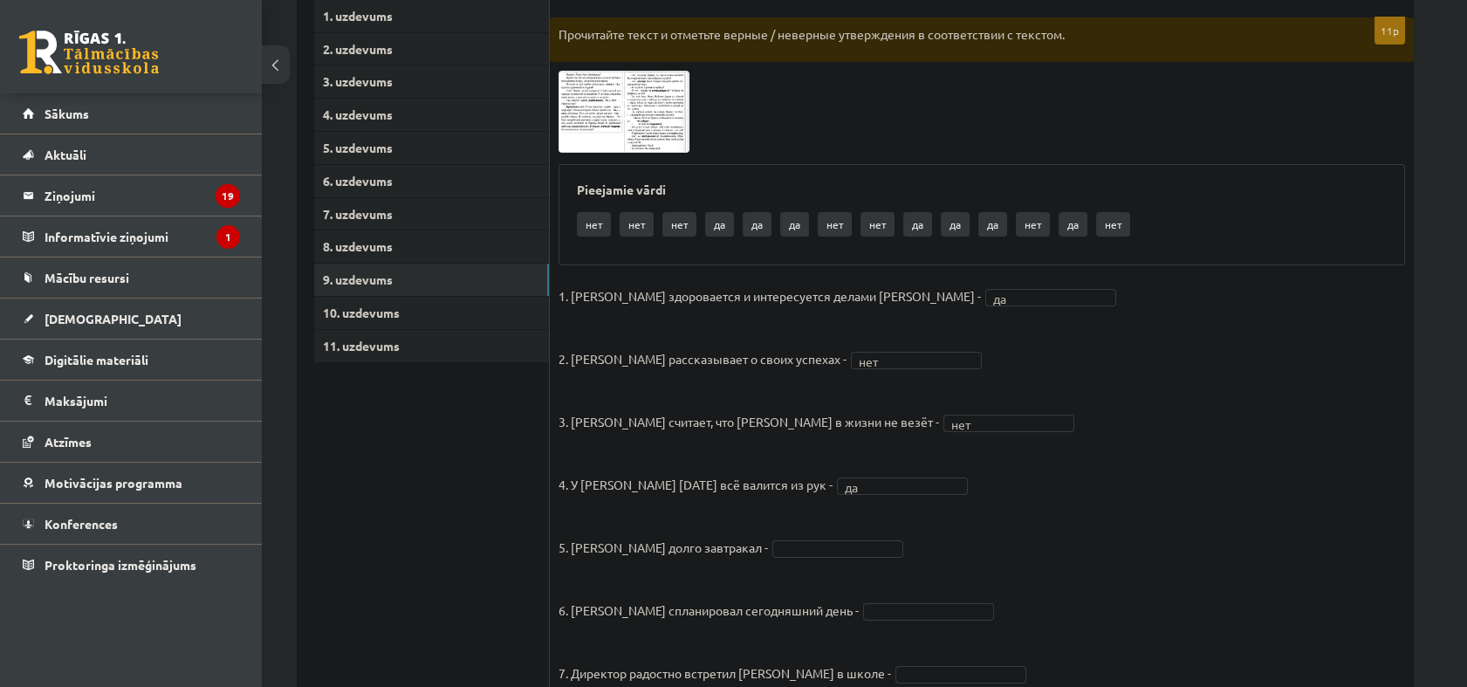
scroll to position [343, 0]
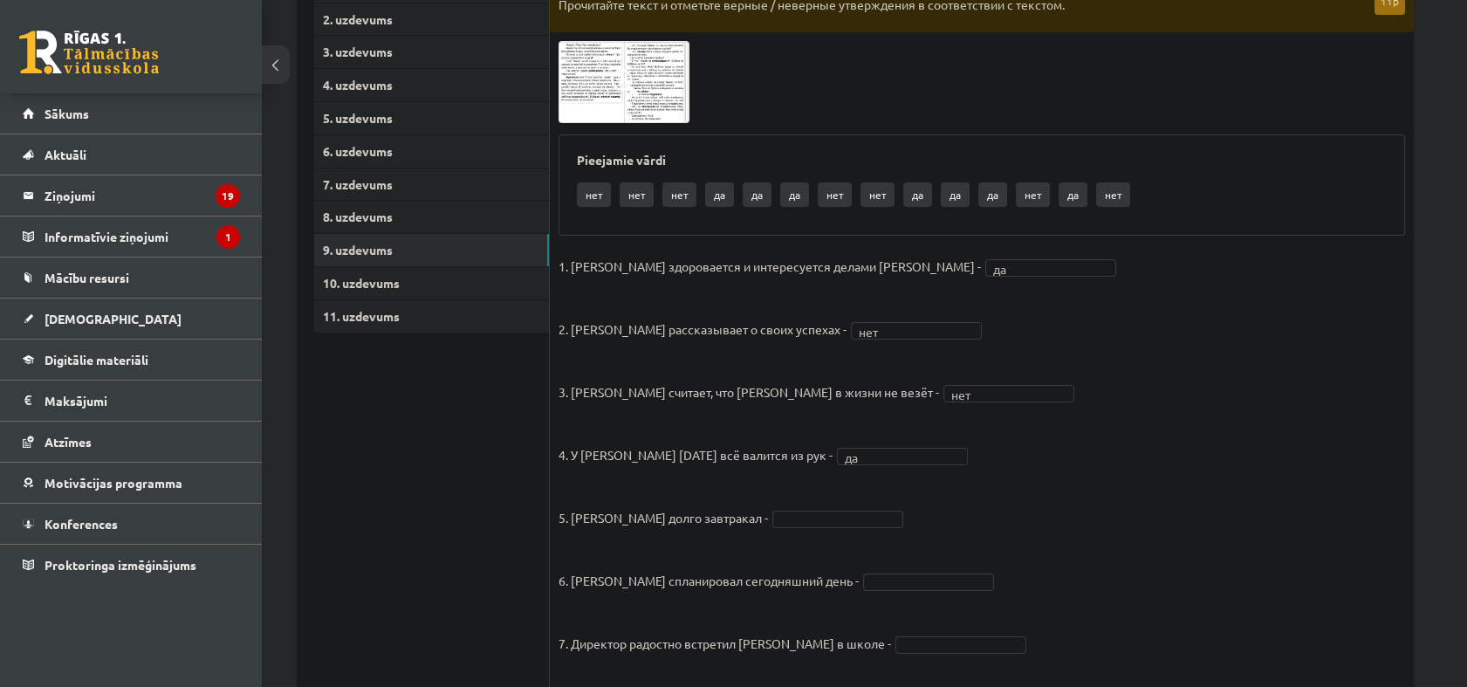
click at [589, 92] on img at bounding box center [623, 81] width 131 height 81
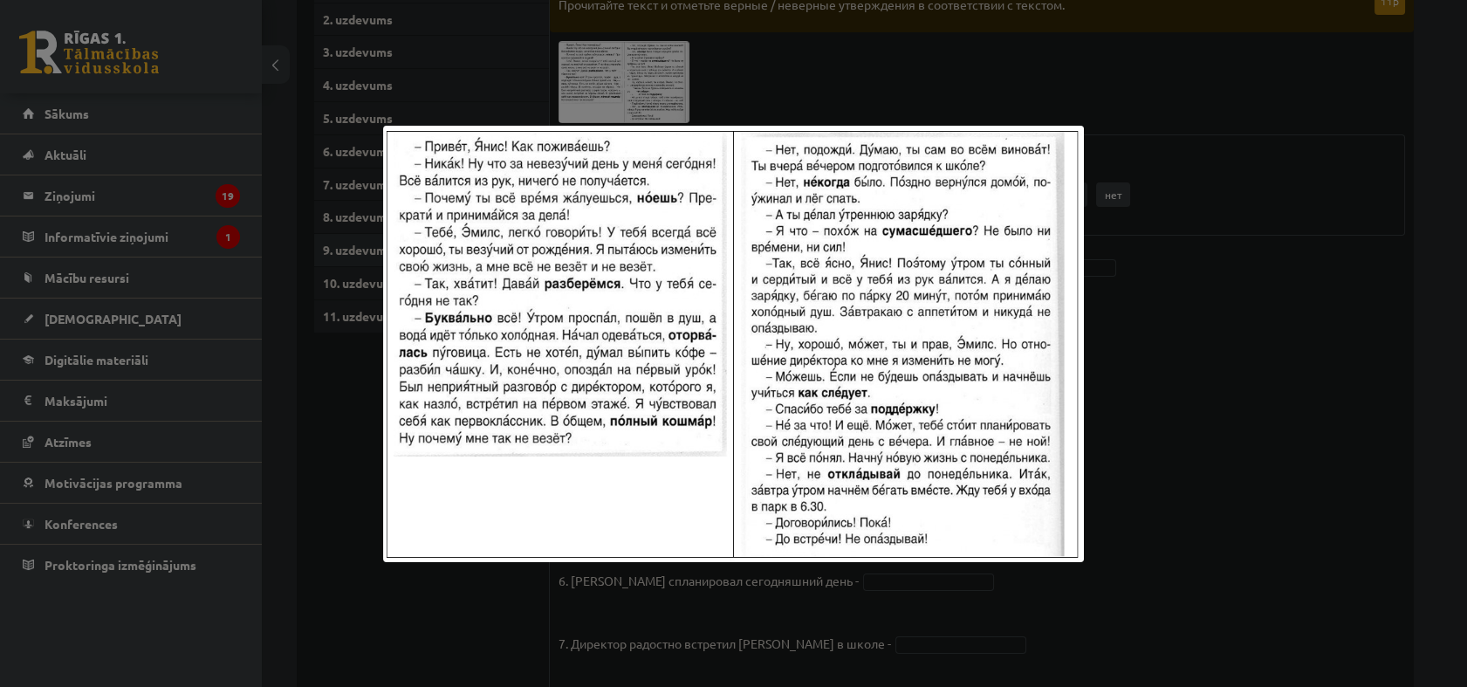
drag, startPoint x: 1274, startPoint y: 361, endPoint x: 1271, endPoint y: 395, distance: 34.1
click at [1276, 375] on div at bounding box center [733, 343] width 1467 height 687
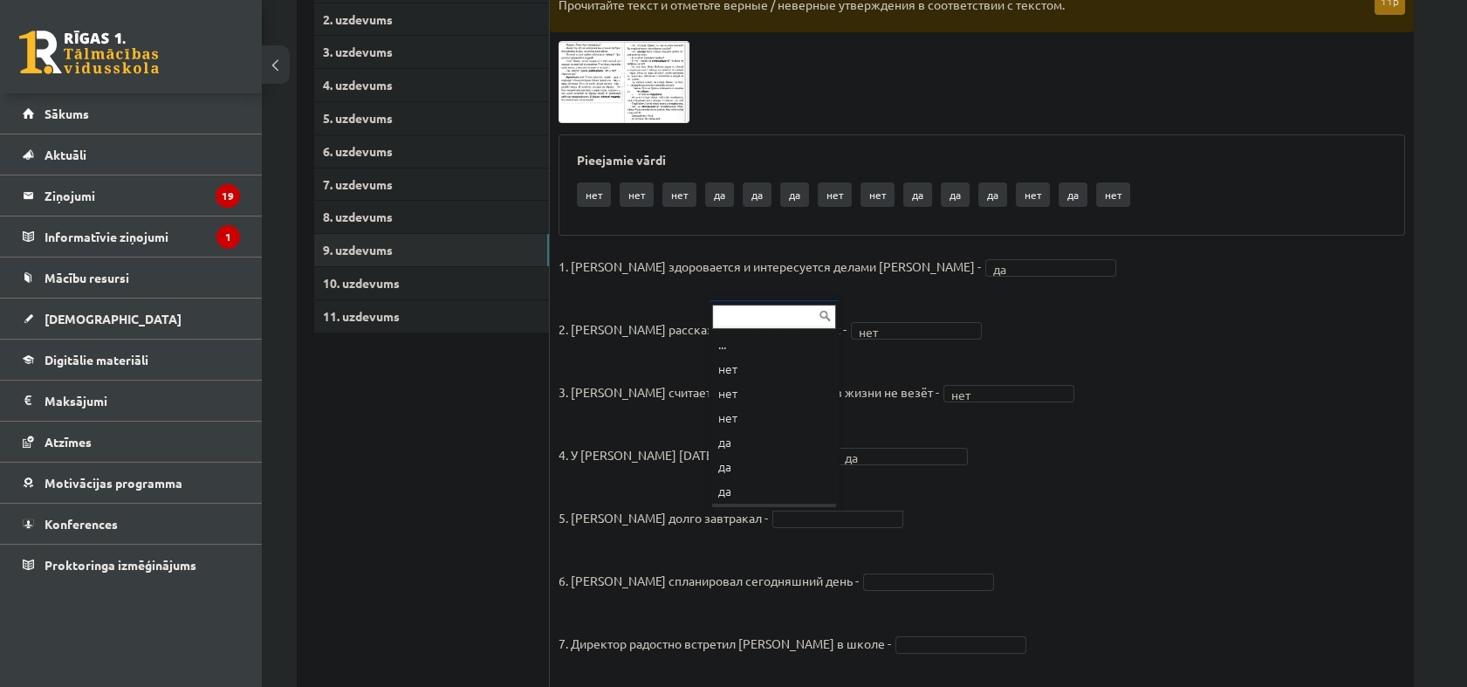
scroll to position [21, 0]
click at [594, 81] on img at bounding box center [623, 81] width 131 height 81
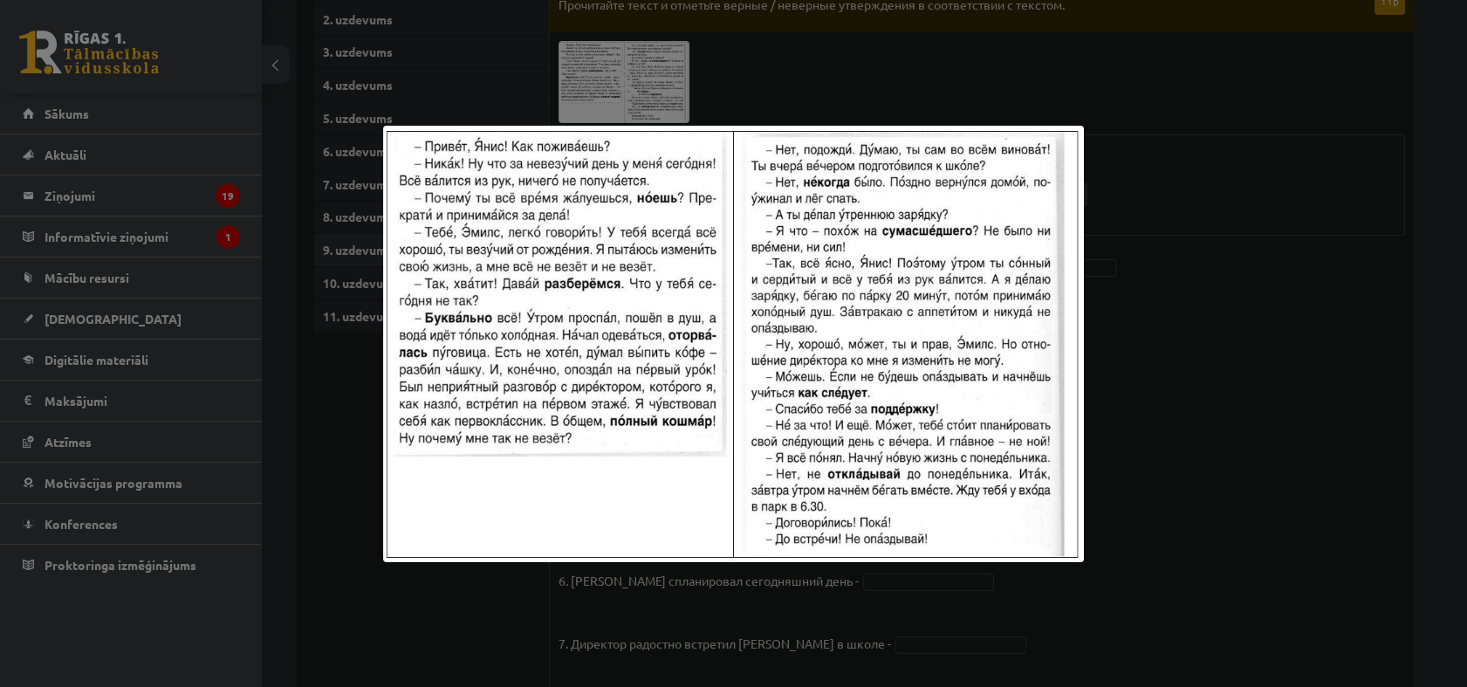
click at [1265, 443] on div at bounding box center [733, 343] width 1467 height 687
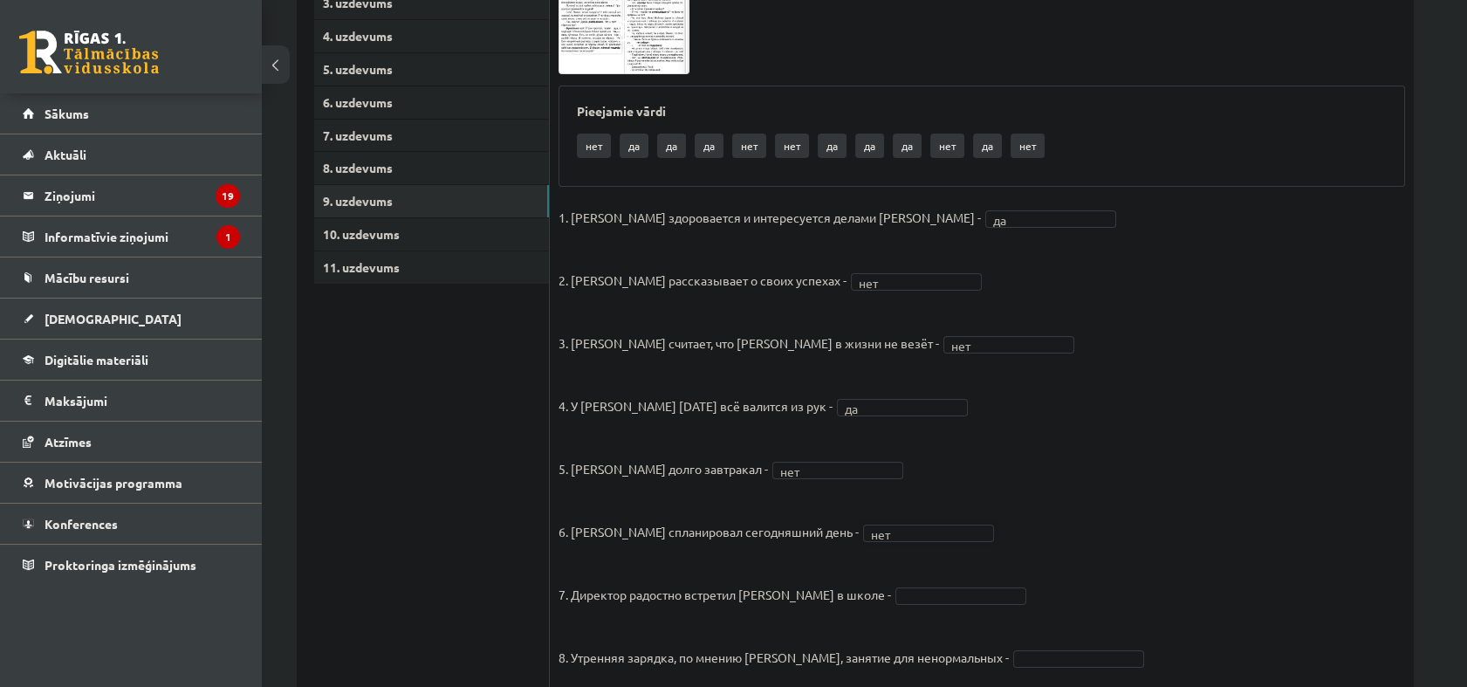
scroll to position [343, 0]
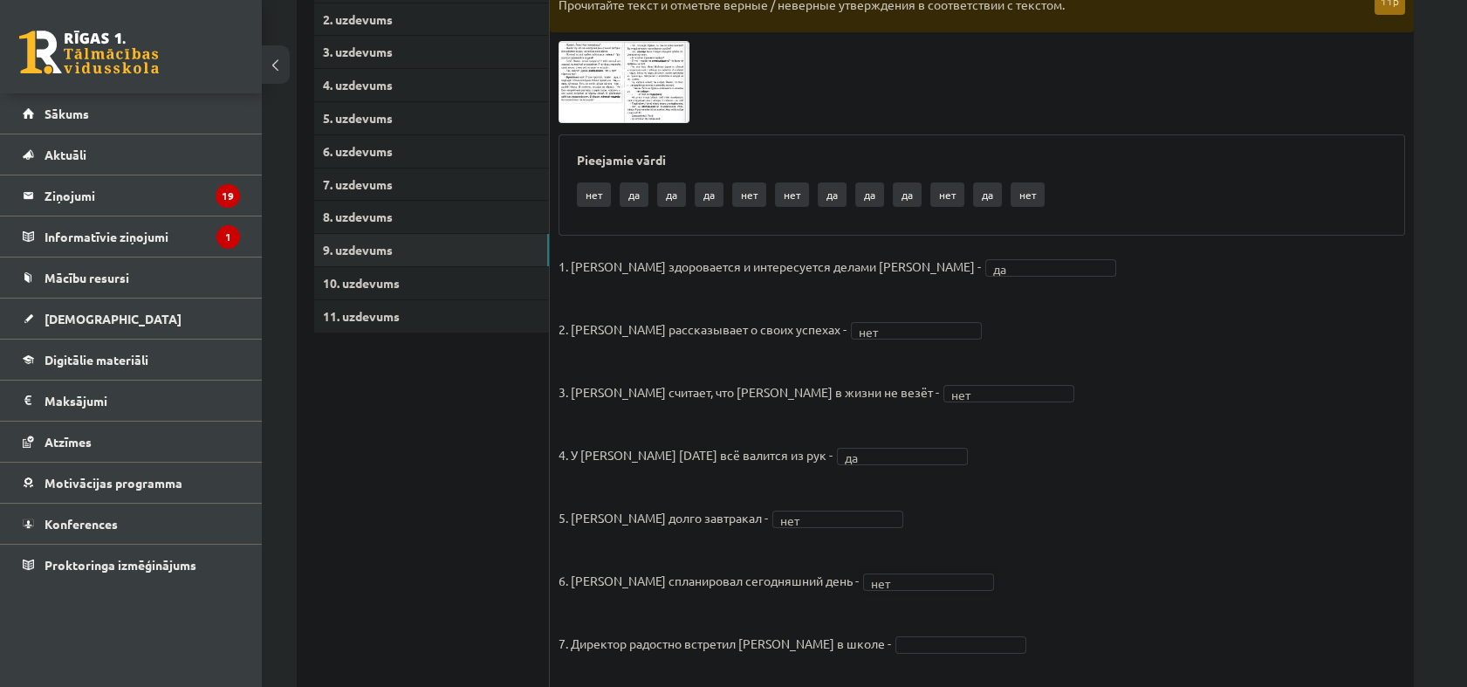
click at [593, 38] on div "11p Прочитайте текст и отметьте верные / неверные утверждения в соответствии с …" at bounding box center [982, 470] width 864 height 965
click at [614, 58] on img at bounding box center [623, 81] width 131 height 81
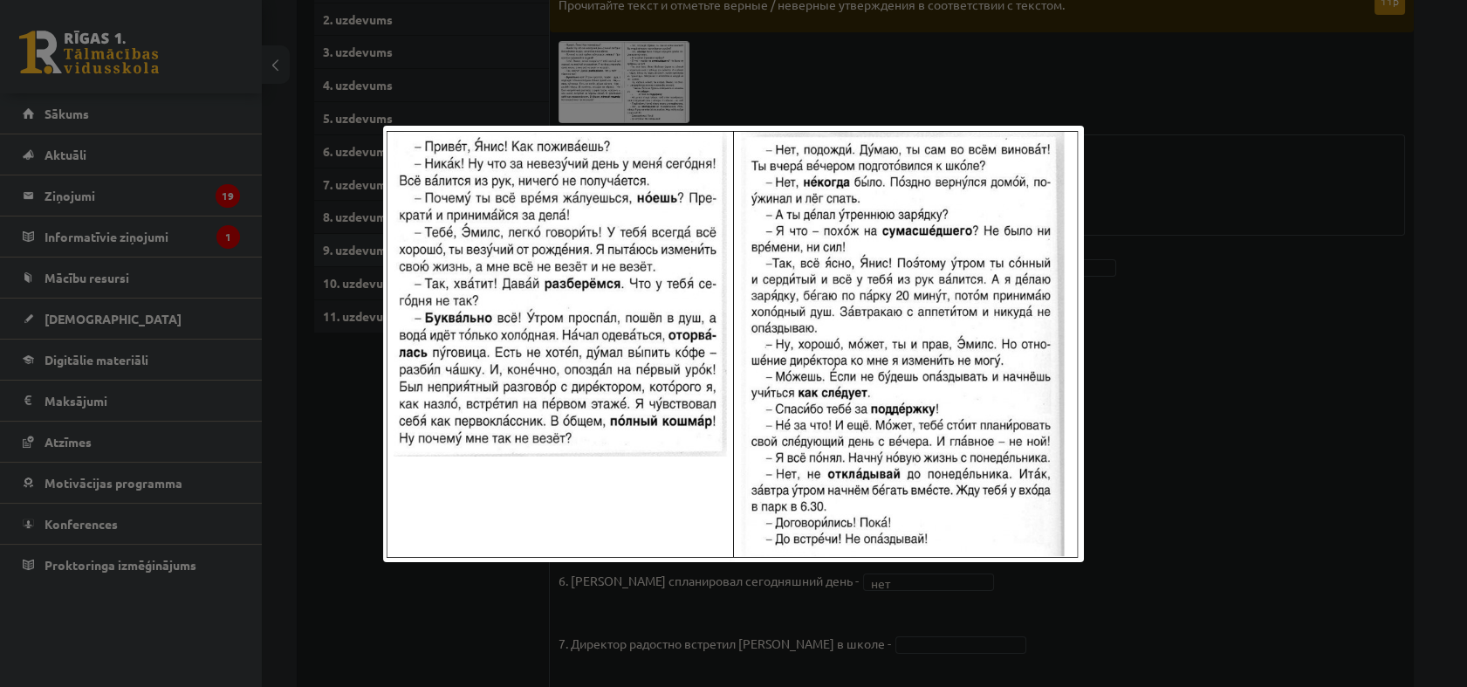
drag, startPoint x: 1419, startPoint y: 372, endPoint x: 1310, endPoint y: 400, distance: 111.7
click at [1403, 375] on div at bounding box center [733, 343] width 1467 height 687
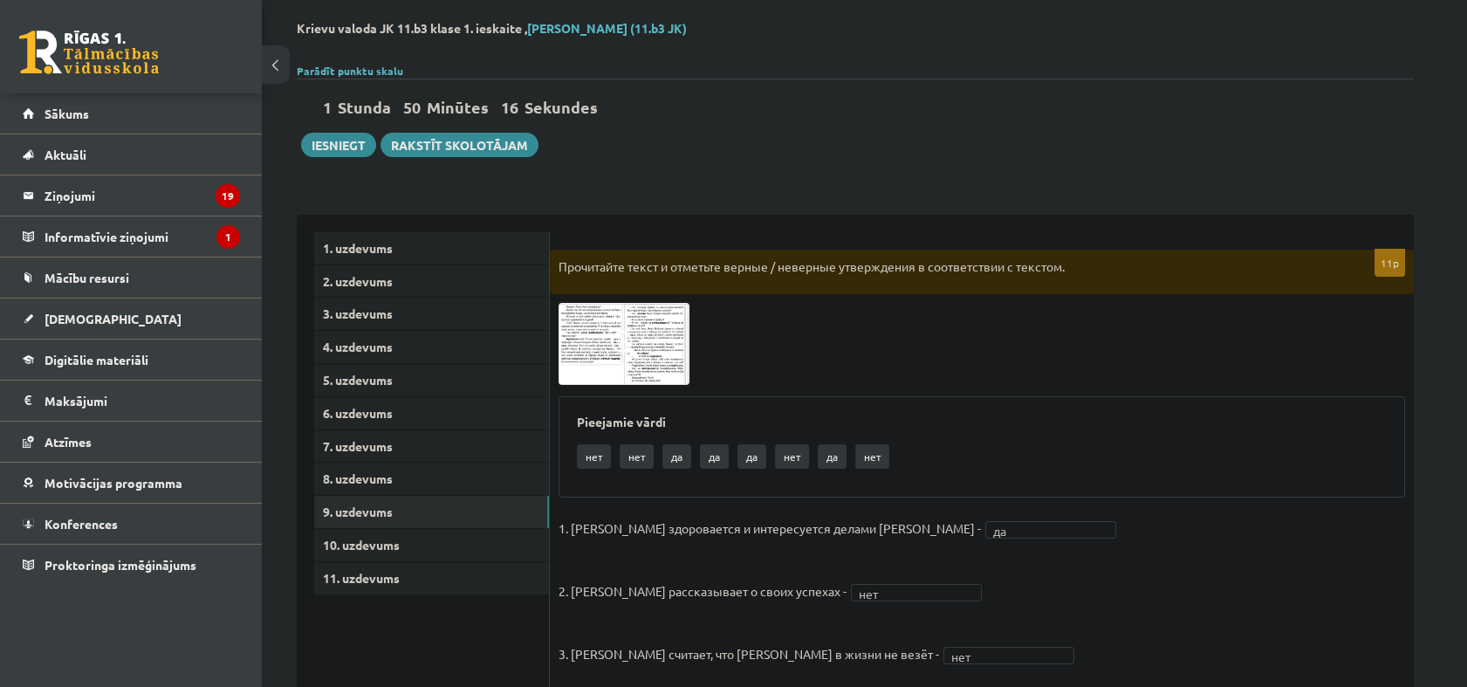
scroll to position [79, 0]
click at [624, 413] on div "Pieejamie vārdi нет нет да да да нет да нет" at bounding box center [981, 448] width 846 height 101
click at [626, 369] on img at bounding box center [623, 344] width 131 height 81
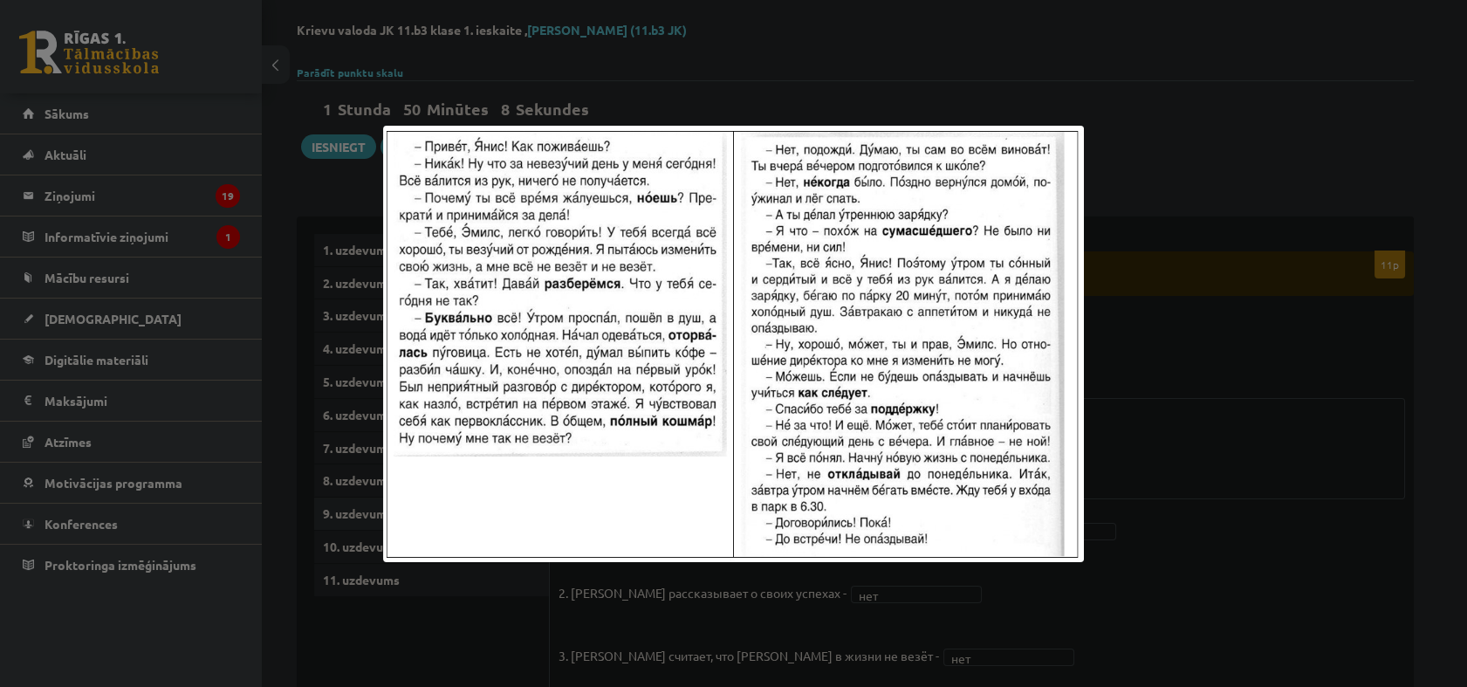
click at [1216, 575] on div at bounding box center [733, 343] width 1467 height 687
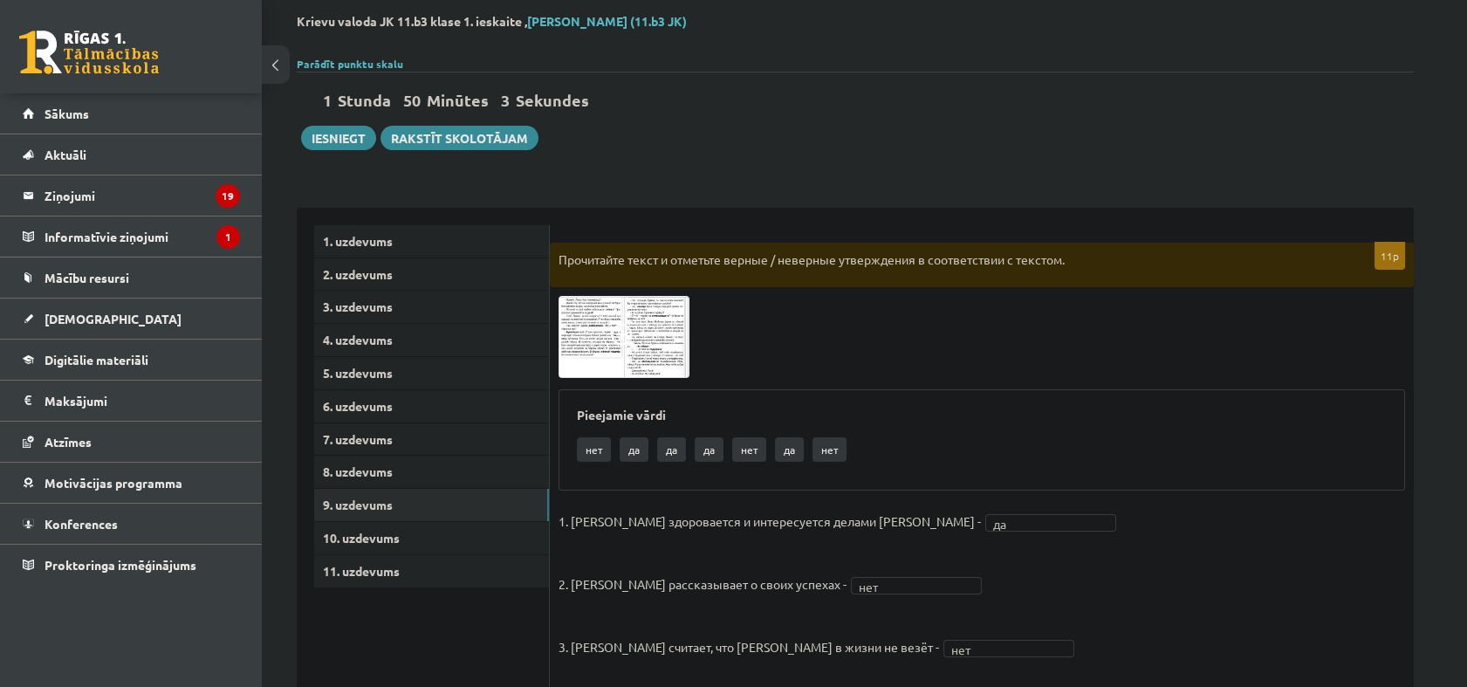
scroll to position [194, 0]
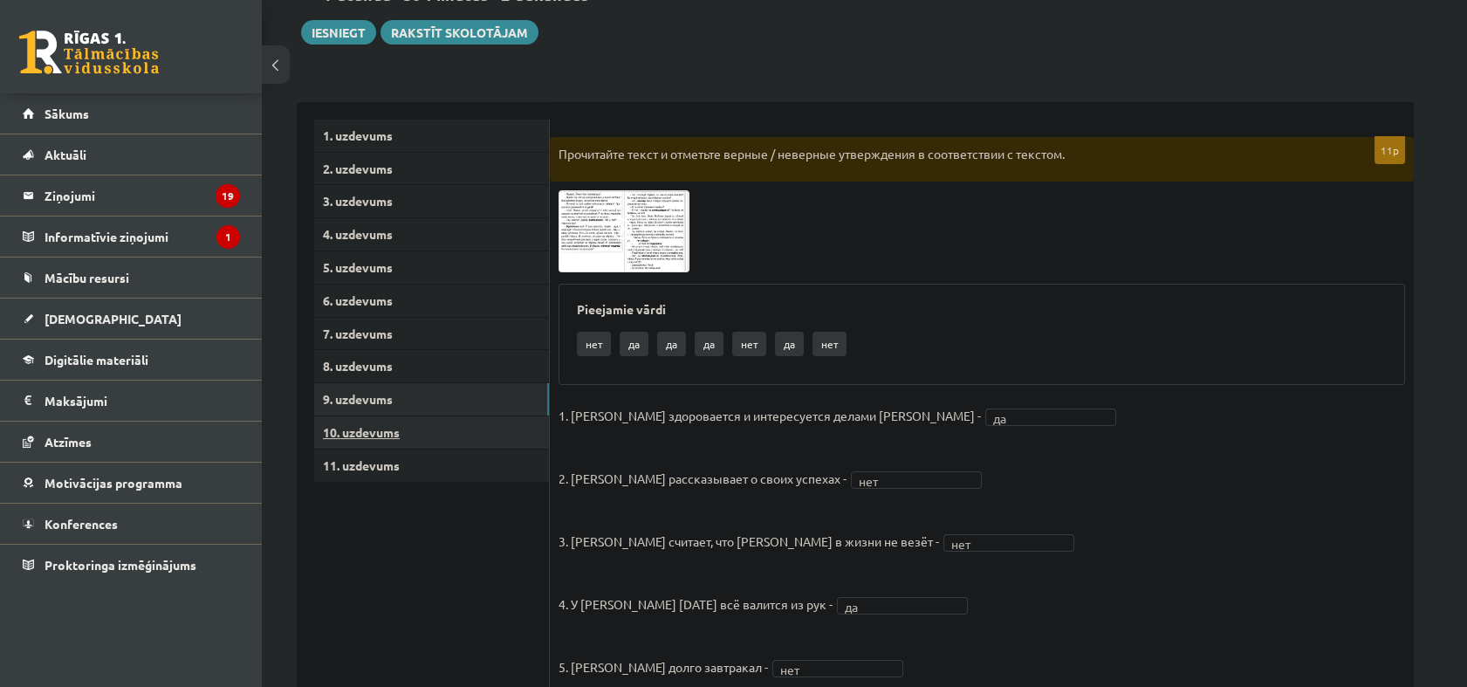
click at [382, 432] on link "10. uzdevums" at bounding box center [431, 432] width 235 height 32
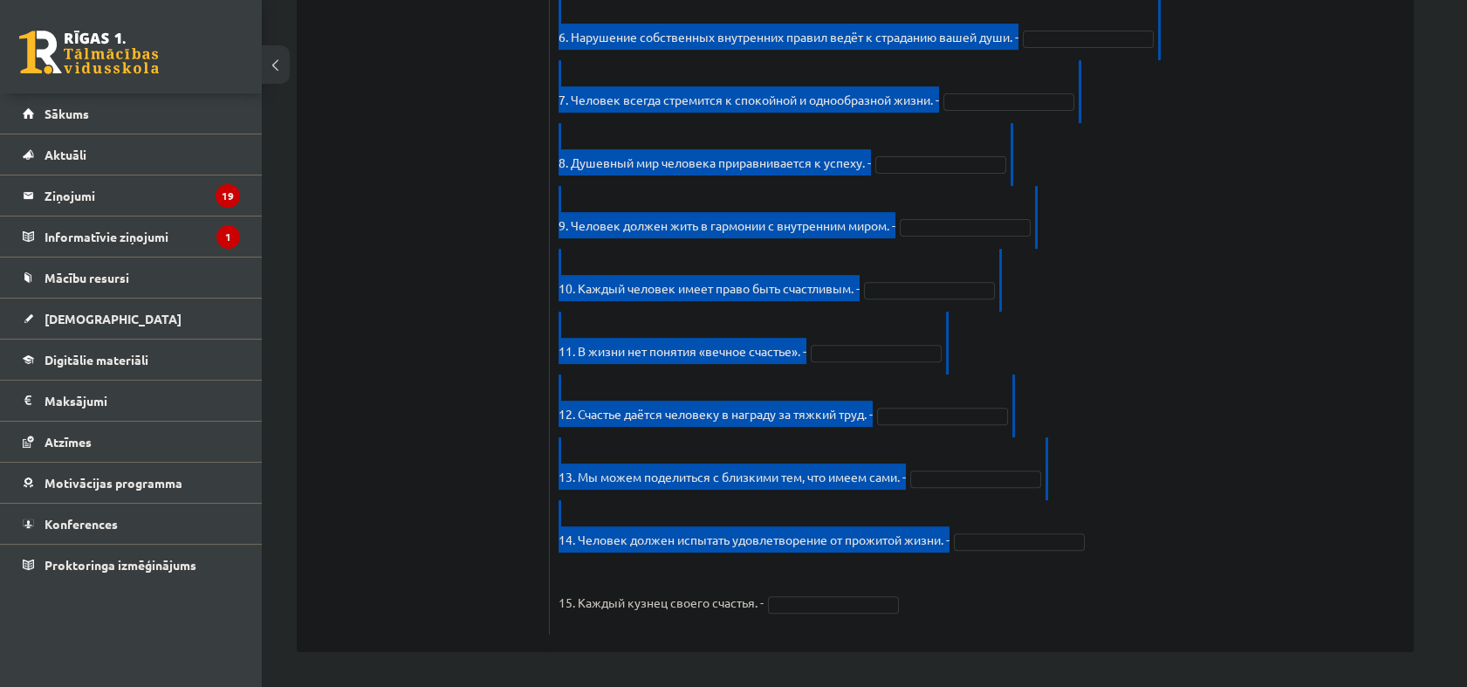
scroll to position [1392, 0]
drag, startPoint x: 552, startPoint y: 56, endPoint x: 1084, endPoint y: 575, distance: 743.5
copy div "Loremipsum dolor s ametcons adipis / elitsedd eiusmodtemp i utlaboreetdo m aliq…"
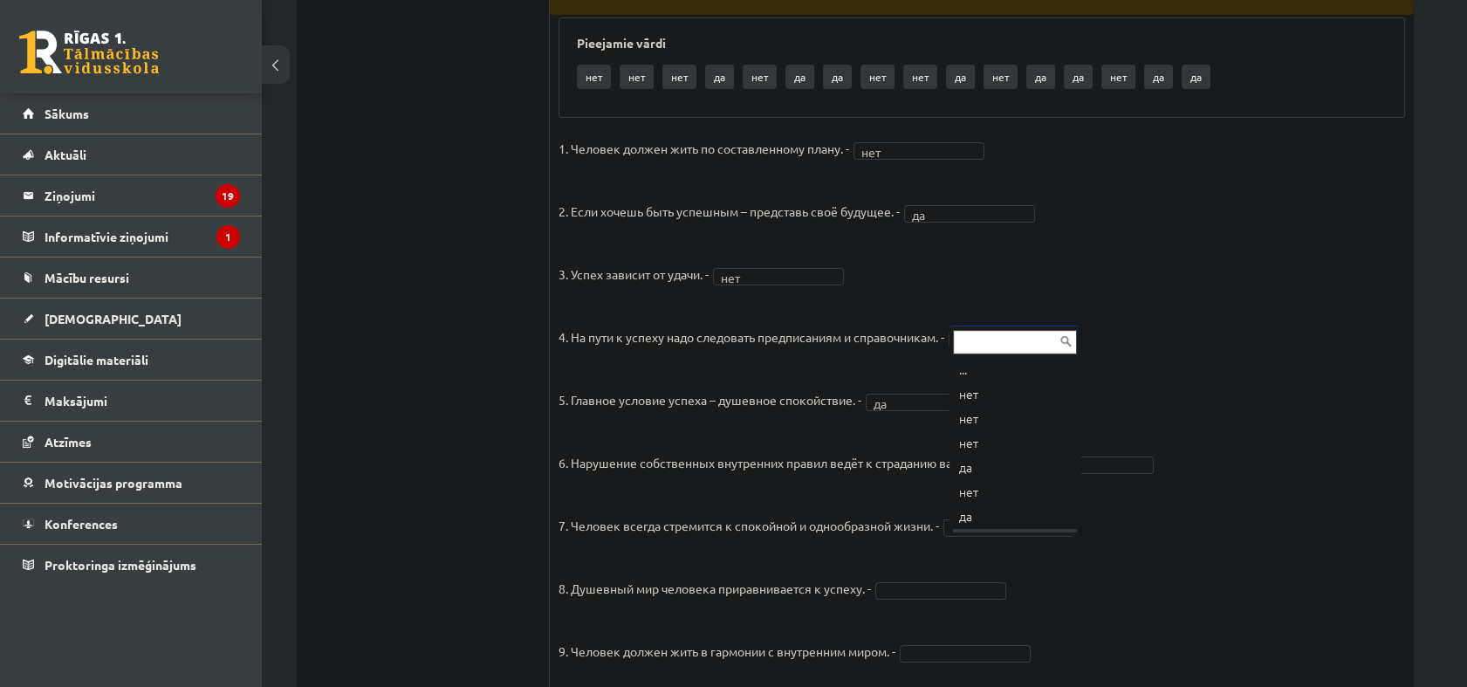
scroll to position [21, 0]
drag, startPoint x: 985, startPoint y: 468, endPoint x: 980, endPoint y: 513, distance: 45.7
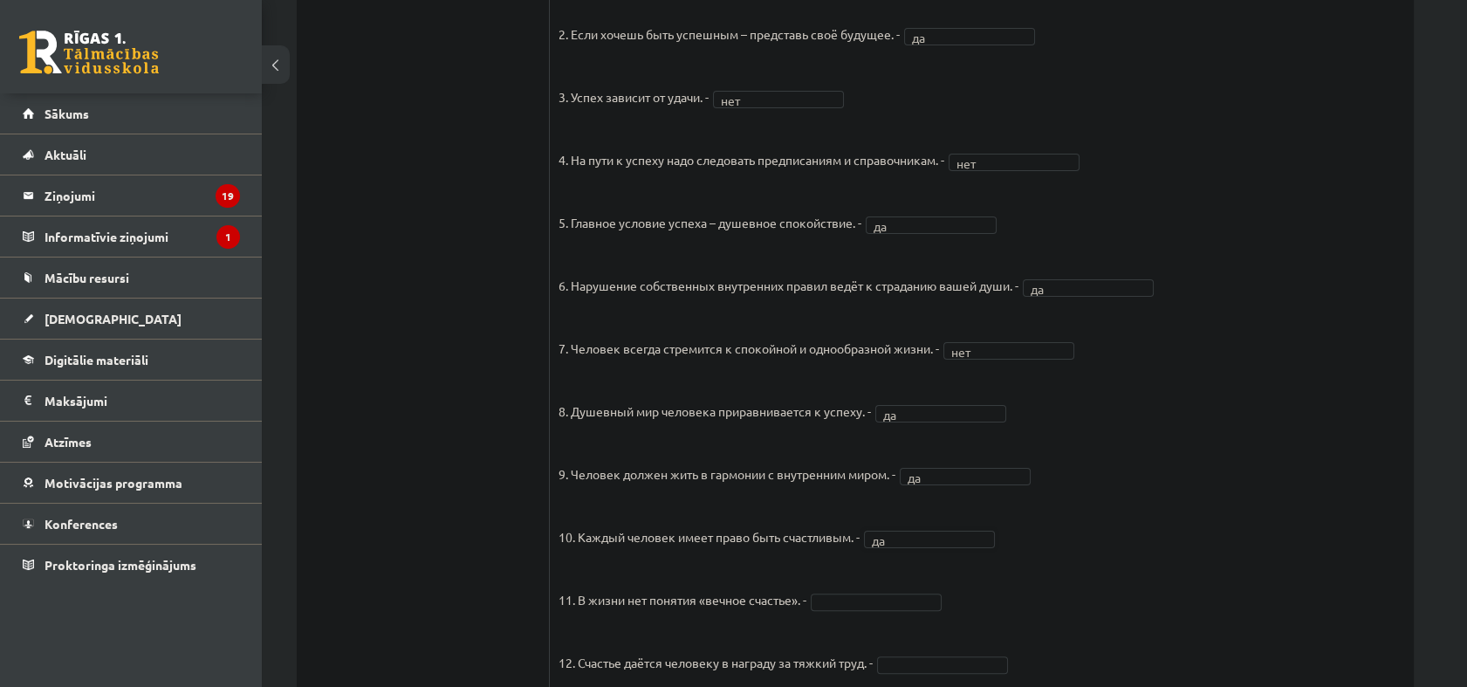
scroll to position [1198, 0]
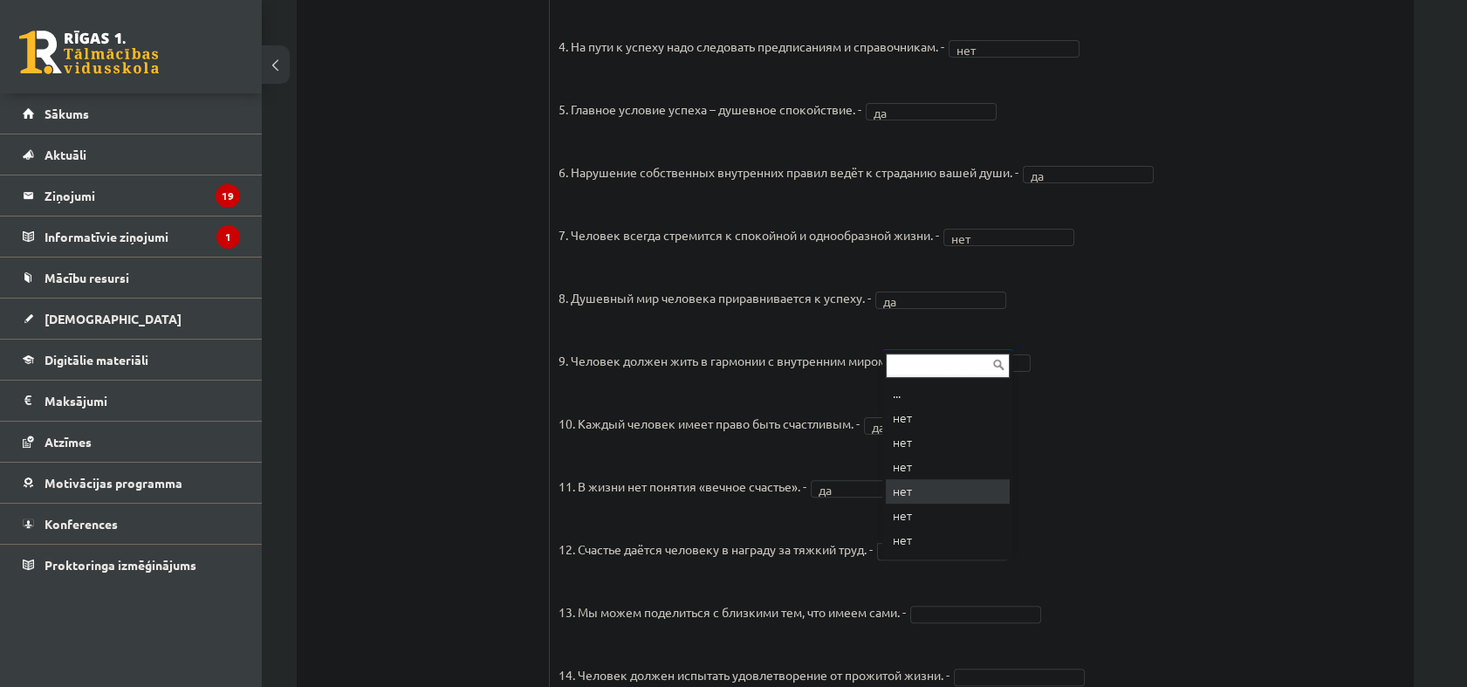
drag, startPoint x: 920, startPoint y: 496, endPoint x: 927, endPoint y: 544, distance: 48.5
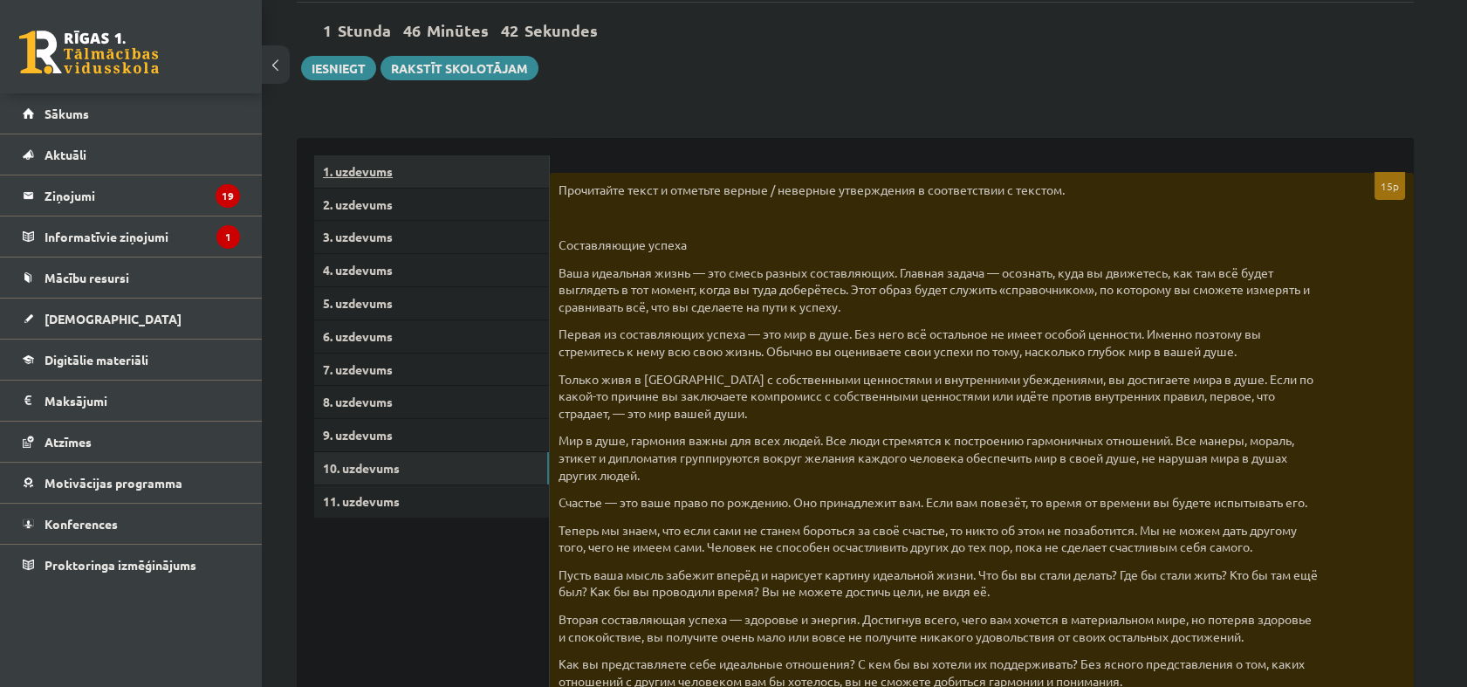
scroll to position [291, 0]
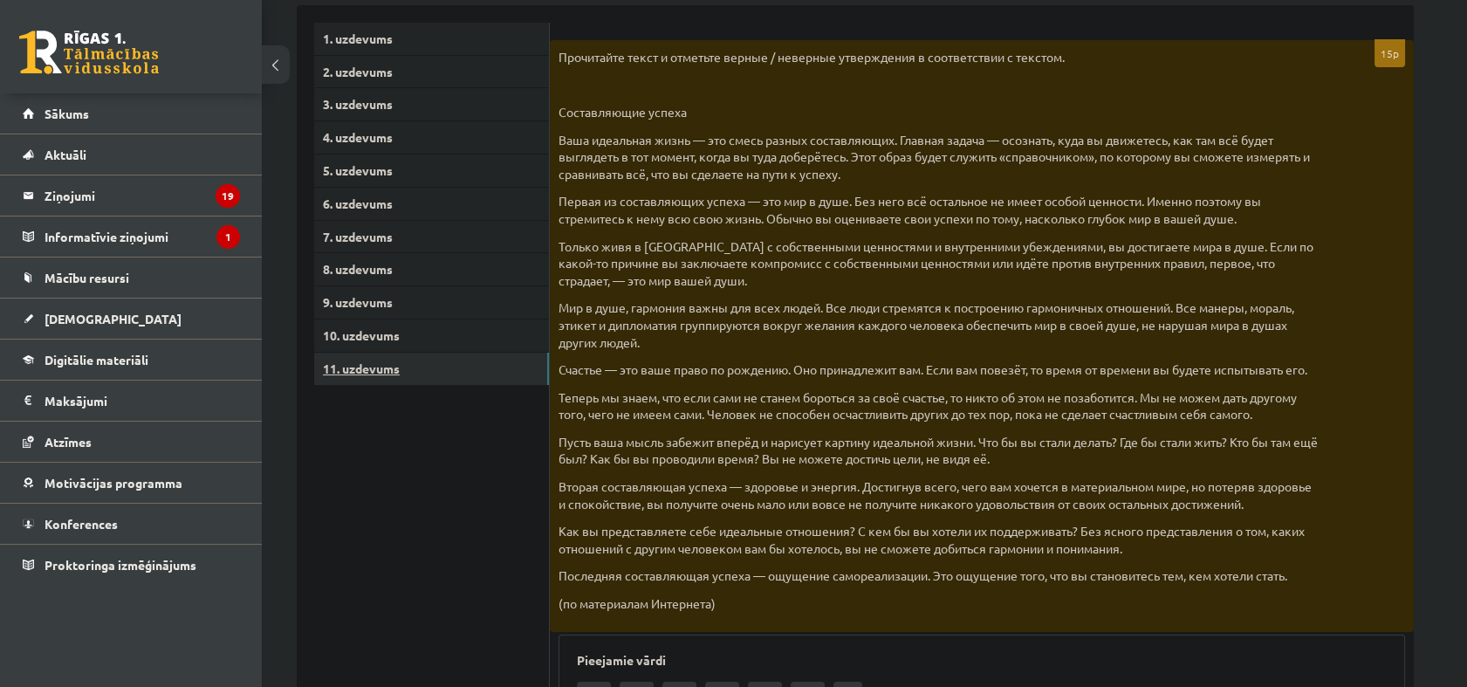
click at [403, 368] on link "11. uzdevums" at bounding box center [431, 368] width 235 height 32
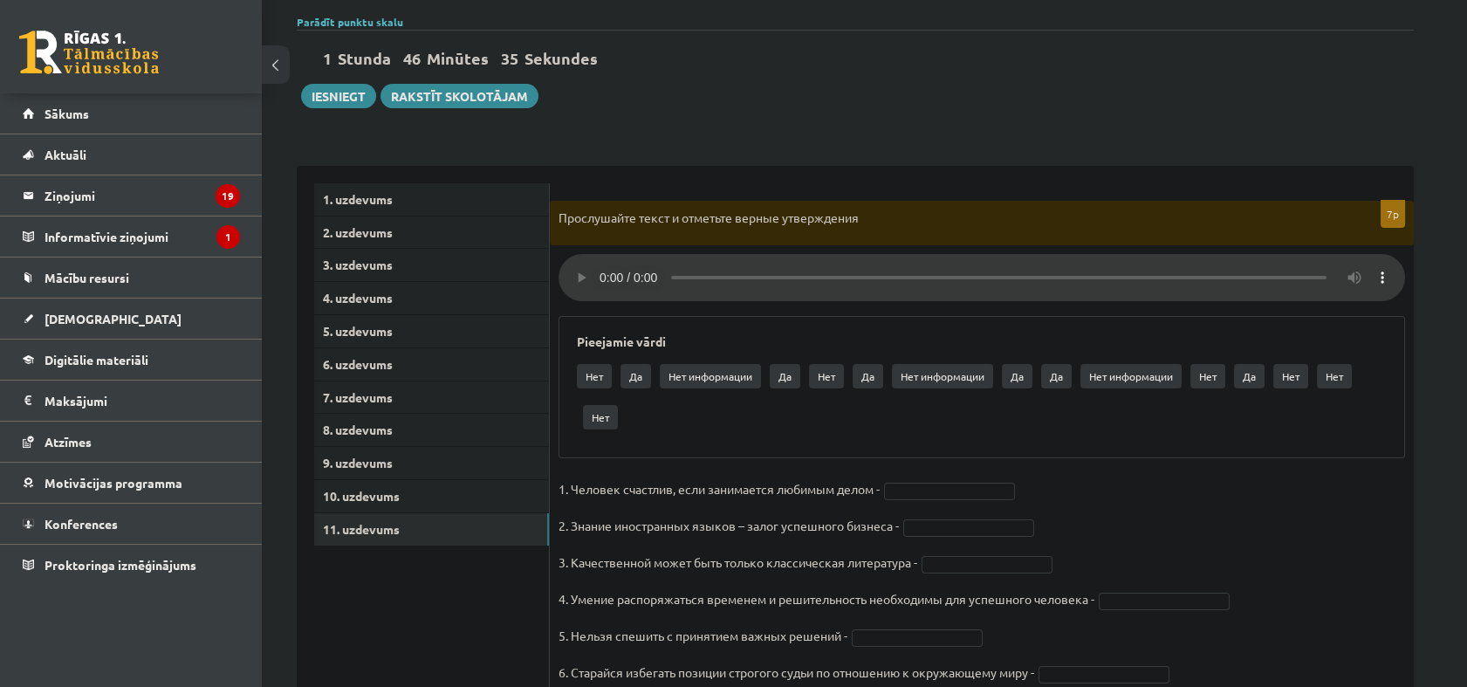
scroll to position [0, 0]
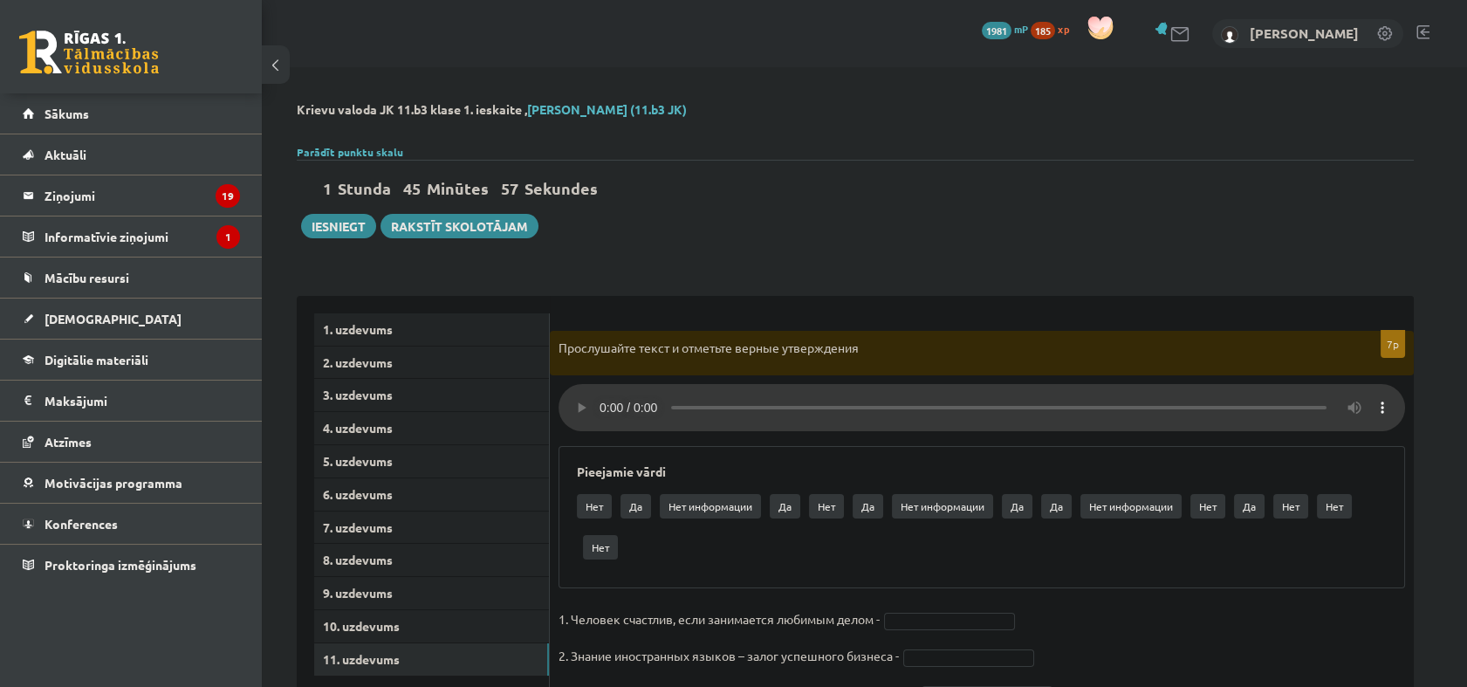
click at [851, 244] on div "Krievu valoda JK 11.b3 klase 1. ieskaite , Ņikita Vabiks (11.b3 JK) Parādīt pun…" at bounding box center [855, 495] width 1187 height 856
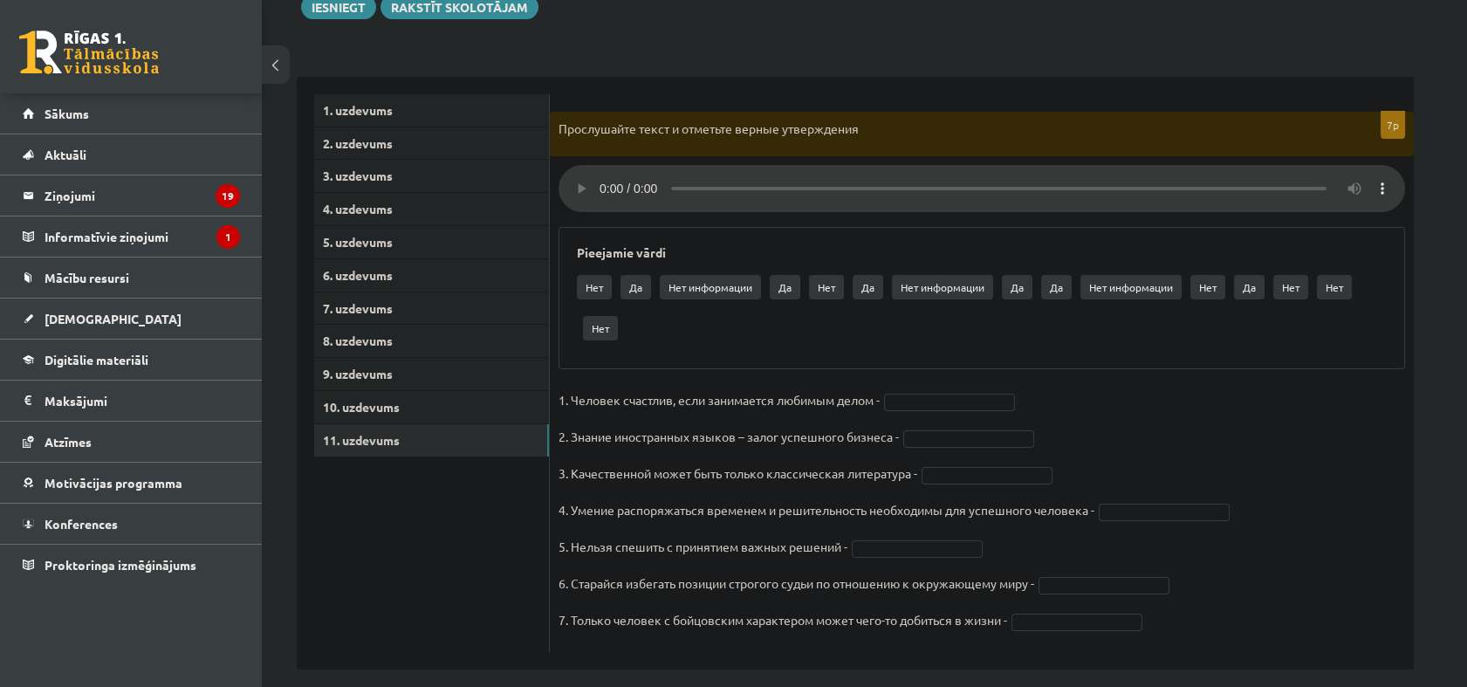
scroll to position [237, 0]
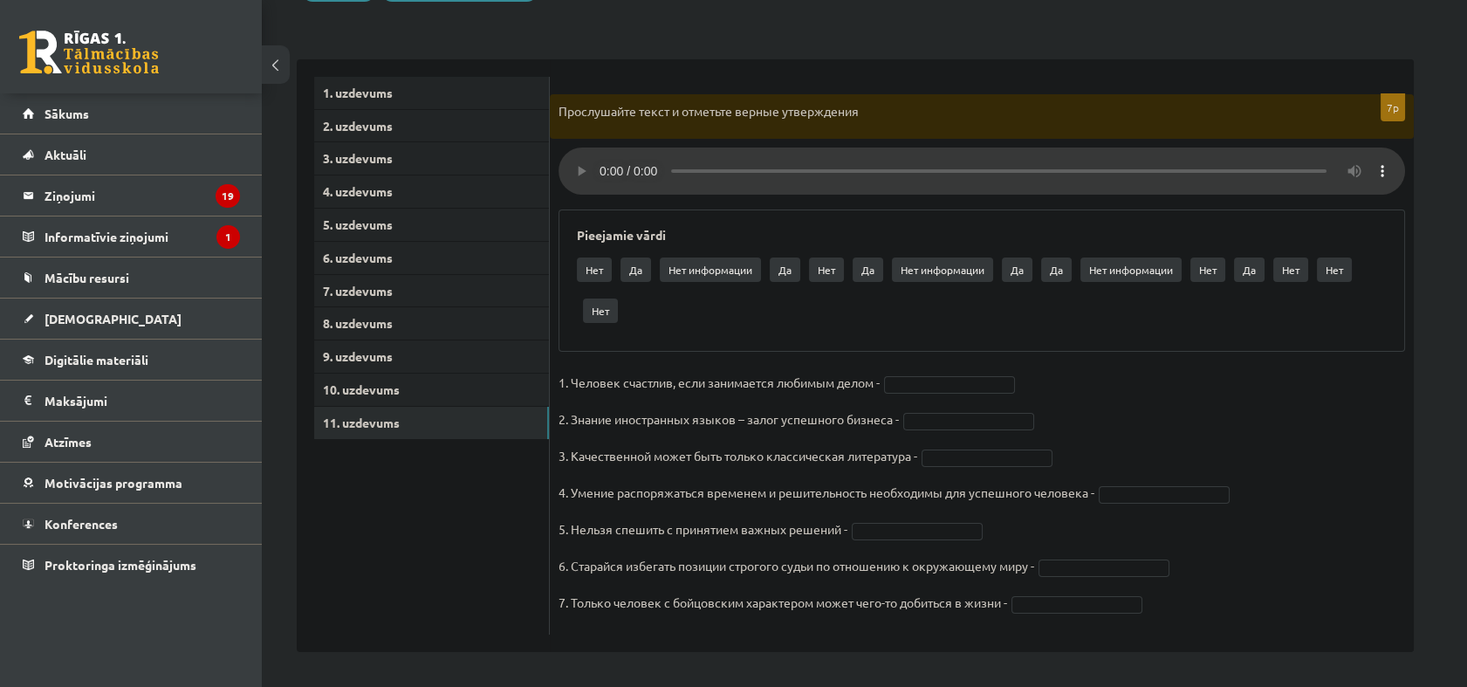
click at [965, 393] on fieldset "1. Человек счастлив, если занимается любимым делом - 2. Знание иностранных язык…" at bounding box center [981, 497] width 846 height 257
drag, startPoint x: 961, startPoint y: 390, endPoint x: 920, endPoint y: 363, distance: 49.1
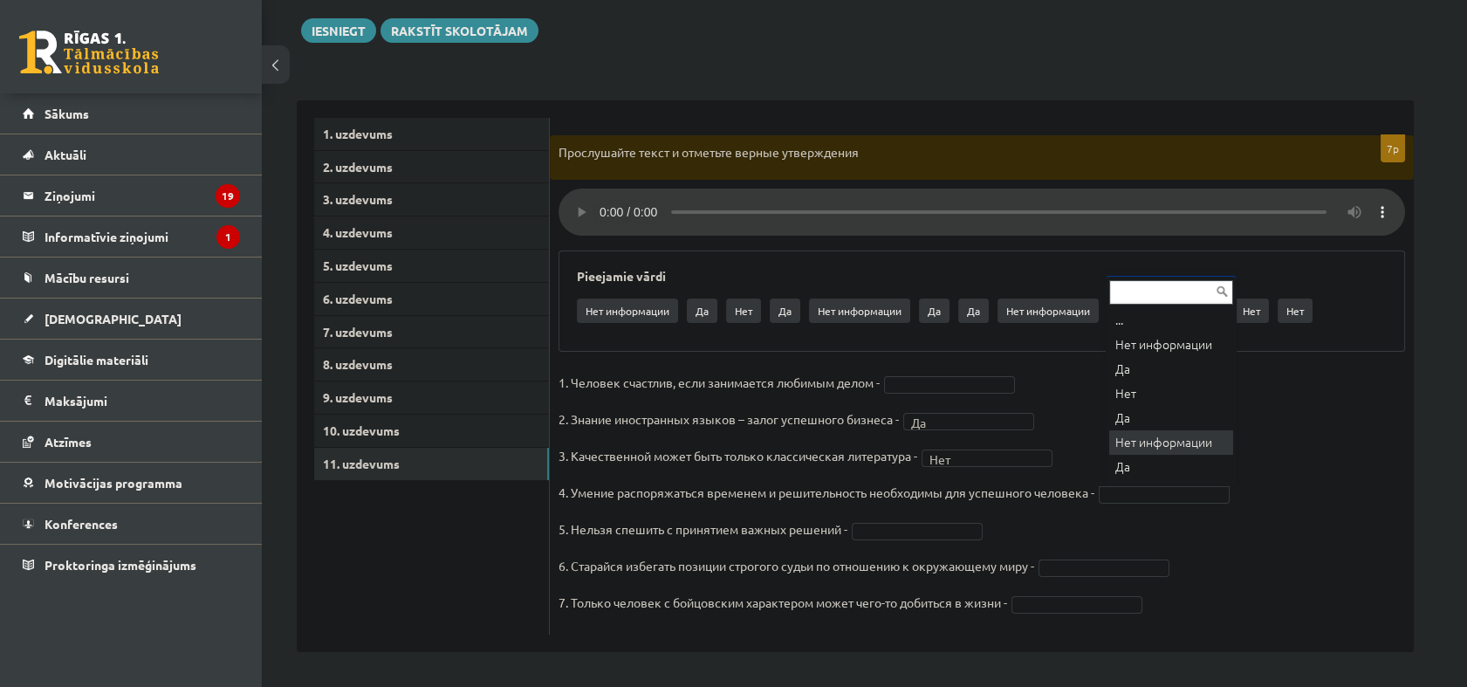
scroll to position [8, 0]
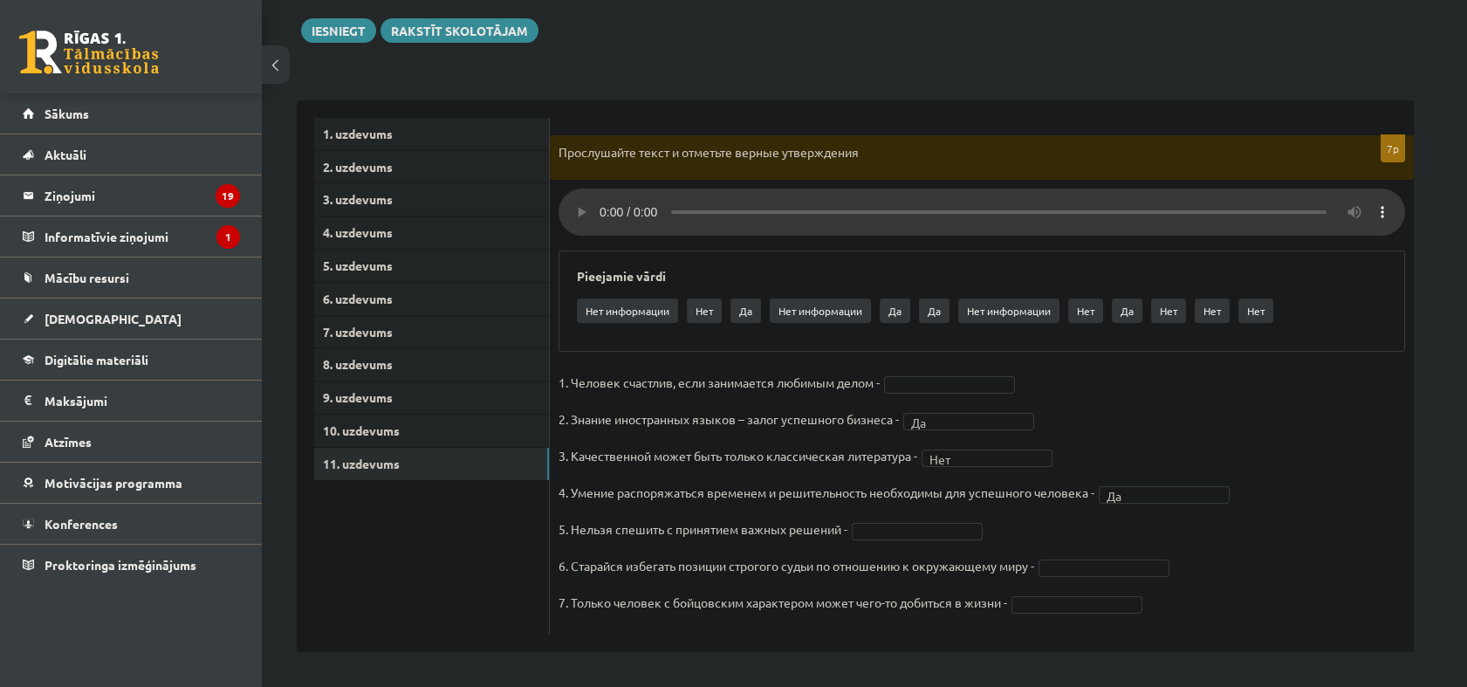
drag, startPoint x: 1169, startPoint y: 100, endPoint x: 1089, endPoint y: 63, distance: 88.6
drag, startPoint x: 1089, startPoint y: 63, endPoint x: 1000, endPoint y: 25, distance: 96.6
click at [1000, 25] on div "1 Stunda 44 Minūtes 8 Sekundes Ieskaite saglabāta! Iesniegt Rakstīt skolotājam" at bounding box center [855, 3] width 1117 height 79
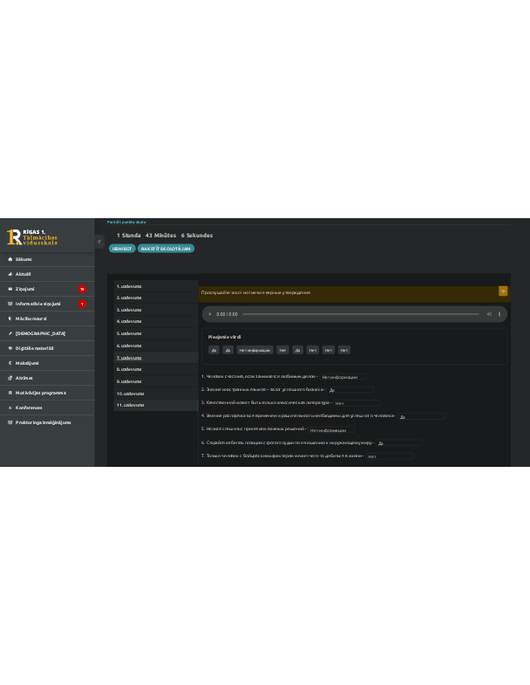
scroll to position [99, 0]
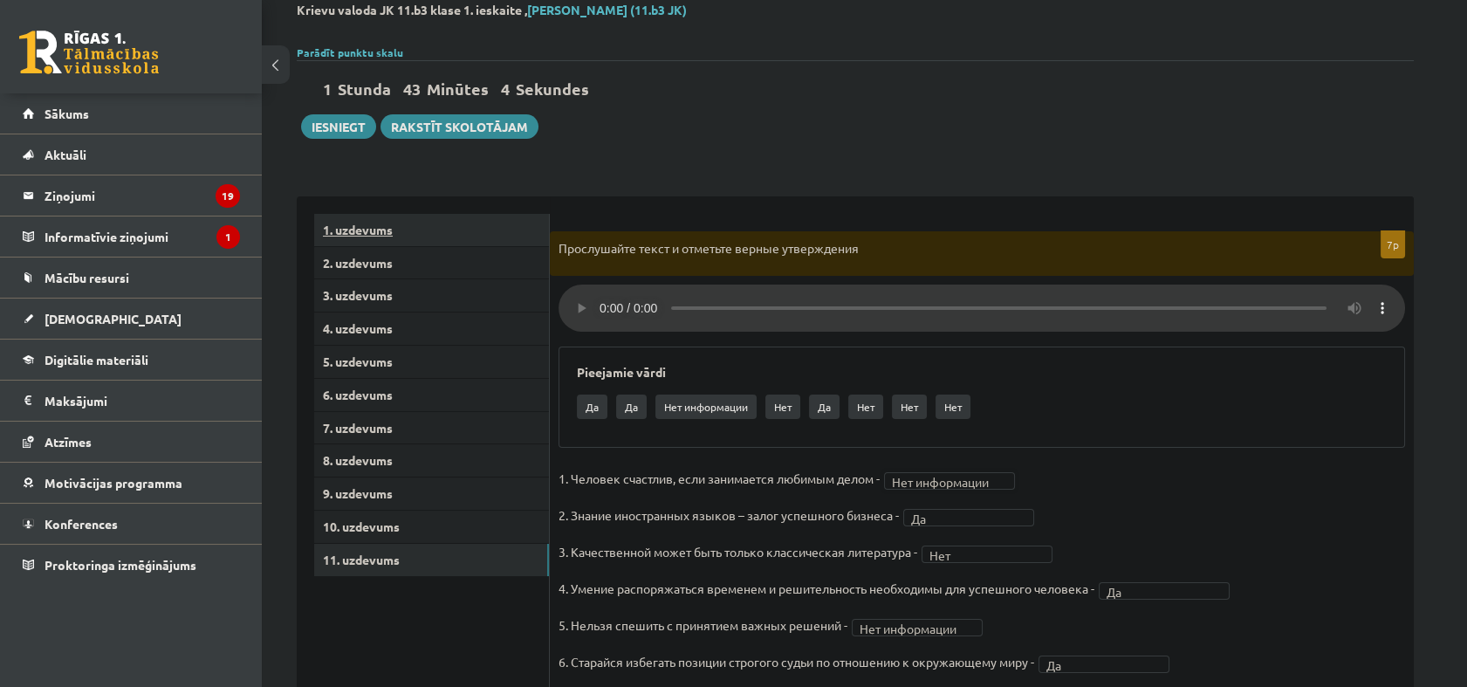
click at [419, 231] on link "1. uzdevums" at bounding box center [431, 230] width 235 height 32
